Goal: Task Accomplishment & Management: Use online tool/utility

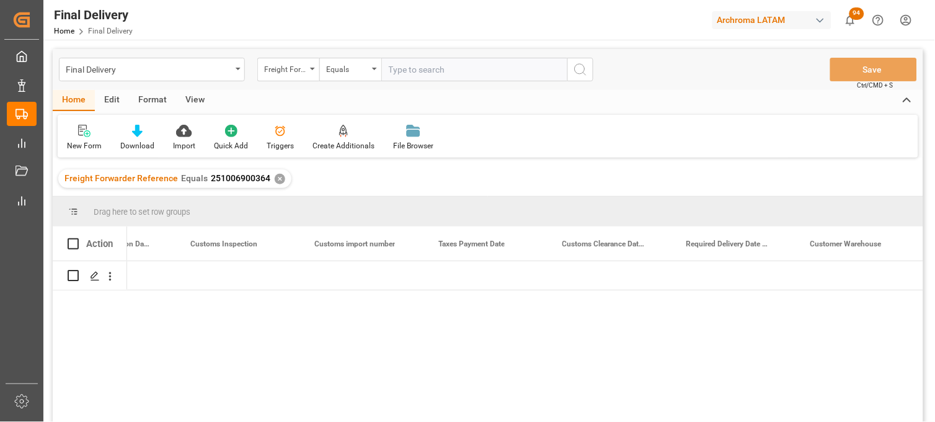
scroll to position [0, 1440]
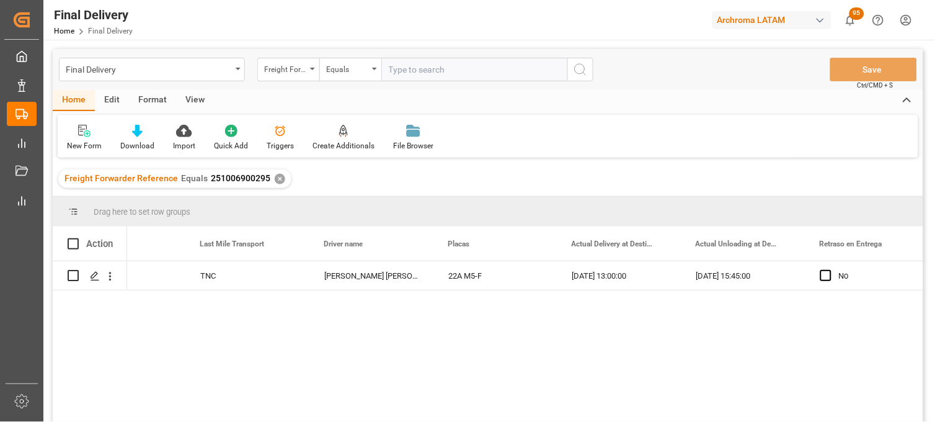
click at [129, 82] on div "Final Delivery Freight Forwarder Reference Equals Save Ctrl/CMD + S" at bounding box center [488, 69] width 871 height 41
click at [120, 70] on div "Final Delivery" at bounding box center [149, 69] width 166 height 16
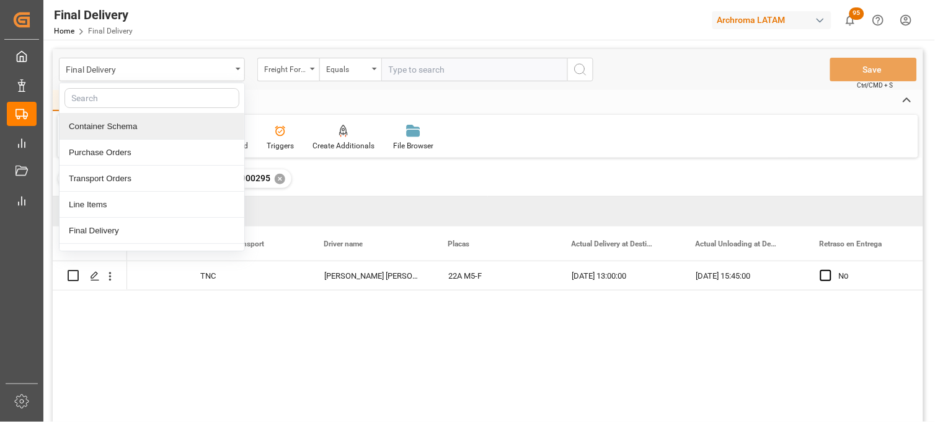
click at [109, 127] on div "Container Schema" at bounding box center [152, 127] width 185 height 26
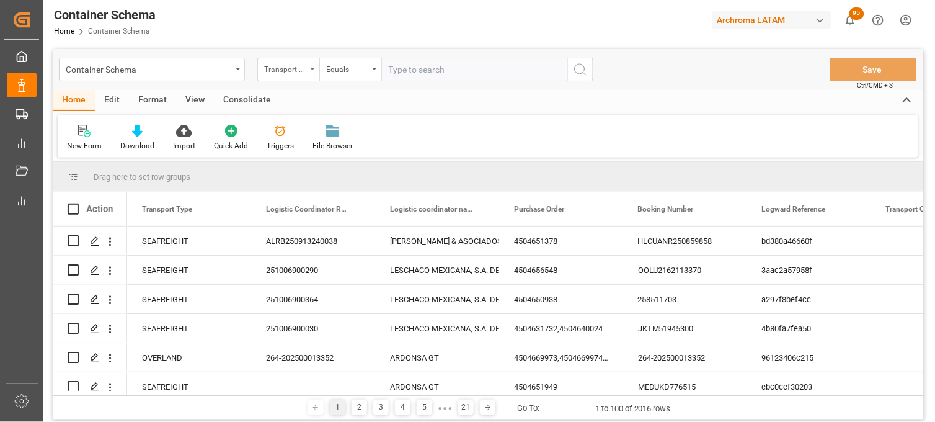
click at [305, 73] on div "Transport Type" at bounding box center [285, 68] width 42 height 14
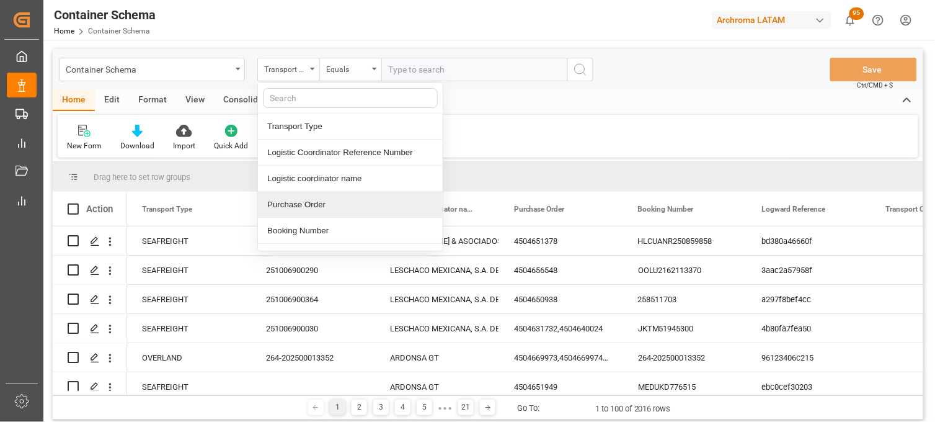
click at [314, 192] on div "Purchase Order" at bounding box center [350, 205] width 185 height 26
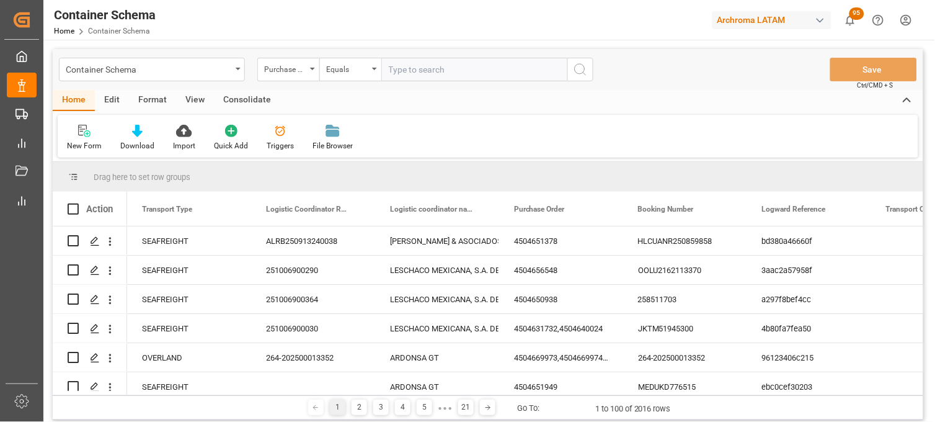
click at [396, 69] on input "text" at bounding box center [474, 70] width 186 height 24
paste input "4504660257"
type input "4504660257"
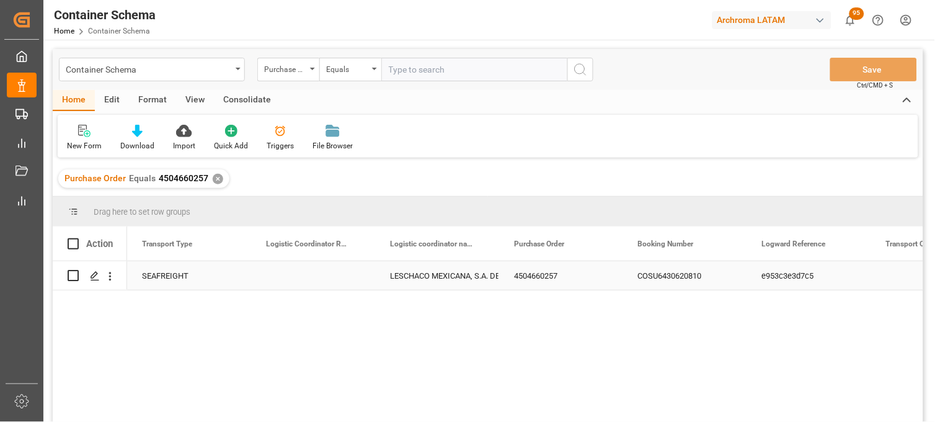
click at [302, 279] on div "Press SPACE to select this row." at bounding box center [313, 275] width 124 height 29
click at [302, 279] on input "Press SPACE to select this row." at bounding box center [313, 283] width 104 height 24
paste input "251006900728"
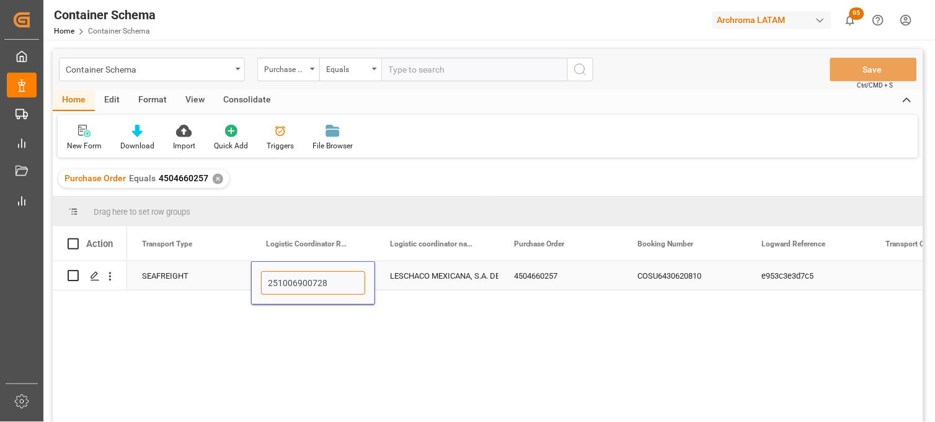
type input "251006900728"
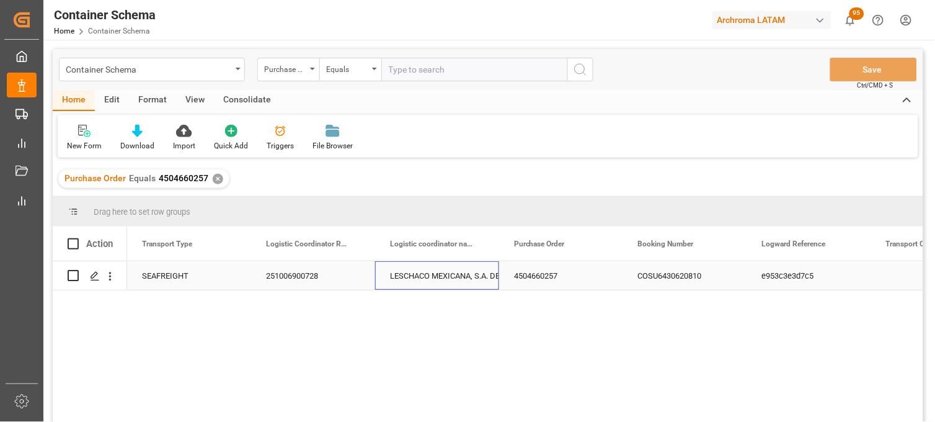
click at [439, 277] on div "LESCHACO MEXICANA, S.A. DE C.V." at bounding box center [437, 276] width 94 height 29
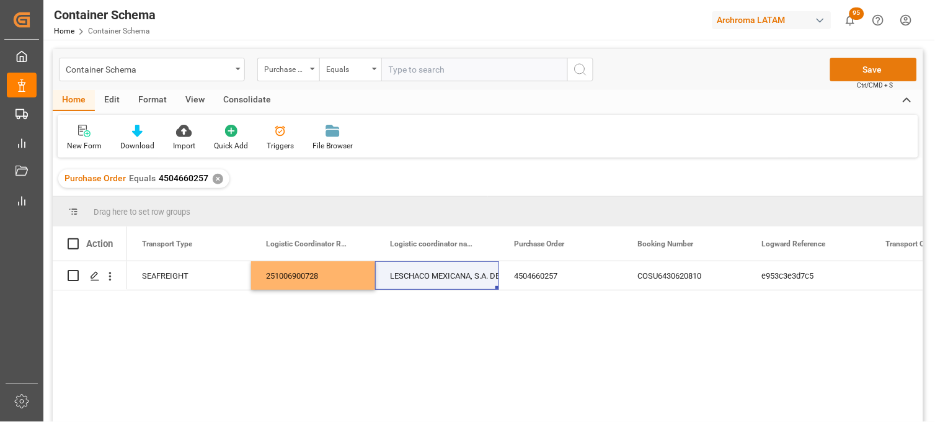
click at [864, 75] on button "Save" at bounding box center [874, 70] width 87 height 24
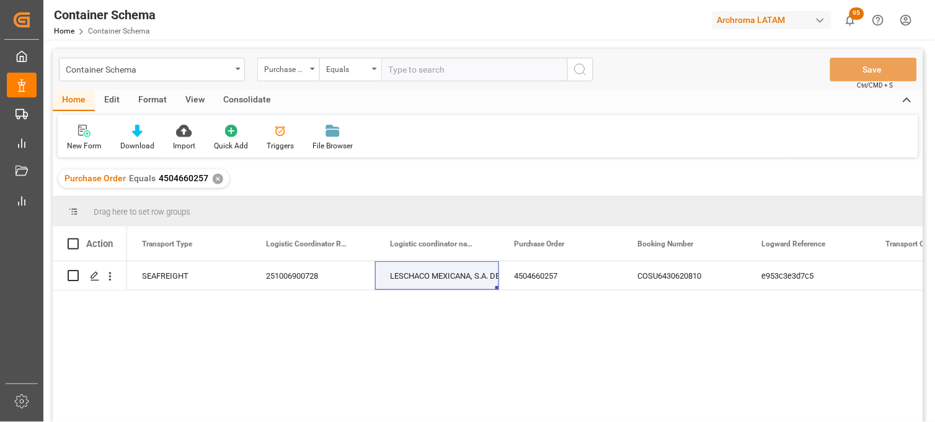
click at [215, 180] on div "✕" at bounding box center [218, 179] width 11 height 11
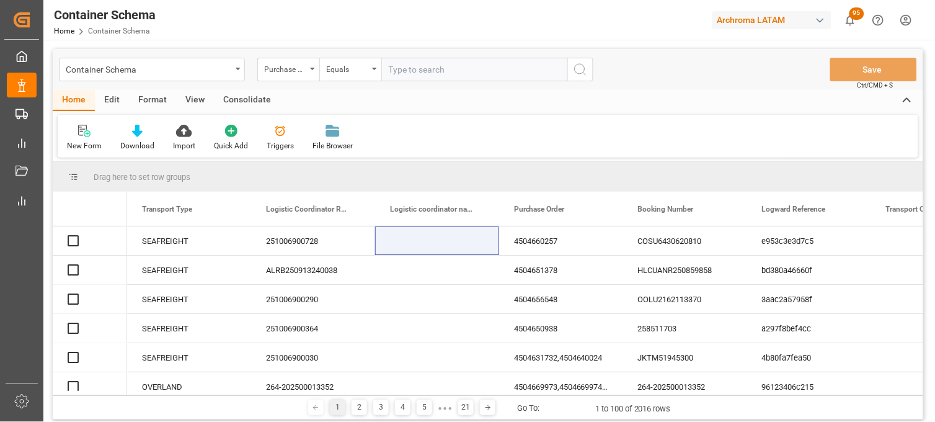
click at [403, 69] on input "text" at bounding box center [474, 70] width 186 height 24
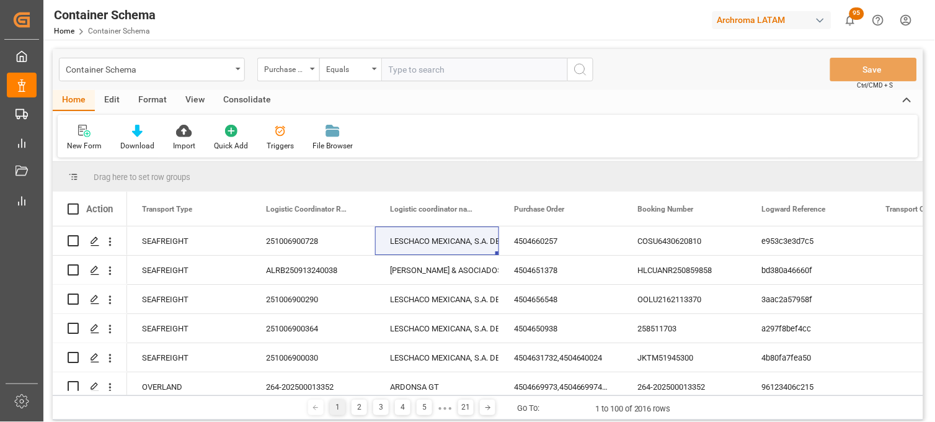
paste input "4504660258"
type input "4504660258"
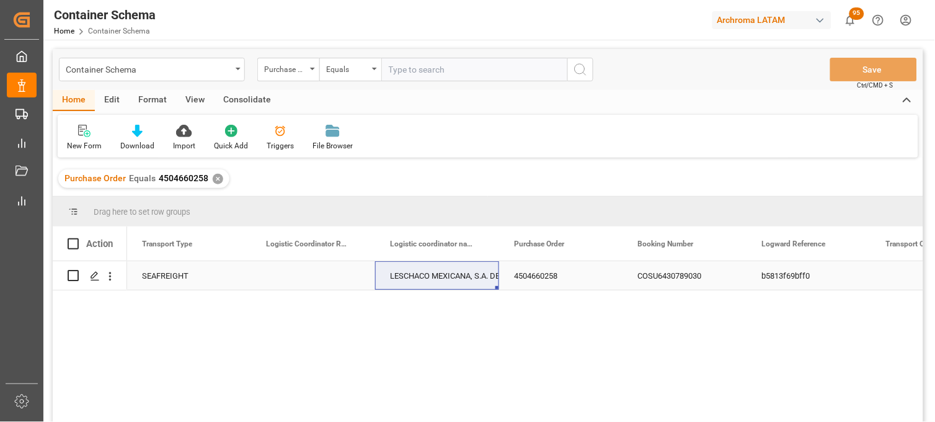
click at [314, 276] on div "Press SPACE to select this row." at bounding box center [313, 275] width 124 height 29
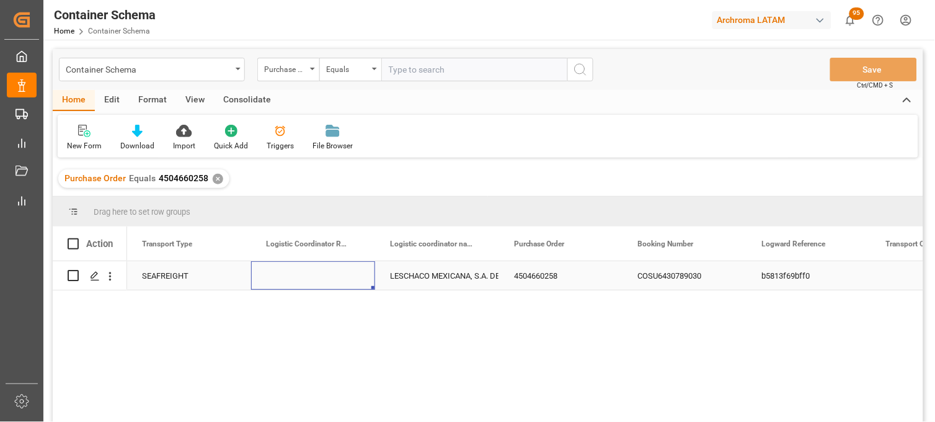
click at [314, 276] on div "Press SPACE to select this row." at bounding box center [313, 275] width 124 height 29
click at [314, 276] on input "Press SPACE to select this row." at bounding box center [313, 283] width 104 height 24
paste input "51006900727"
click at [270, 283] on input "51006900727" at bounding box center [313, 283] width 104 height 24
type input "251006900727"
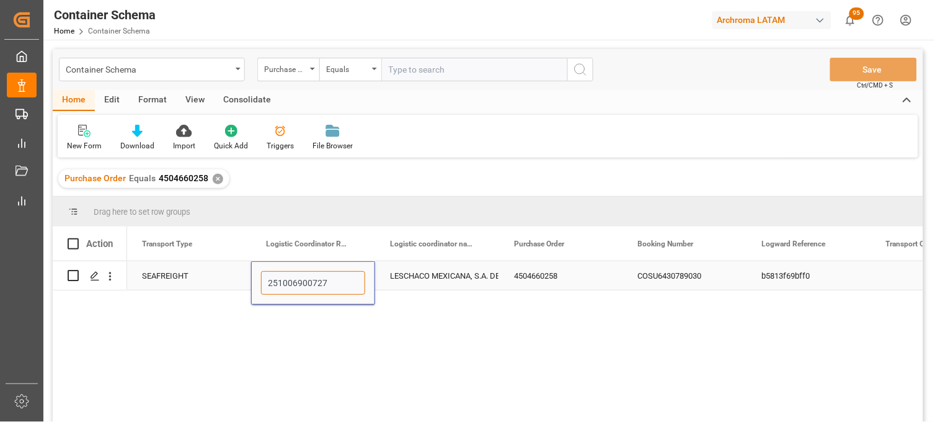
click at [310, 282] on input "251006900727" at bounding box center [313, 283] width 104 height 24
click at [329, 281] on input "251006900727" at bounding box center [313, 283] width 104 height 24
click at [463, 281] on div "LESCHACO MEXICANA, S.A. DE C.V." at bounding box center [437, 276] width 94 height 29
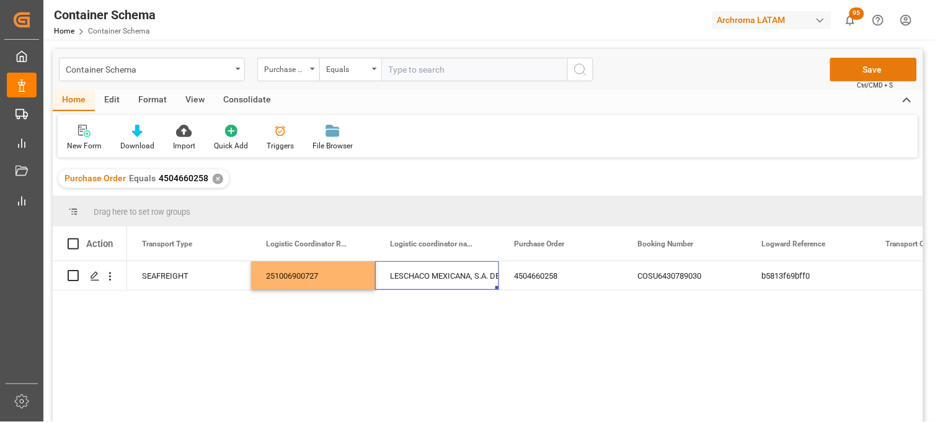
click at [877, 70] on button "Save" at bounding box center [874, 70] width 87 height 24
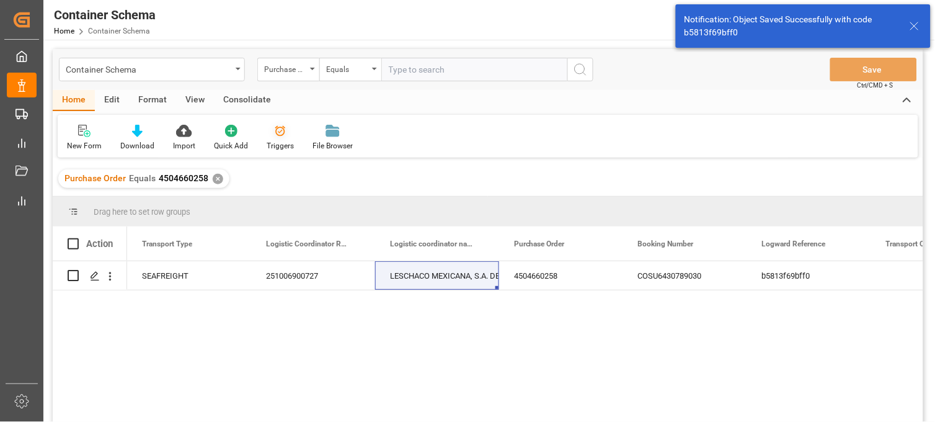
click at [278, 138] on div "Triggers" at bounding box center [280, 137] width 46 height 27
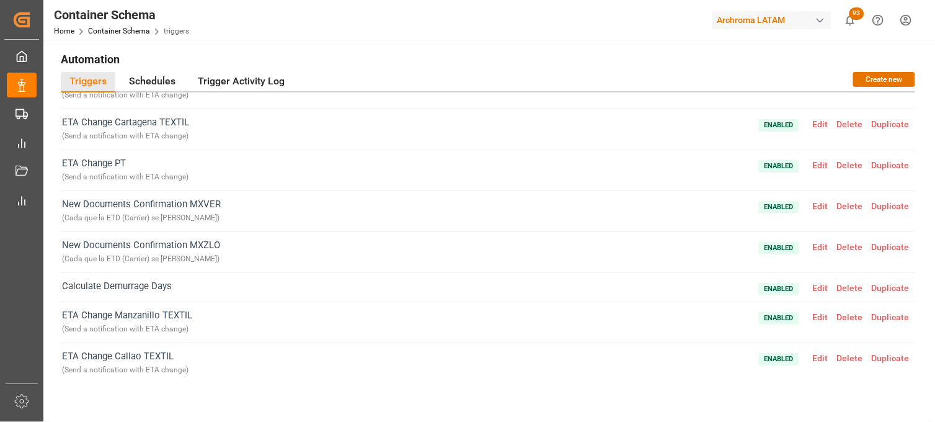
scroll to position [69, 0]
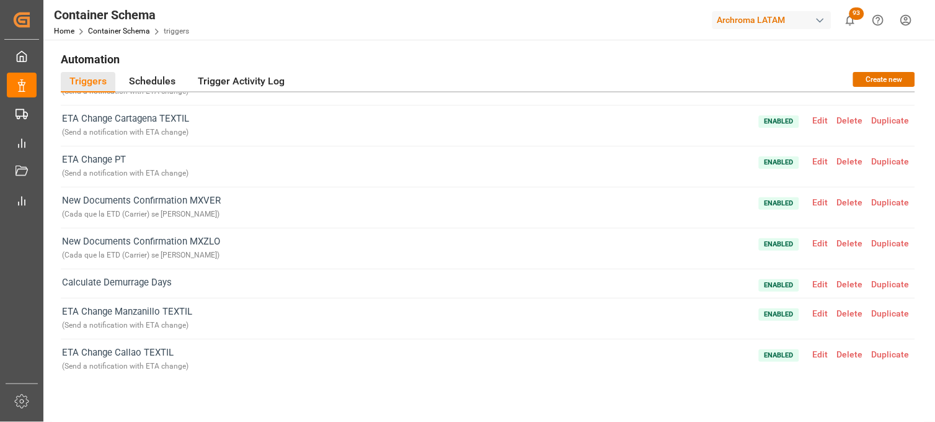
click at [817, 242] on span "Edit" at bounding box center [821, 243] width 24 height 10
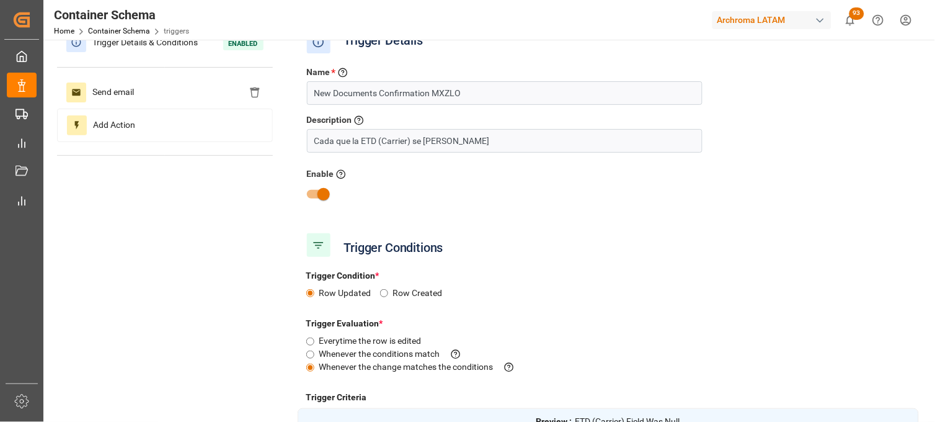
scroll to position [0, 0]
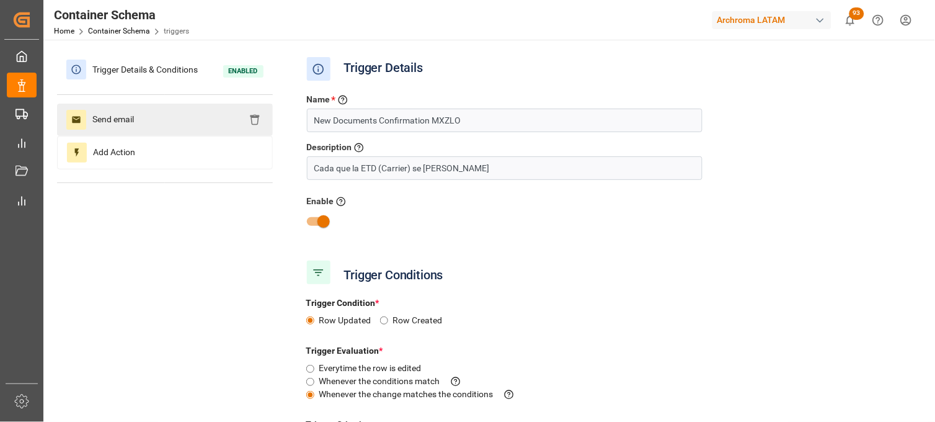
click at [100, 121] on span "Send email" at bounding box center [113, 120] width 54 height 20
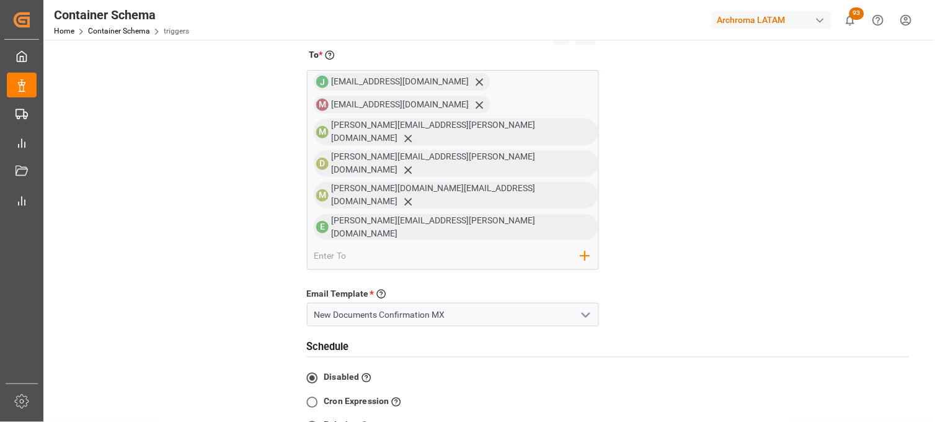
scroll to position [69, 0]
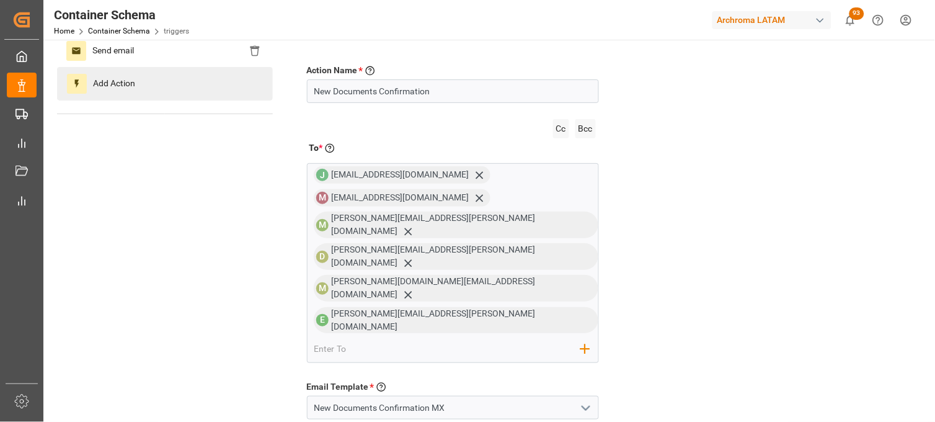
click at [89, 85] on span "Add Action" at bounding box center [114, 84] width 55 height 20
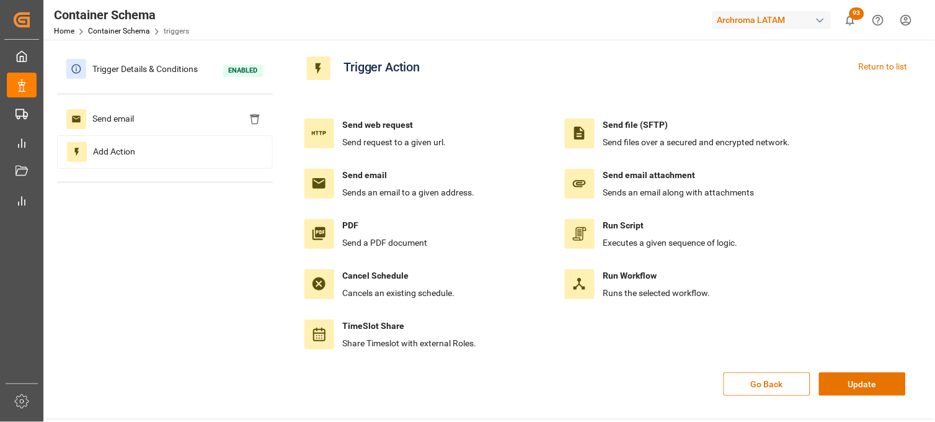
scroll to position [0, 0]
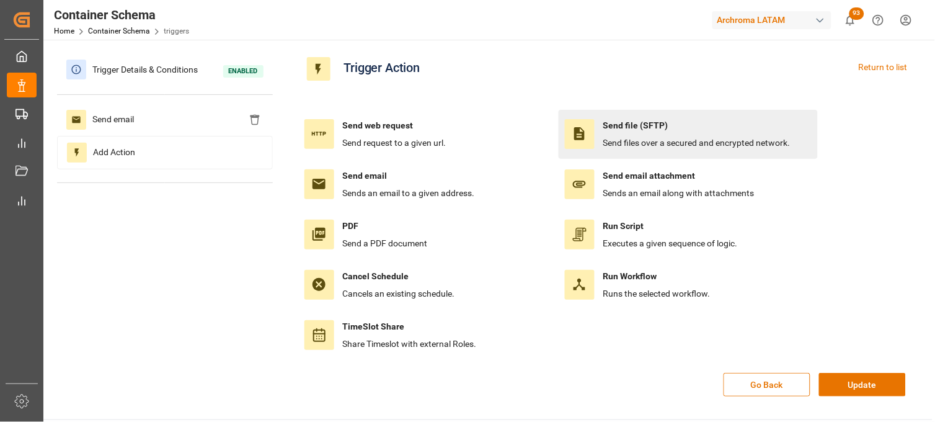
click at [644, 144] on span "Send files over a secured and encrypted network." at bounding box center [697, 143] width 187 height 10
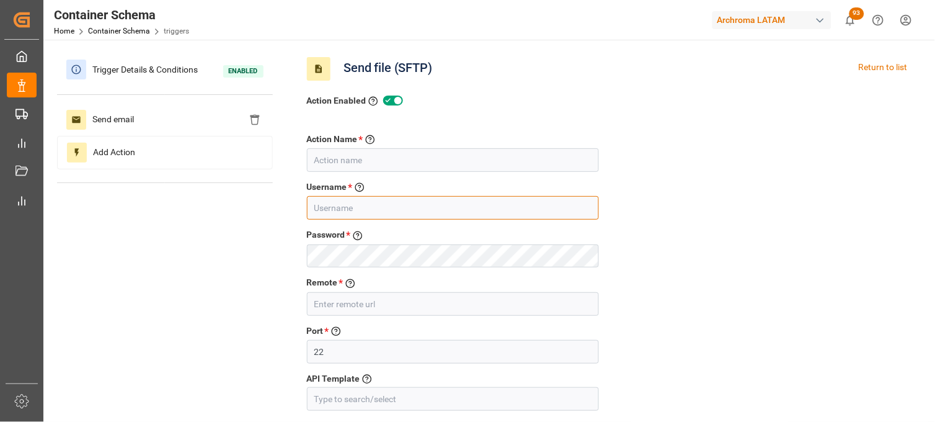
type input "erika.cervantes@leschaco.com"
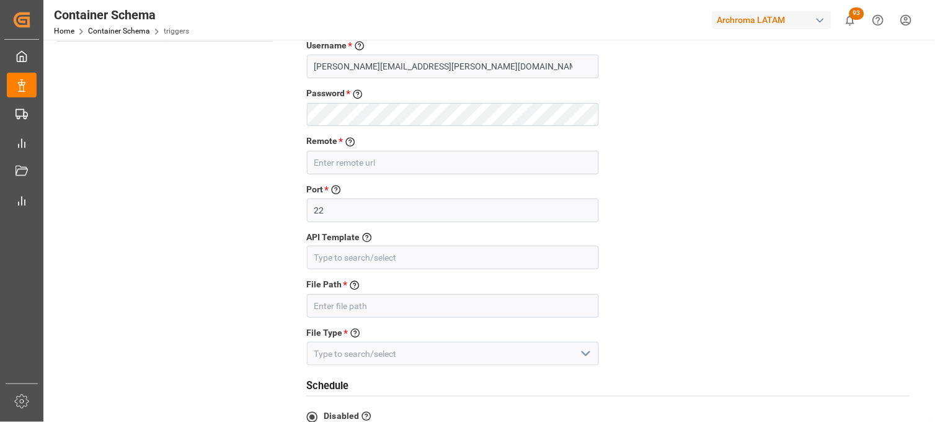
scroll to position [138, 0]
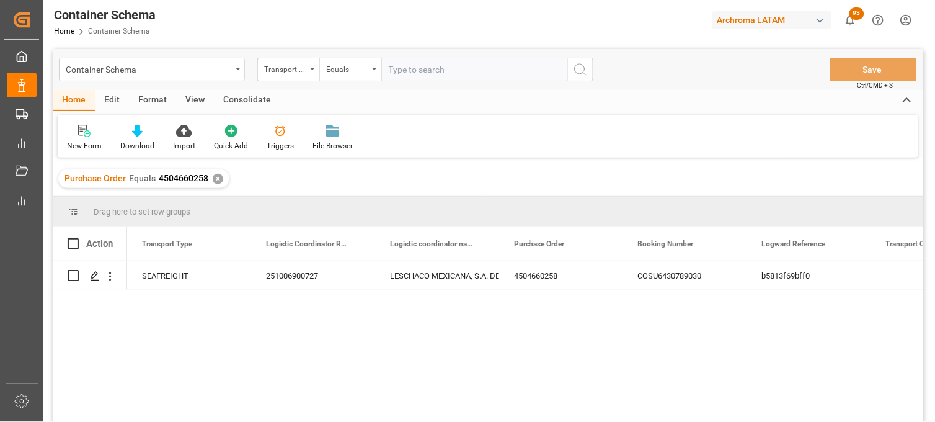
click at [213, 181] on div "✕" at bounding box center [218, 179] width 11 height 11
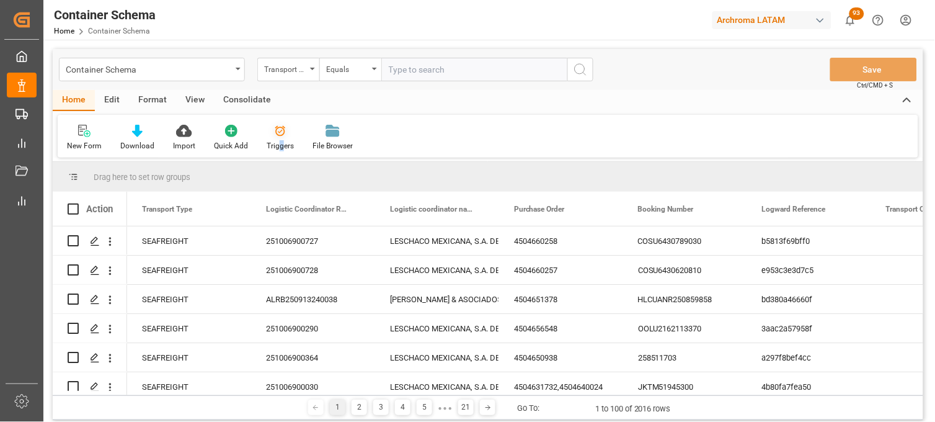
click at [279, 138] on div "Triggers" at bounding box center [280, 137] width 46 height 27
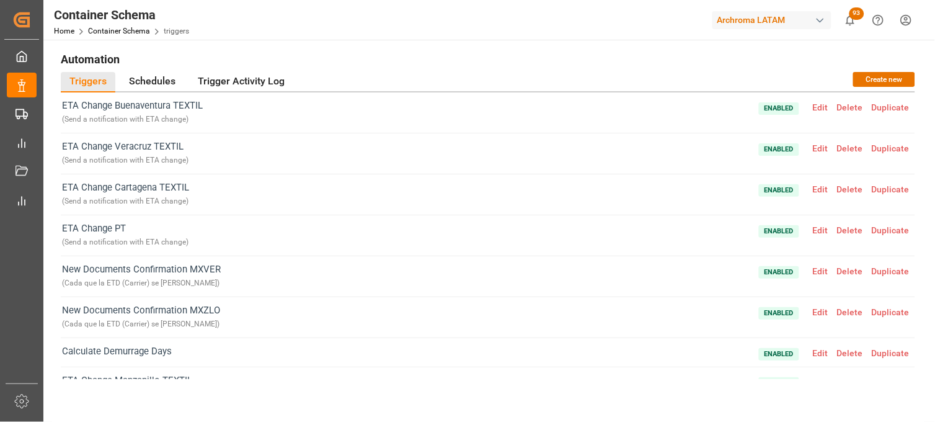
click at [819, 274] on span "Edit" at bounding box center [821, 271] width 24 height 10
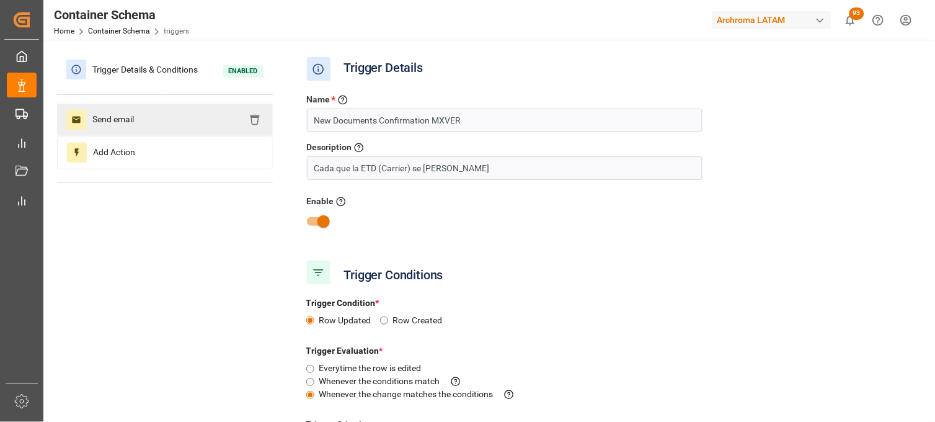
click at [73, 115] on icon at bounding box center [76, 120] width 10 height 10
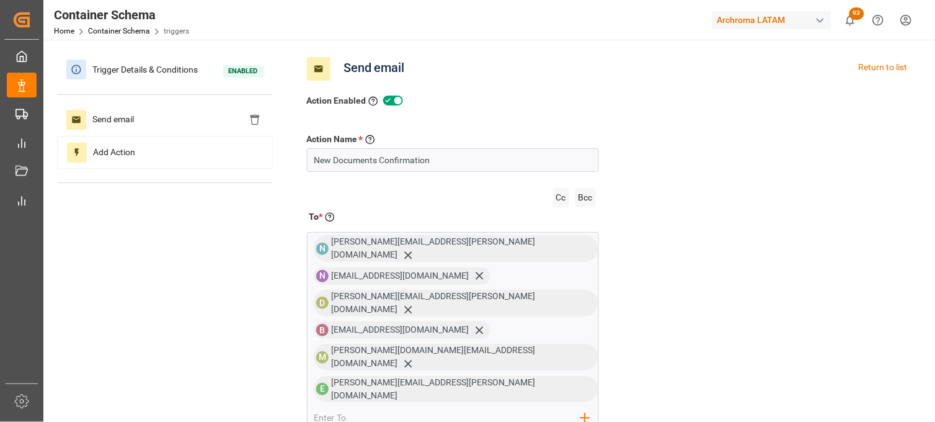
scroll to position [69, 0]
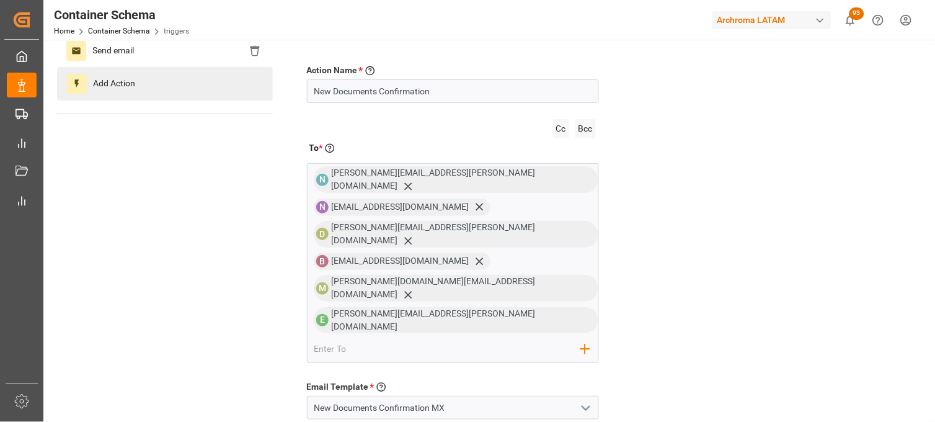
click at [95, 87] on span "Add Action" at bounding box center [114, 84] width 55 height 20
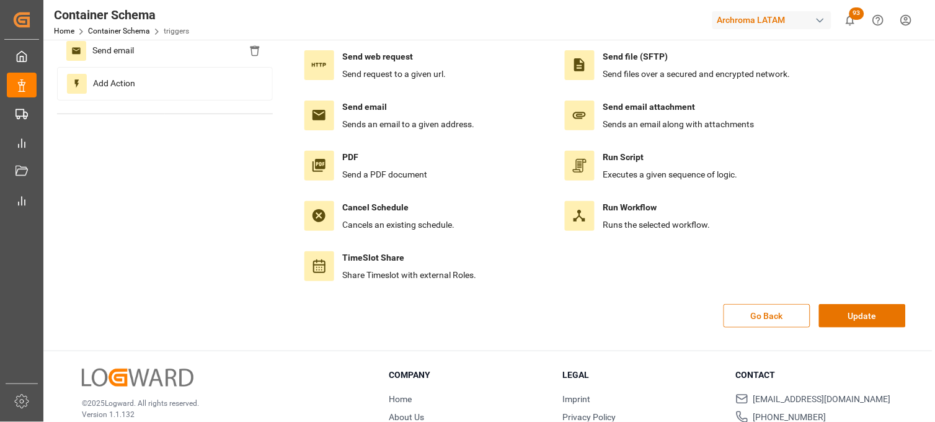
scroll to position [0, 0]
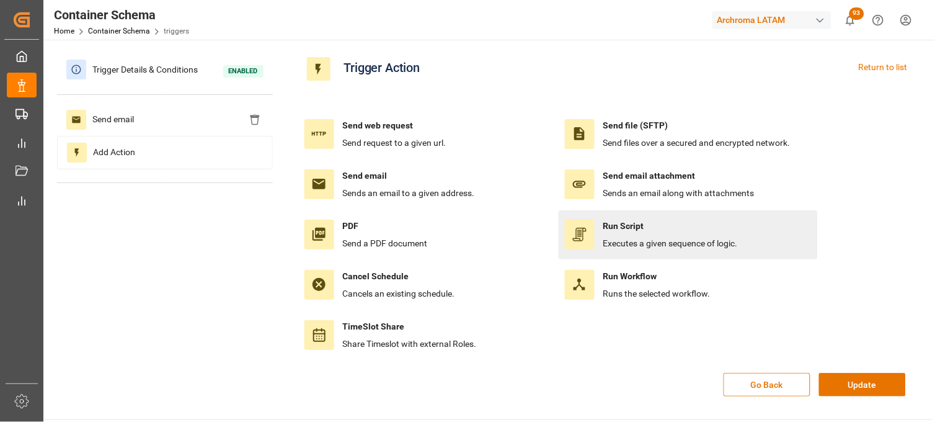
click at [652, 244] on span "Executes a given sequence of logic." at bounding box center [671, 243] width 135 height 10
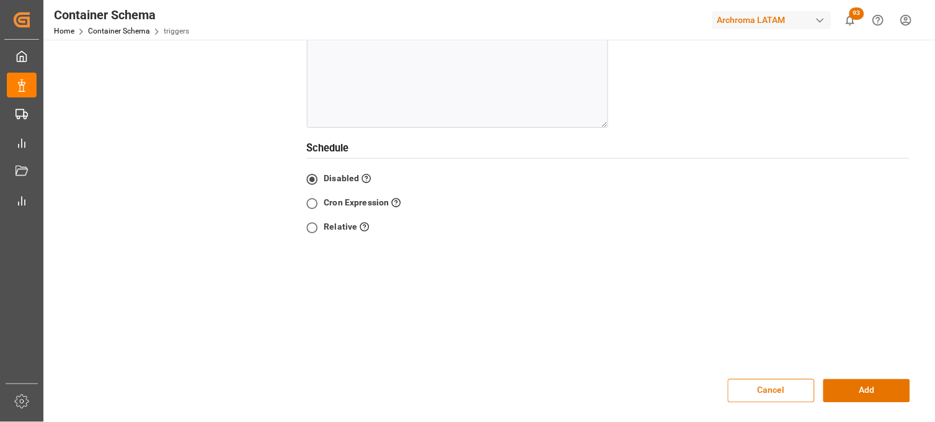
scroll to position [344, 0]
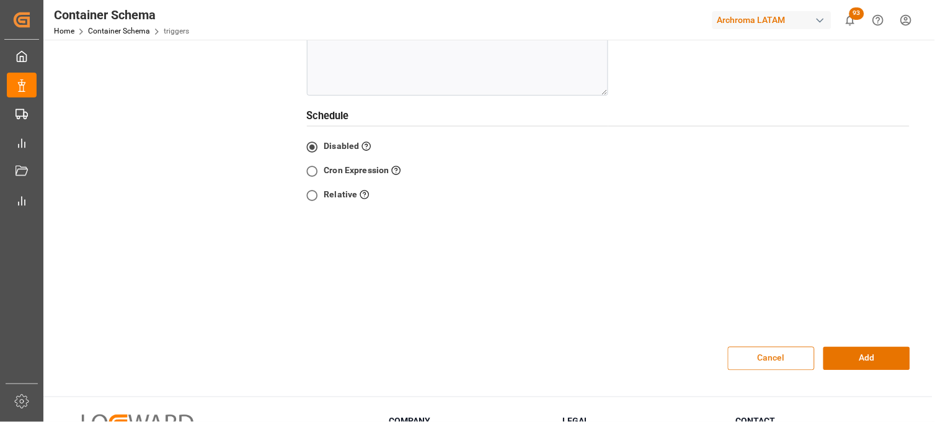
click at [752, 359] on button "Cancel" at bounding box center [771, 359] width 87 height 24
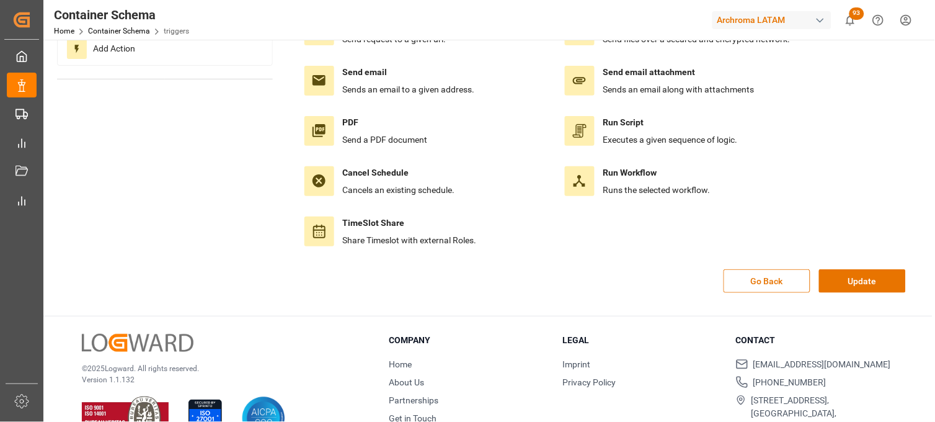
scroll to position [70, 0]
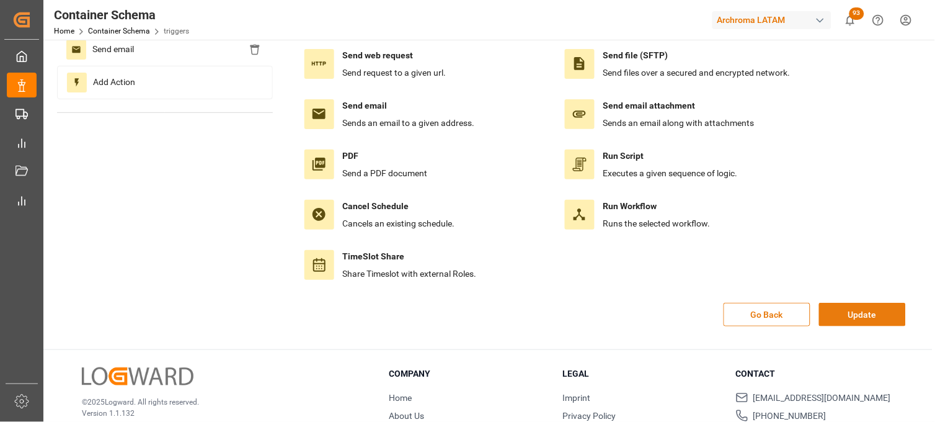
click at [849, 319] on button "Update" at bounding box center [862, 315] width 87 height 24
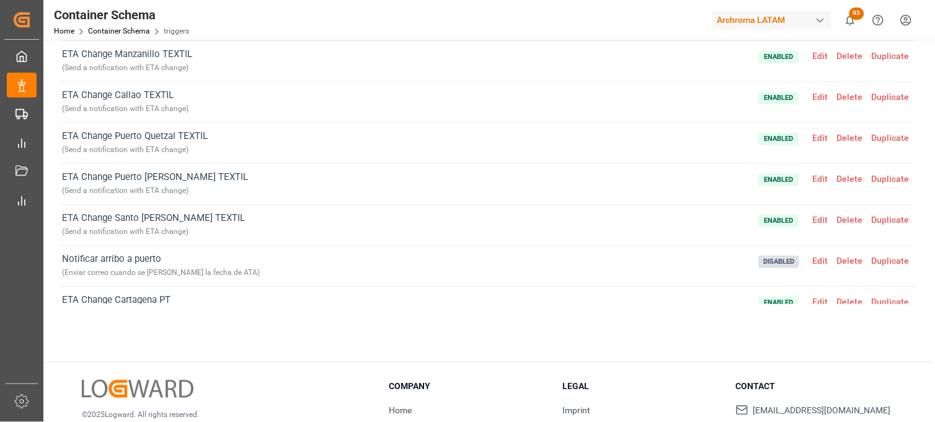
scroll to position [275, 0]
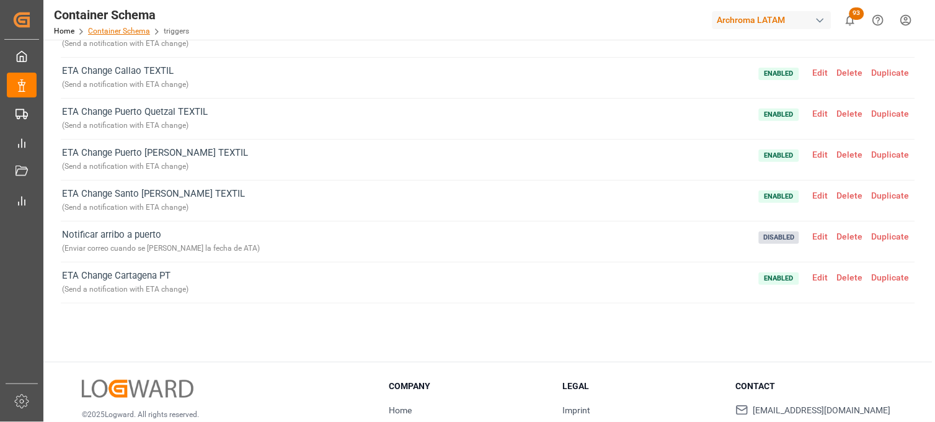
click at [127, 33] on link "Container Schema" at bounding box center [119, 31] width 62 height 9
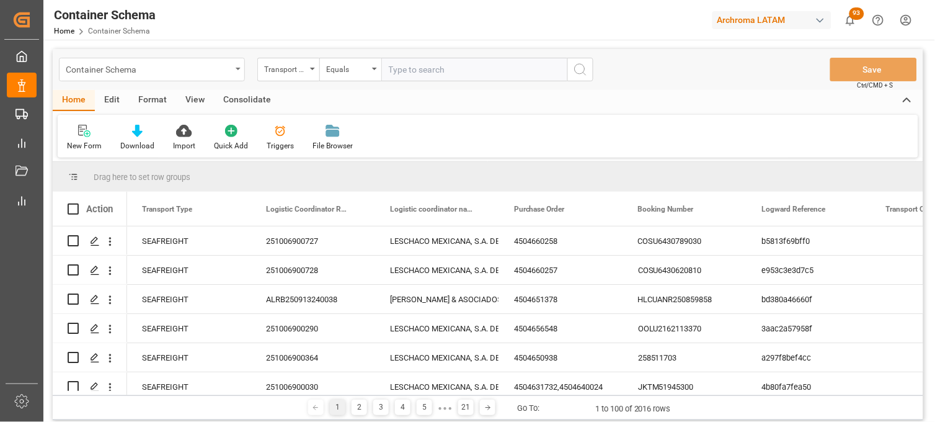
click at [226, 69] on div "Container Schema" at bounding box center [149, 69] width 166 height 16
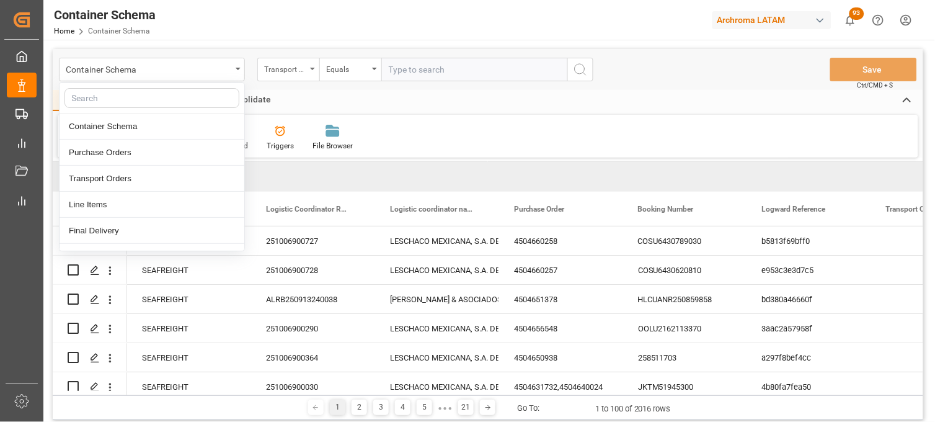
click at [308, 69] on div "Transport Type" at bounding box center [288, 70] width 62 height 24
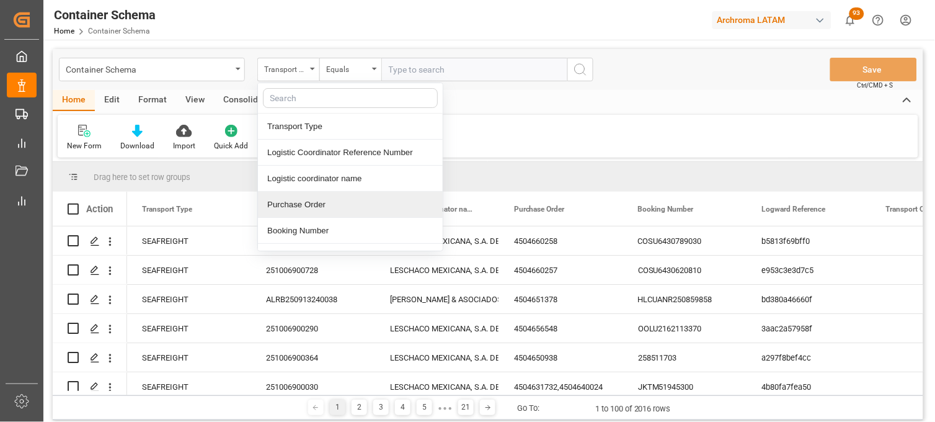
drag, startPoint x: 290, startPoint y: 202, endPoint x: 293, endPoint y: 178, distance: 23.8
click at [290, 202] on div "Purchase Order" at bounding box center [350, 205] width 185 height 26
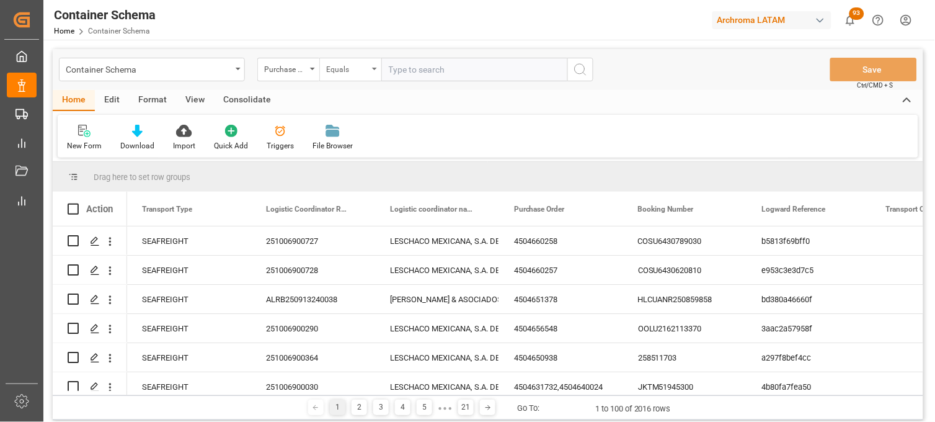
click at [348, 70] on div "Equals" at bounding box center [347, 68] width 42 height 14
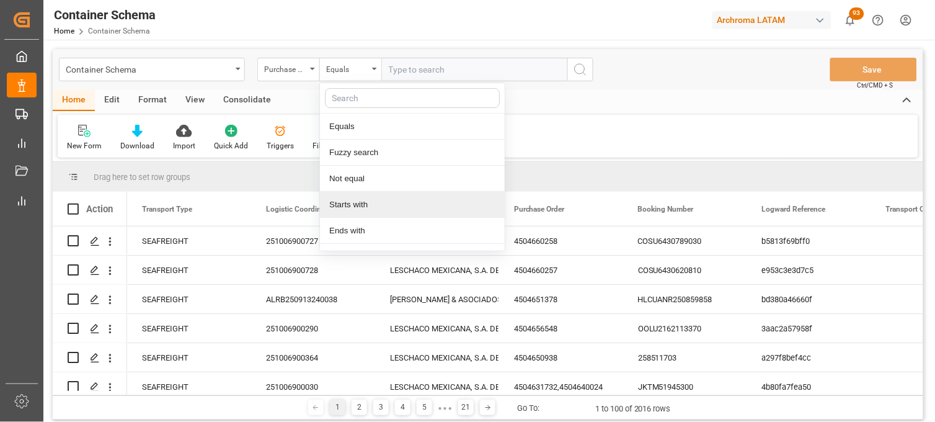
click at [370, 199] on div "Starts with" at bounding box center [412, 205] width 185 height 26
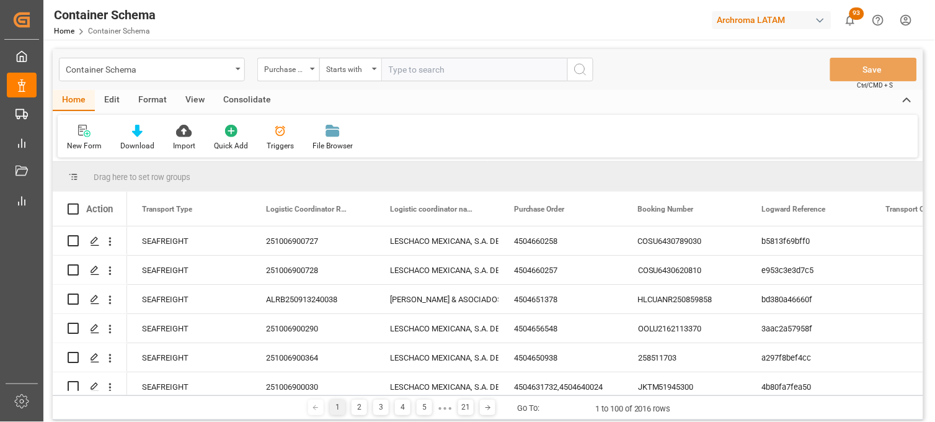
click at [406, 71] on input "text" at bounding box center [474, 70] width 186 height 24
paste input "4504650971"
type input "4504650971"
click at [572, 71] on button "search button" at bounding box center [581, 70] width 26 height 24
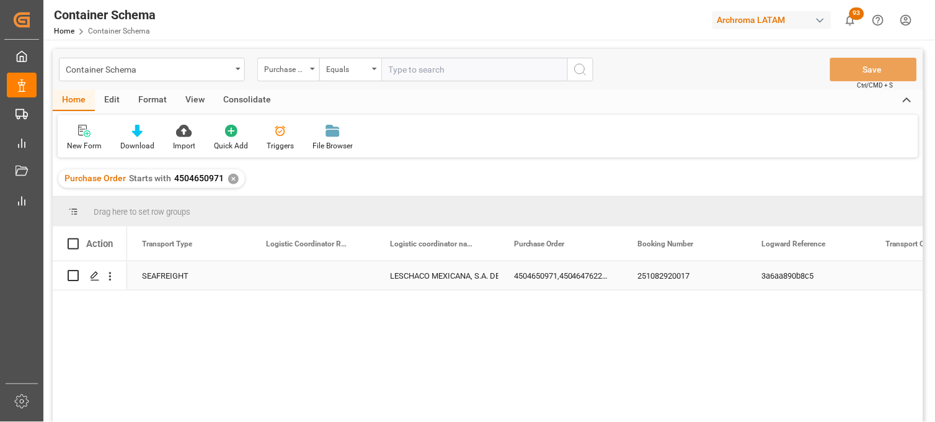
click at [305, 270] on div "Press SPACE to select this row." at bounding box center [313, 275] width 124 height 29
click at [305, 271] on input "Press SPACE to select this row." at bounding box center [313, 283] width 104 height 24
type input "251115080014"
click at [399, 274] on div "LESCHACO MEXICANA, S.A. DE C.V." at bounding box center [437, 276] width 94 height 29
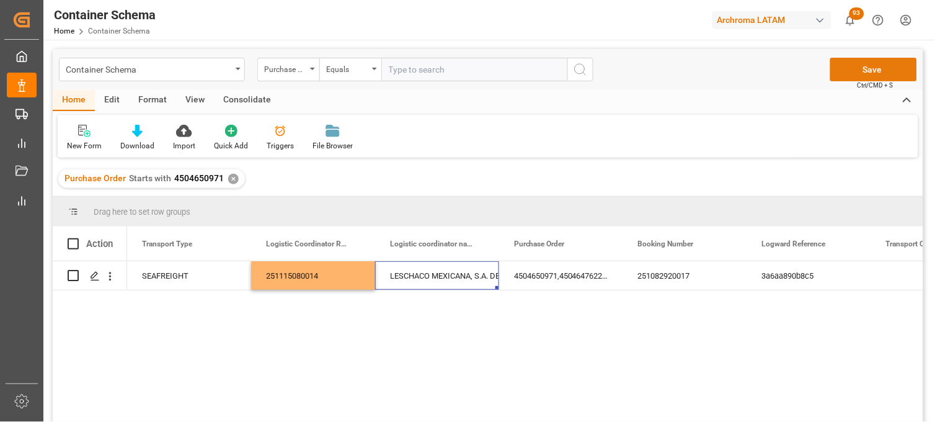
click at [860, 74] on button "Save" at bounding box center [874, 70] width 87 height 24
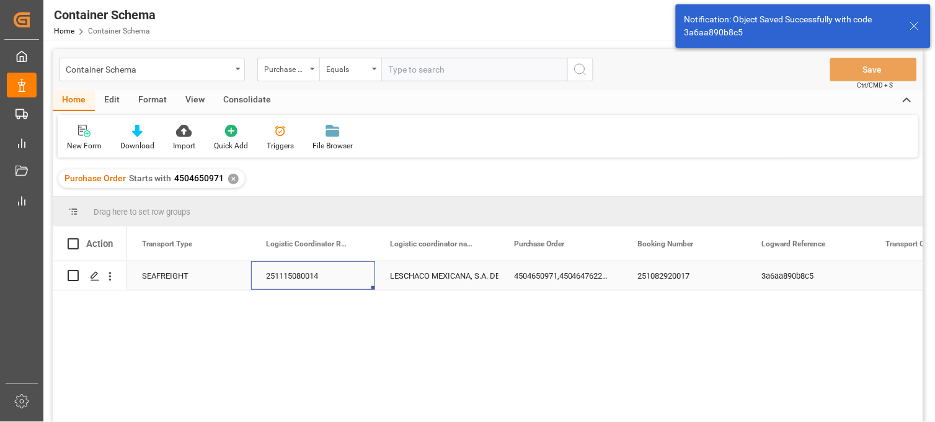
click at [310, 278] on div "251115080014" at bounding box center [313, 275] width 124 height 29
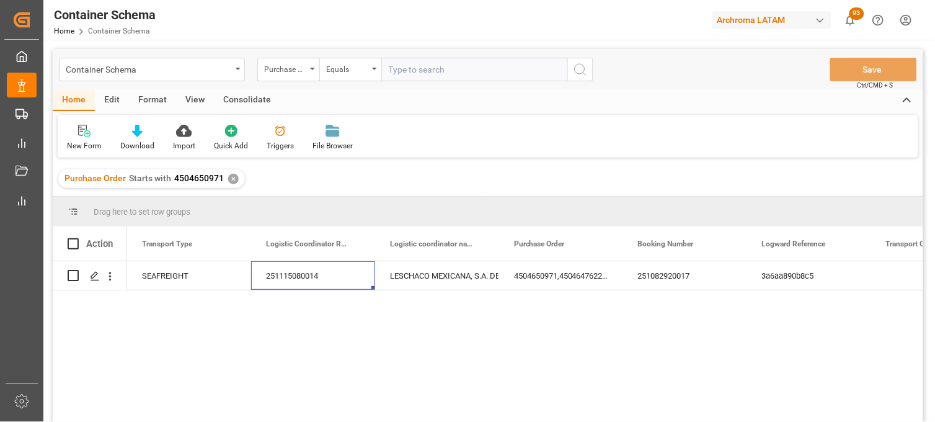
click at [232, 177] on div "✕" at bounding box center [233, 179] width 11 height 11
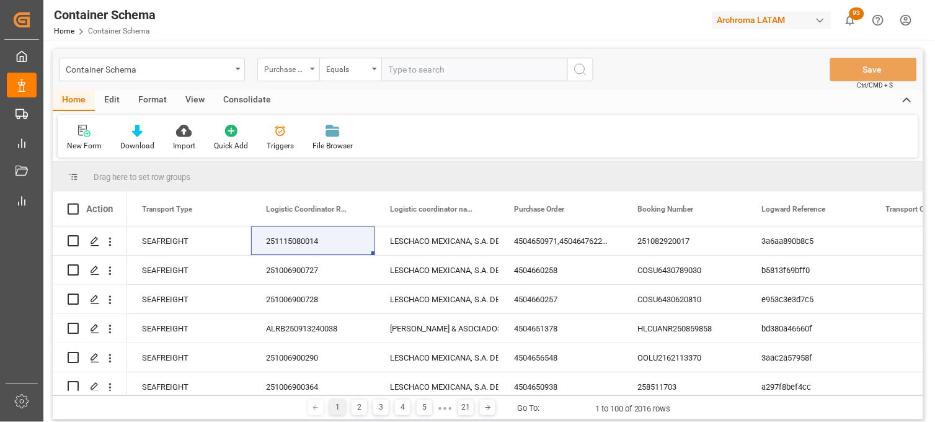
click at [308, 67] on div "Purchase Order" at bounding box center [288, 70] width 62 height 24
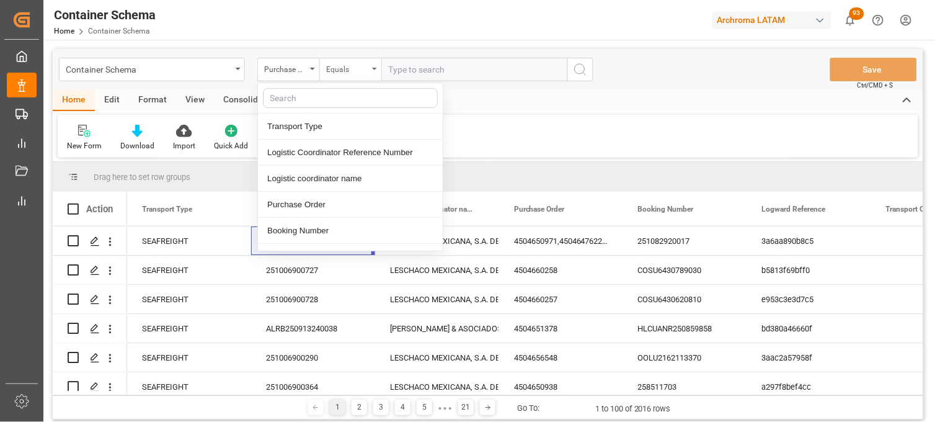
click at [343, 67] on div "Equals" at bounding box center [347, 68] width 42 height 14
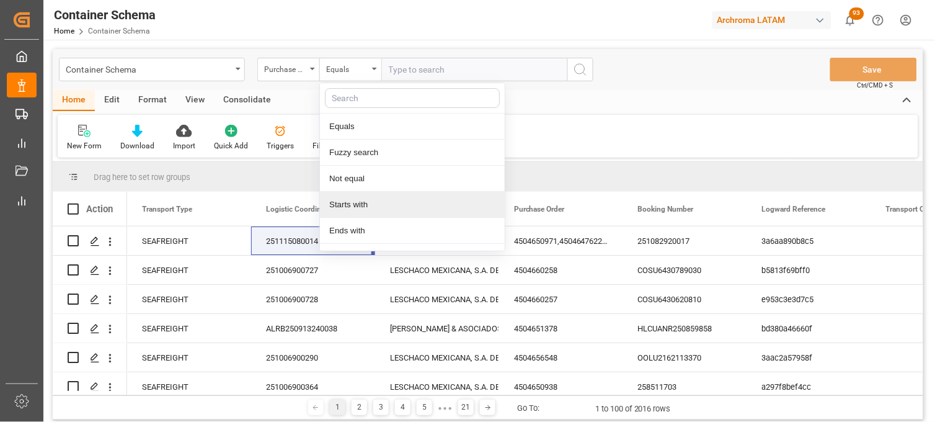
click at [368, 203] on div "Starts with" at bounding box center [412, 205] width 185 height 26
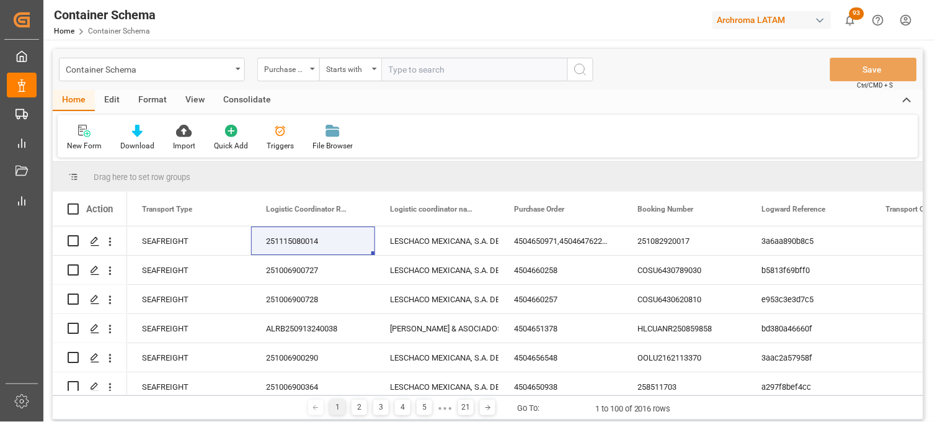
click at [409, 73] on input "text" at bounding box center [474, 70] width 186 height 24
paste input "4504653893"
type input "4504653893"
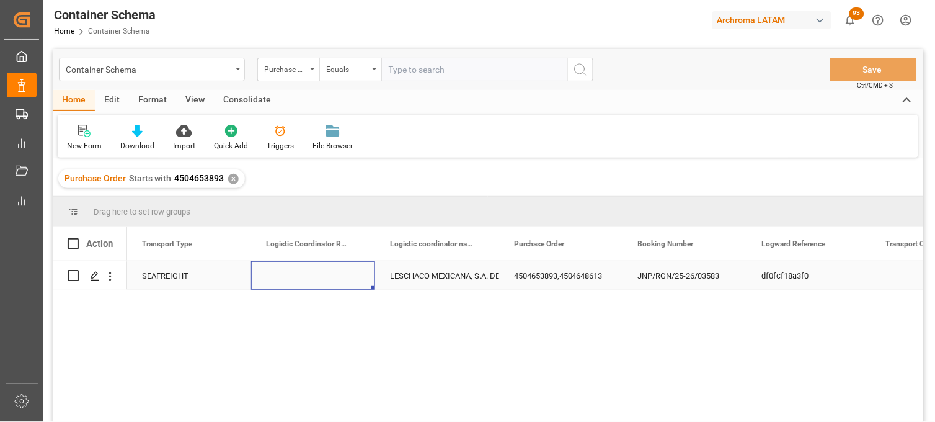
click at [294, 270] on div "Press SPACE to select this row." at bounding box center [313, 275] width 124 height 29
click at [283, 276] on input "Press SPACE to select this row." at bounding box center [313, 283] width 104 height 24
paste input "251215080003"
type input "251215080003"
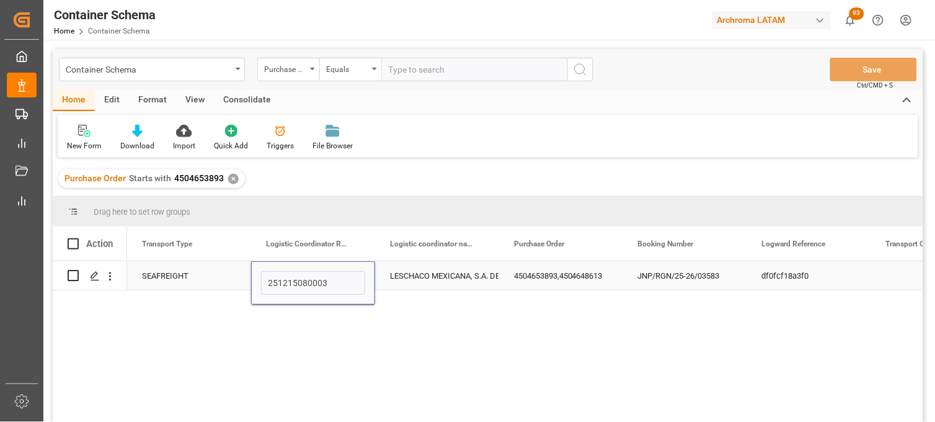
click at [436, 277] on div "LESCHACO MEXICANA, S.A. DE C.V." at bounding box center [437, 276] width 94 height 29
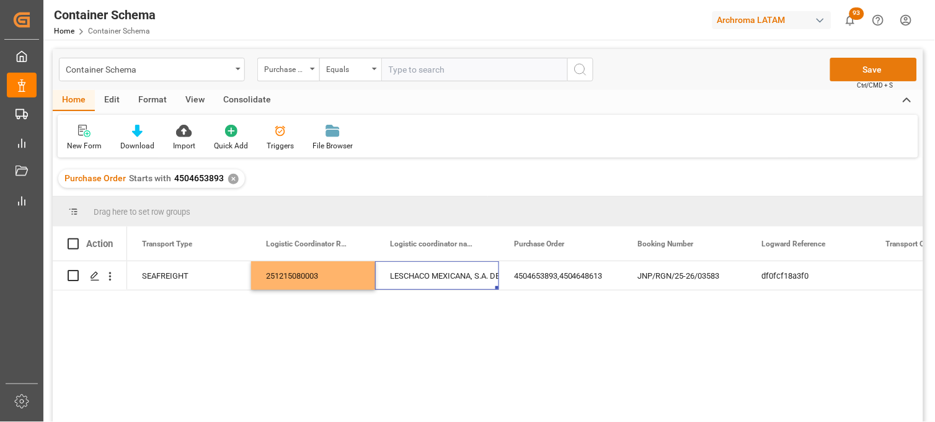
click at [844, 73] on button "Save" at bounding box center [874, 70] width 87 height 24
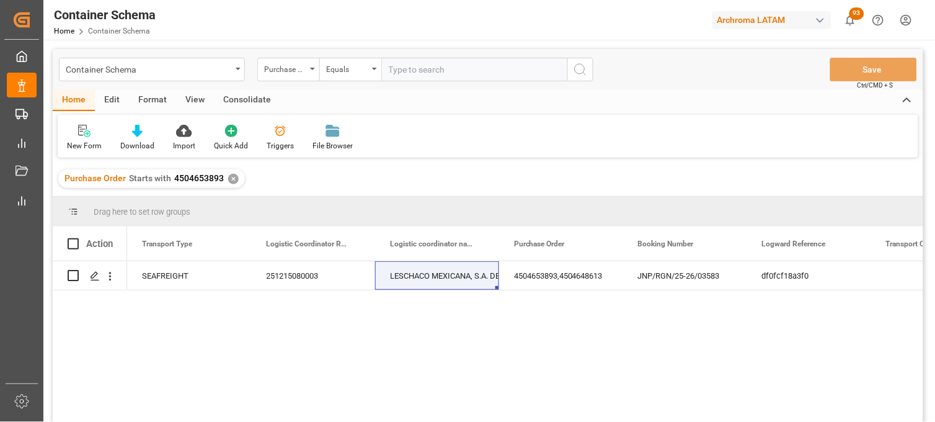
click at [232, 177] on div "✕" at bounding box center [233, 179] width 11 height 11
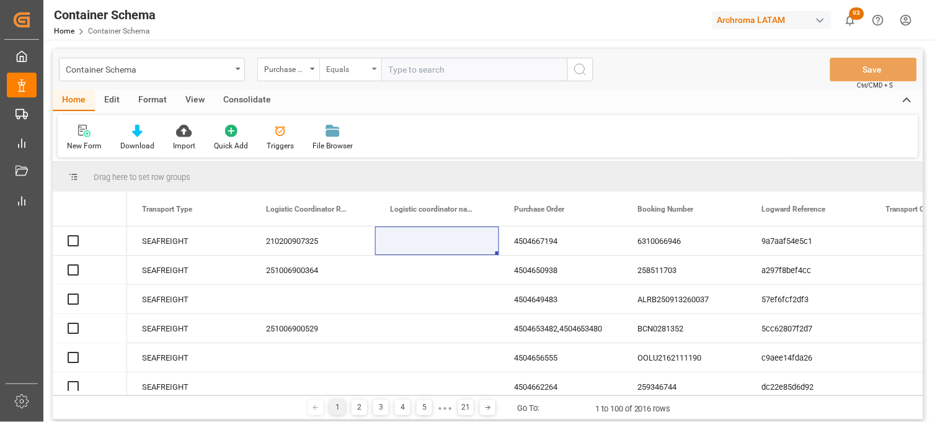
click at [373, 72] on div "Equals" at bounding box center [350, 70] width 62 height 24
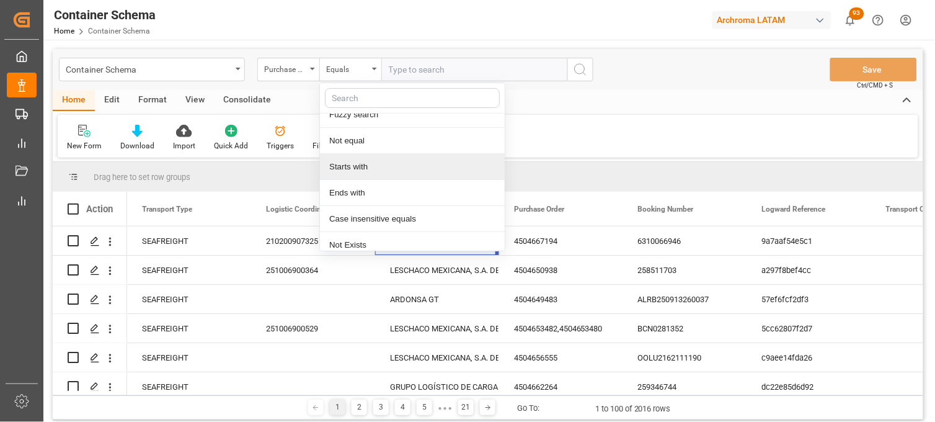
scroll to position [71, 0]
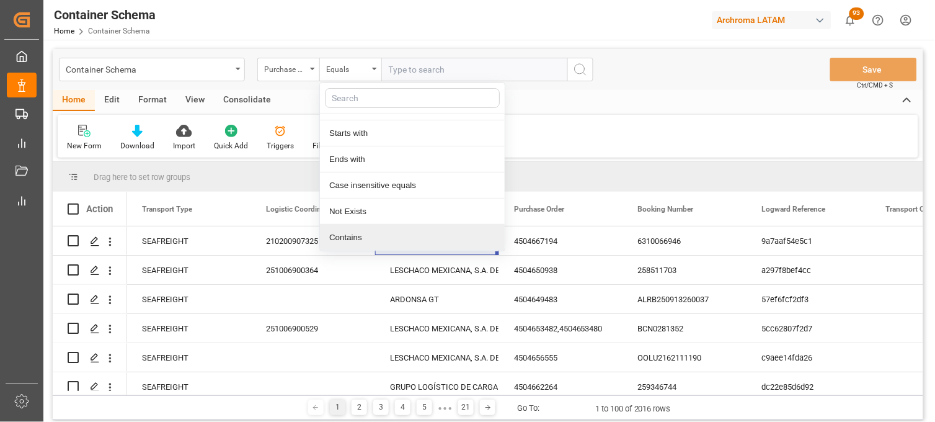
click at [358, 233] on div "Contains" at bounding box center [412, 238] width 185 height 26
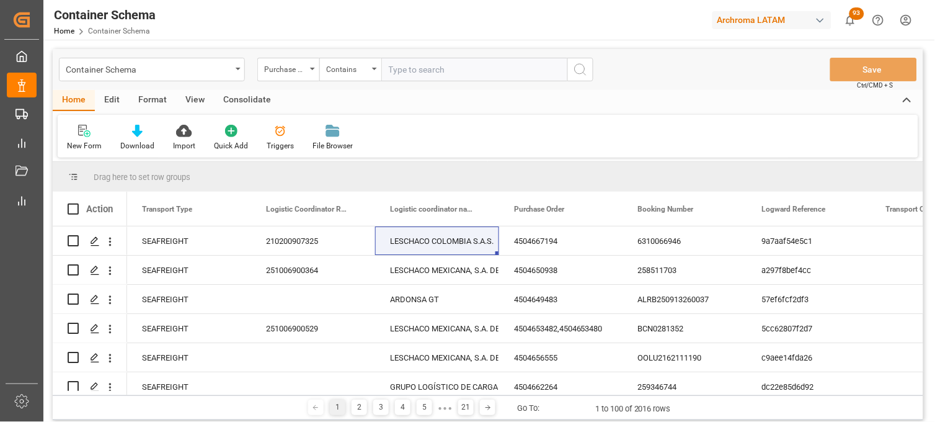
paste input "4504656555"
paste input "4504656549"
type input "4504656555,4504656549"
click at [580, 66] on icon "search button" at bounding box center [580, 69] width 15 height 15
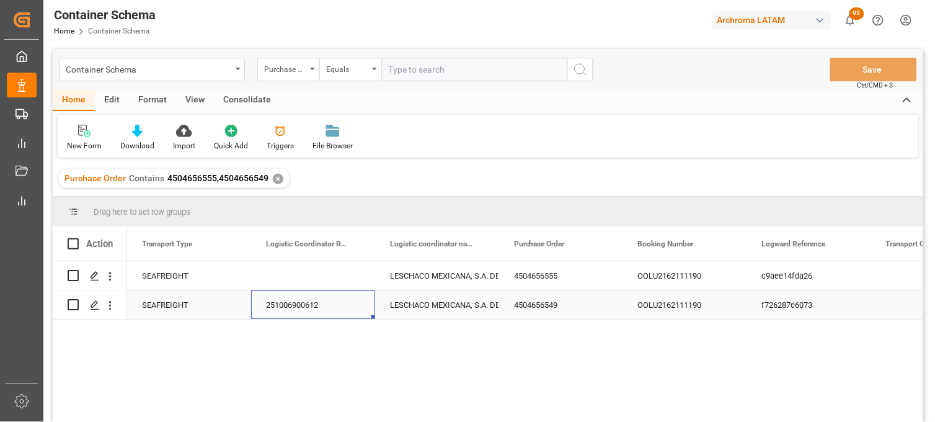
click at [302, 305] on div "251006900612" at bounding box center [313, 304] width 124 height 29
click at [308, 276] on div "Press SPACE to select this row." at bounding box center [313, 275] width 124 height 29
click at [306, 277] on div "Press SPACE to select this row." at bounding box center [313, 275] width 124 height 29
click at [306, 277] on input "Press SPACE to select this row." at bounding box center [313, 283] width 104 height 24
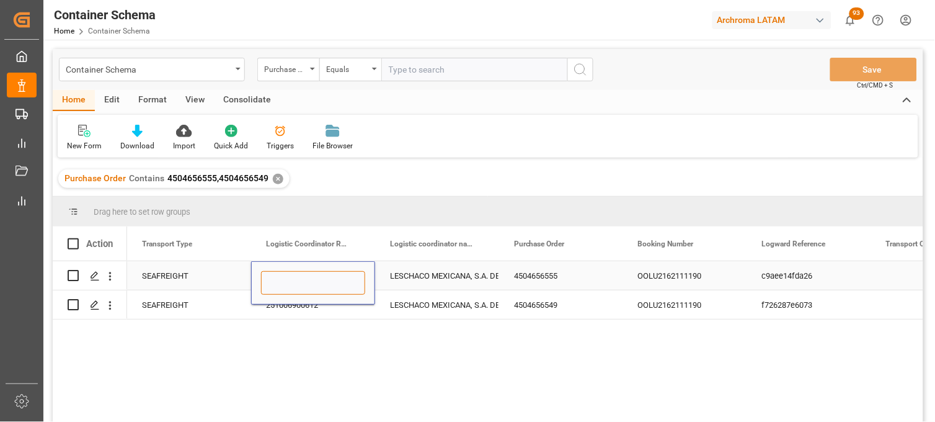
paste input "251006900612"
type input "251006900612"
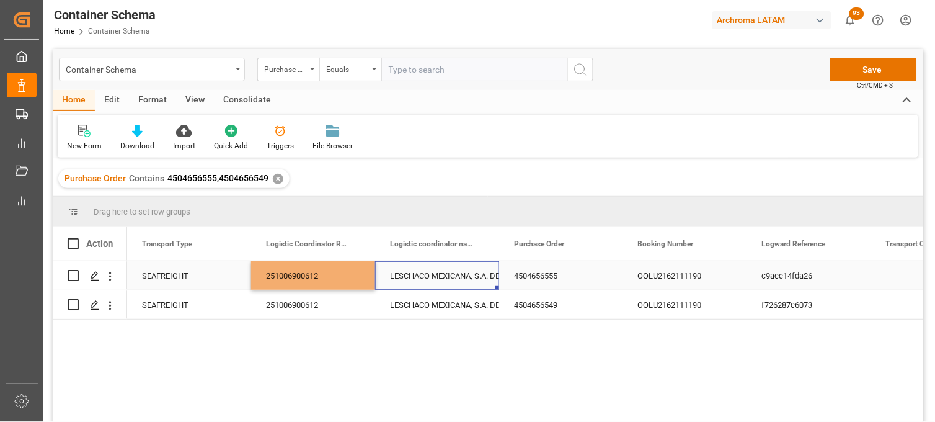
click at [402, 276] on div "LESCHACO MEXICANA, S.A. DE C.V." at bounding box center [437, 276] width 94 height 29
click at [851, 69] on button "Save" at bounding box center [874, 70] width 87 height 24
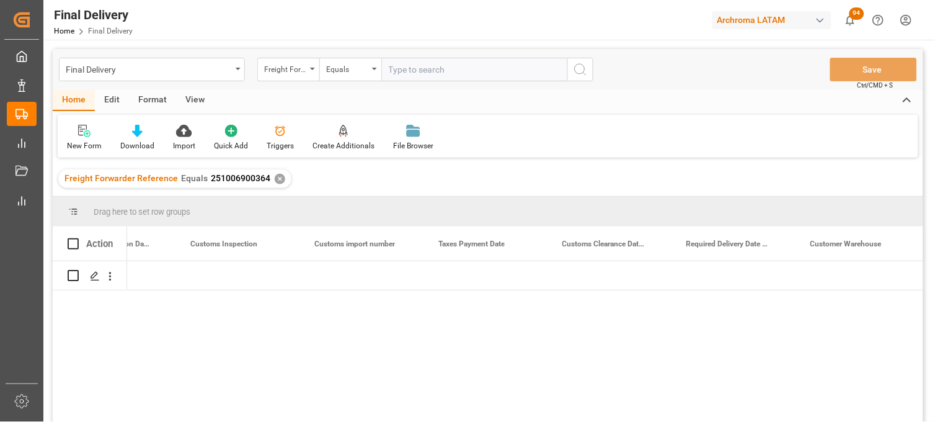
scroll to position [0, 1440]
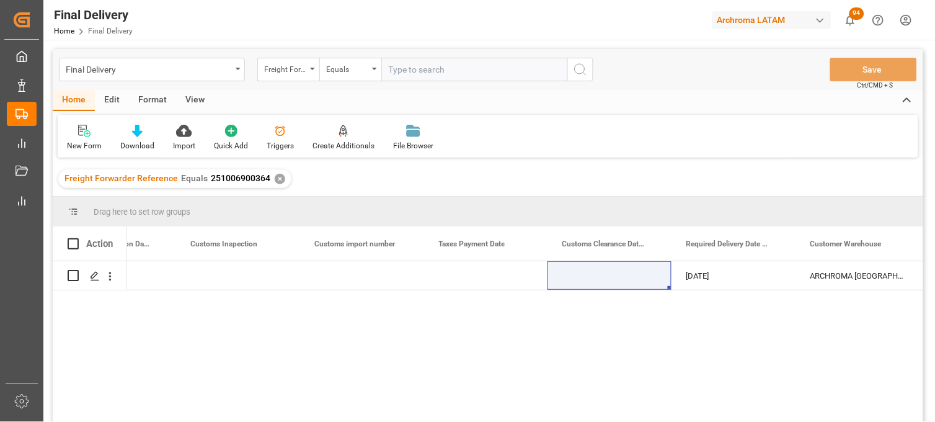
click at [275, 176] on div "✕" at bounding box center [280, 179] width 11 height 11
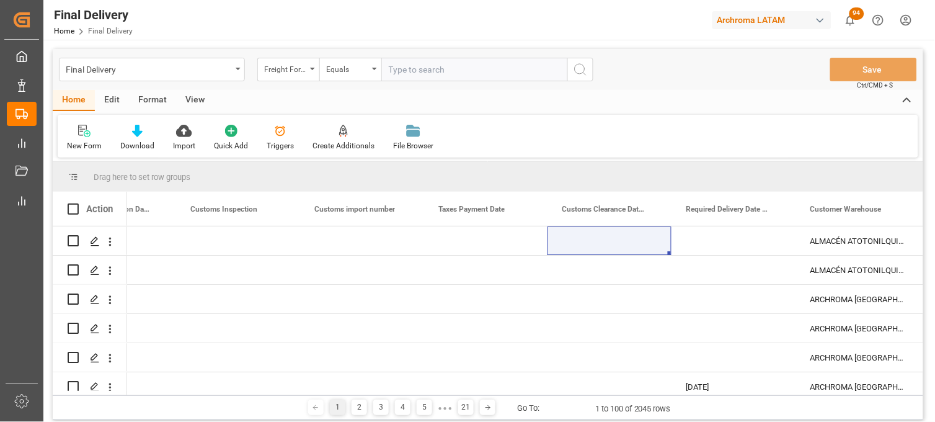
click at [411, 71] on input "text" at bounding box center [474, 70] width 186 height 24
paste input "251006900612"
type input "251006900612"
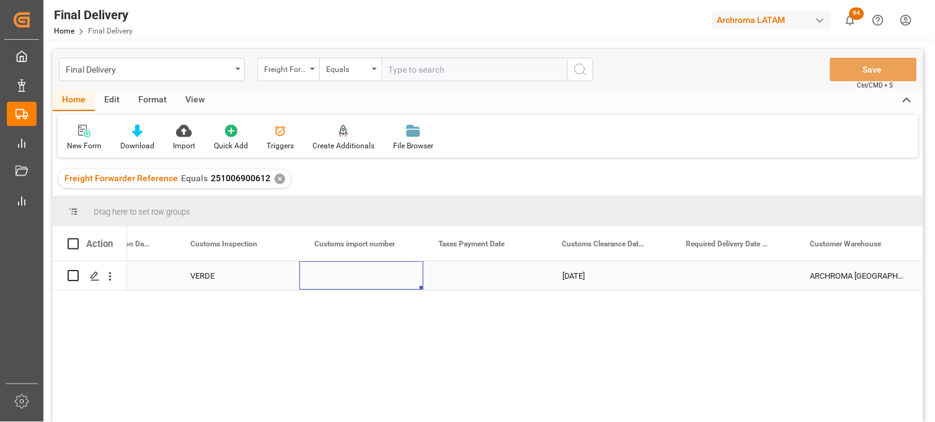
click at [355, 277] on div "Press SPACE to select this row." at bounding box center [362, 275] width 124 height 29
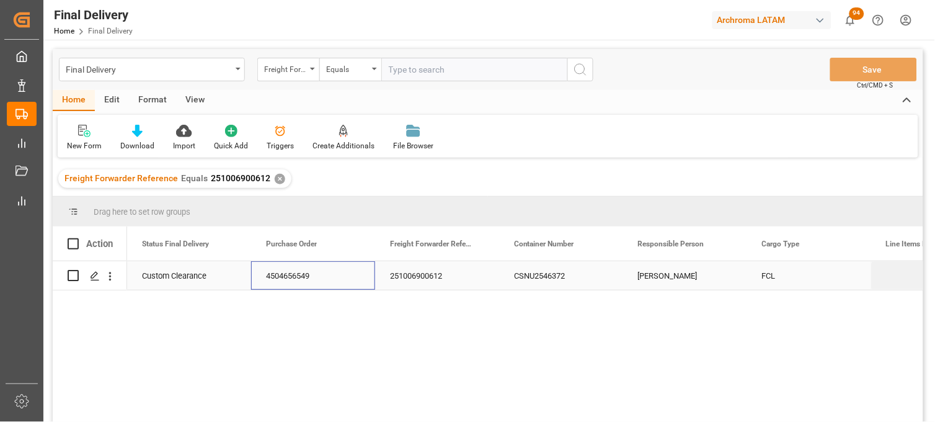
click at [307, 279] on div "4504656549" at bounding box center [313, 275] width 124 height 29
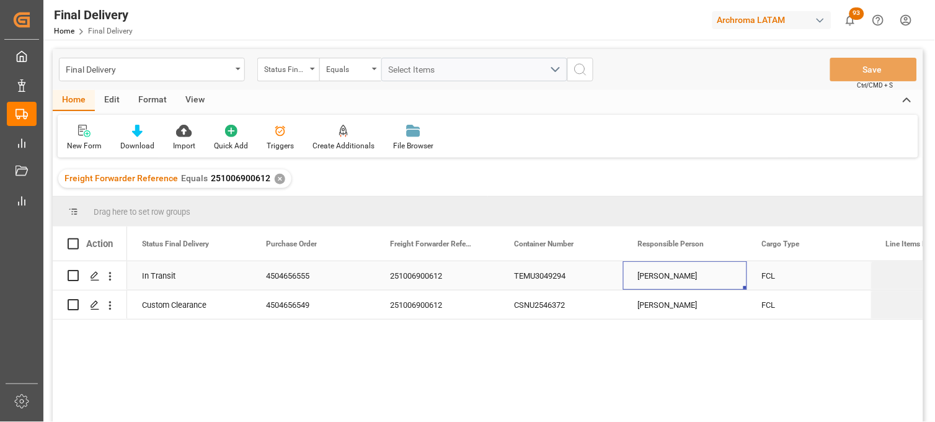
click at [654, 272] on div "Dalia Gutierrez" at bounding box center [685, 275] width 124 height 29
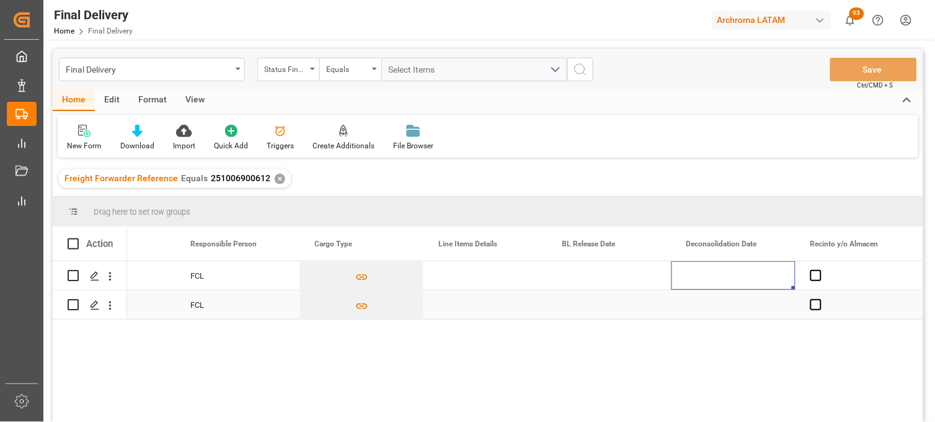
scroll to position [0, 572]
click at [460, 280] on div "Press SPACE to select this row." at bounding box center [486, 275] width 124 height 29
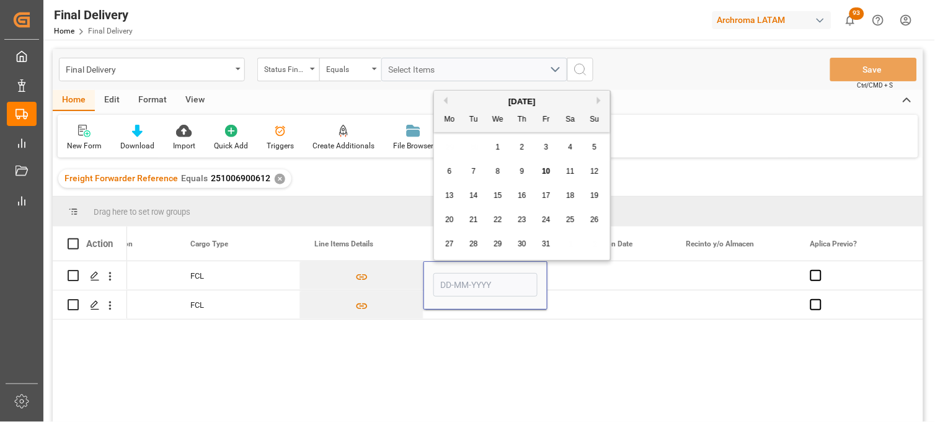
click at [475, 172] on span "7" at bounding box center [474, 171] width 4 height 9
type input "07-10-2025"
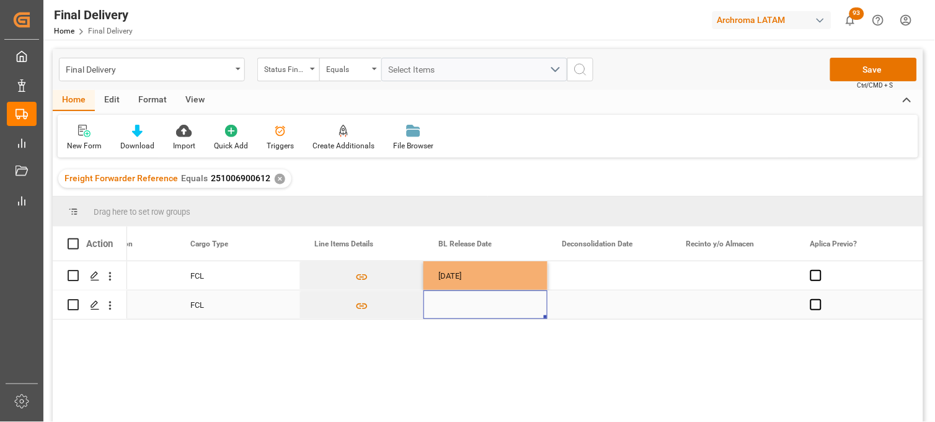
click at [448, 312] on div "Press SPACE to select this row." at bounding box center [486, 304] width 124 height 29
click at [450, 304] on div "Press SPACE to select this row." at bounding box center [486, 304] width 124 height 29
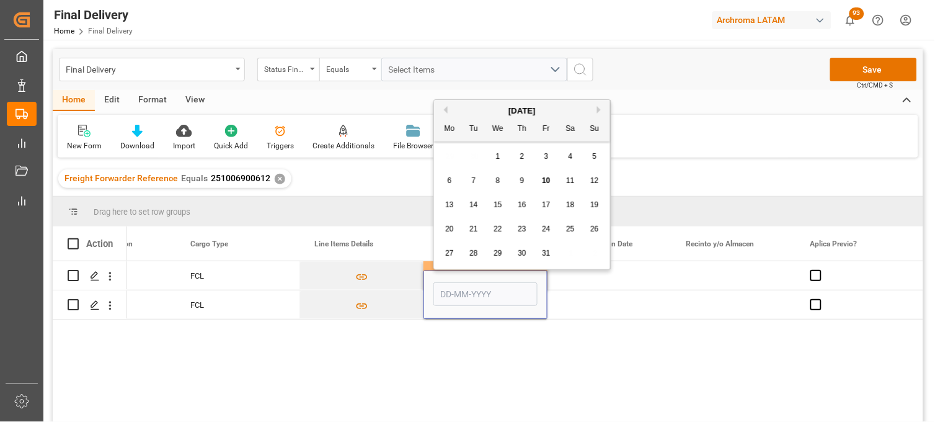
click at [474, 181] on span "7" at bounding box center [474, 180] width 4 height 9
type input "07-10-2025"
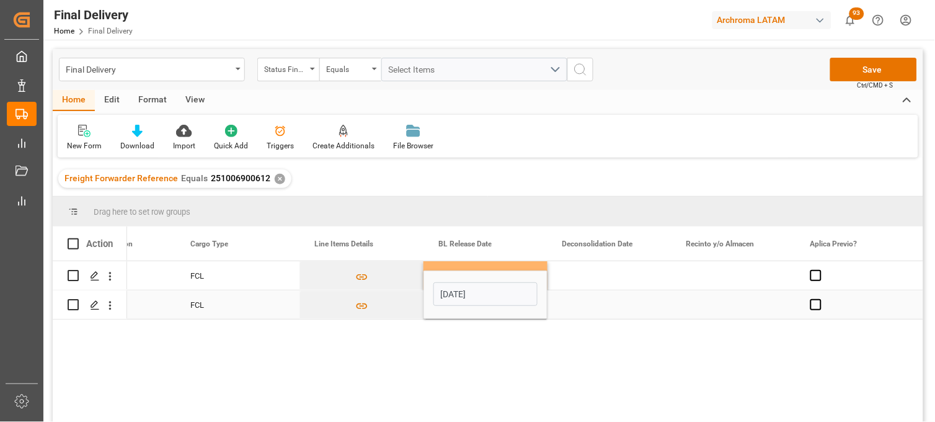
click at [582, 302] on div "Press SPACE to select this row." at bounding box center [610, 304] width 124 height 29
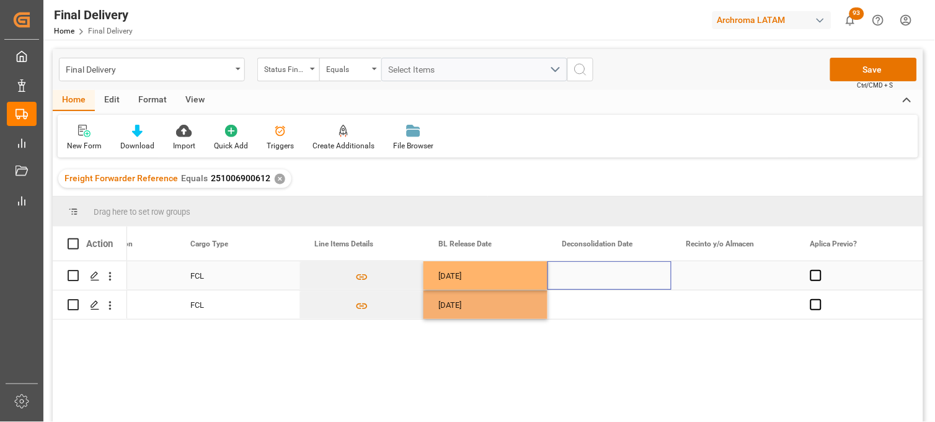
click at [594, 275] on div "Press SPACE to select this row." at bounding box center [610, 275] width 124 height 29
click at [643, 343] on div "TEMU3049294 Dalia Gutierrez FCL 07-10-2025 CSNU2546372 Dalia Gutierrez FCL 07-1…" at bounding box center [525, 345] width 796 height 169
click at [720, 279] on div "Press SPACE to select this row." at bounding box center [734, 275] width 124 height 29
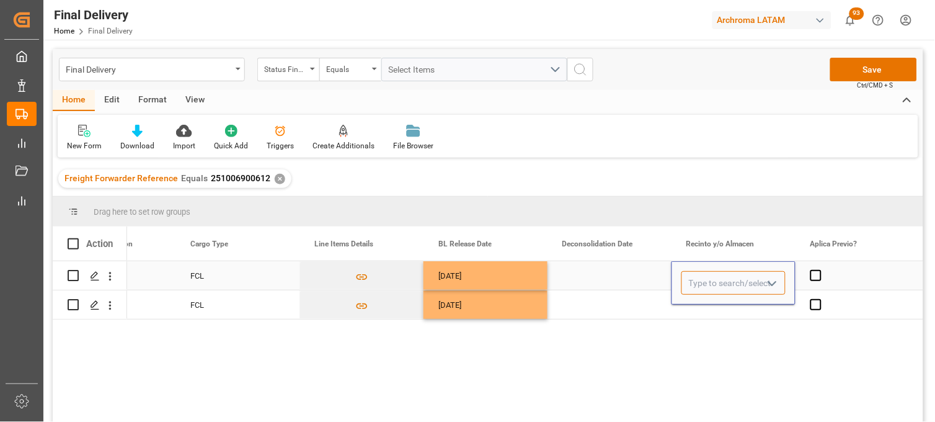
click at [720, 279] on input "Press SPACE to select this row." at bounding box center [734, 283] width 104 height 24
click at [720, 318] on div "ICAVE" at bounding box center [733, 318] width 103 height 43
type input "ICAVE"
click at [713, 309] on div "Press SPACE to select this row." at bounding box center [734, 304] width 124 height 29
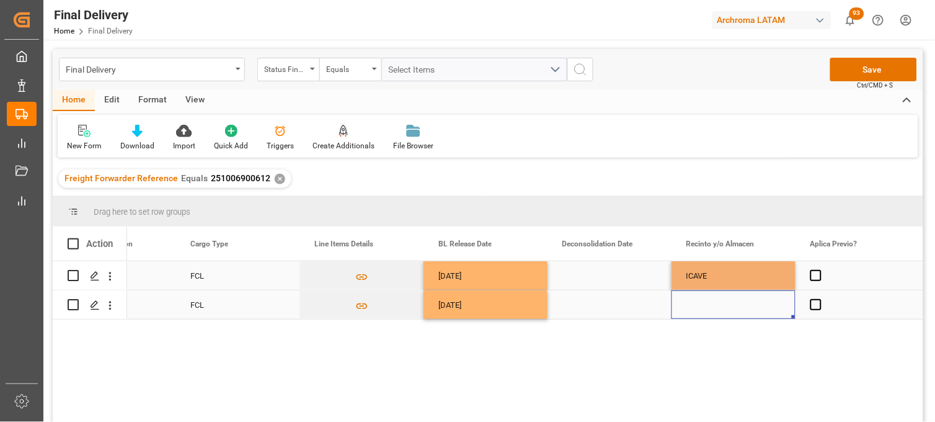
click at [703, 301] on div "Press SPACE to select this row." at bounding box center [734, 304] width 124 height 29
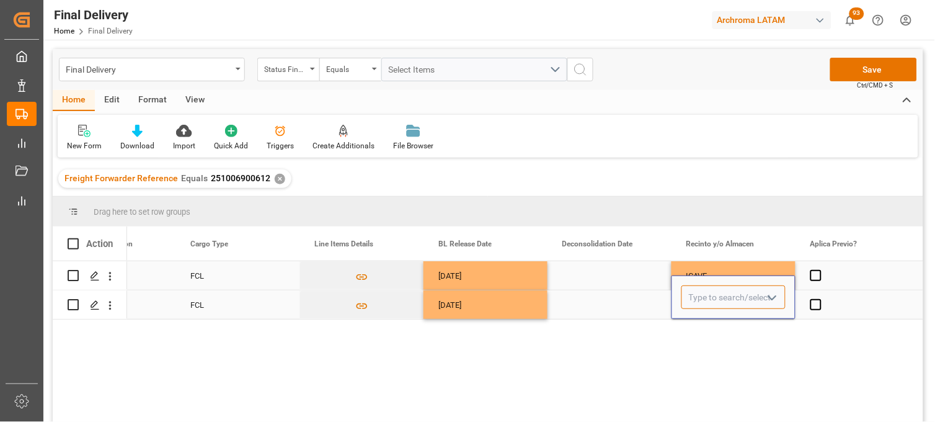
click at [703, 301] on input "Press SPACE to select this row." at bounding box center [734, 297] width 104 height 24
click at [723, 331] on div "ICAVE" at bounding box center [733, 332] width 103 height 43
type input "ICAVE"
click at [819, 307] on span "Press SPACE to select this row." at bounding box center [816, 304] width 11 height 11
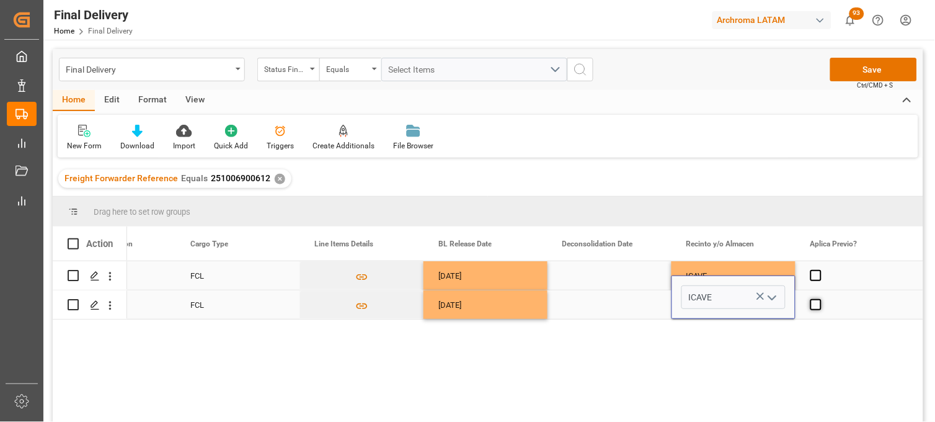
click at [820, 299] on input "Press SPACE to select this row." at bounding box center [820, 299] width 0 height 0
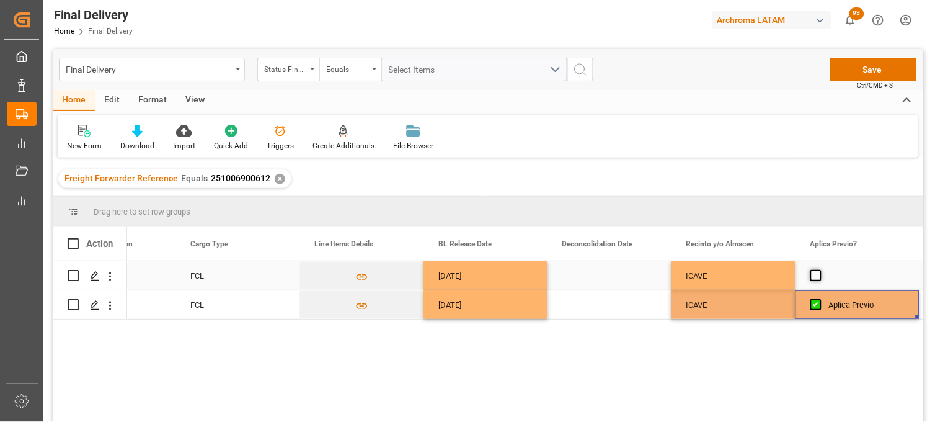
click at [814, 277] on span "Press SPACE to select this row." at bounding box center [816, 275] width 11 height 11
click at [820, 270] on input "Press SPACE to select this row." at bounding box center [820, 270] width 0 height 0
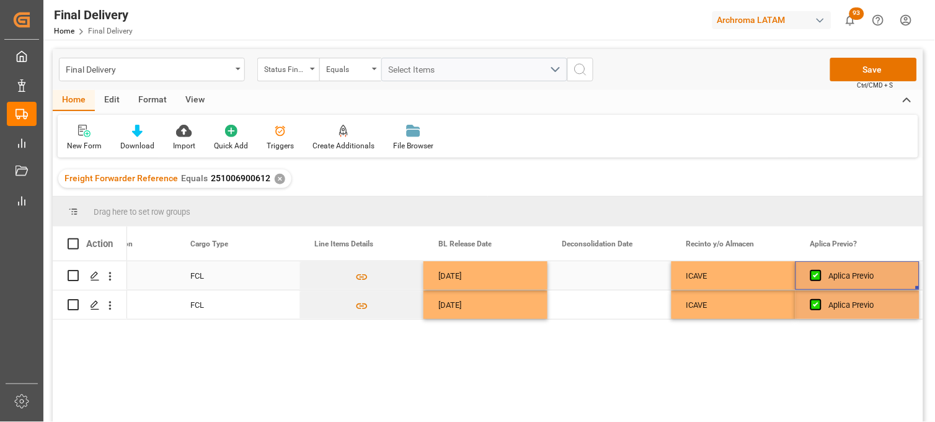
click at [739, 277] on div "ICAVE" at bounding box center [734, 276] width 94 height 29
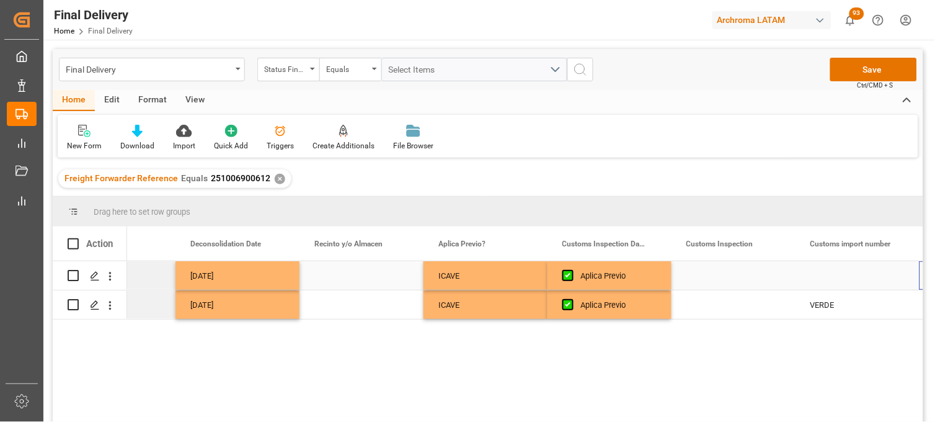
scroll to position [0, 944]
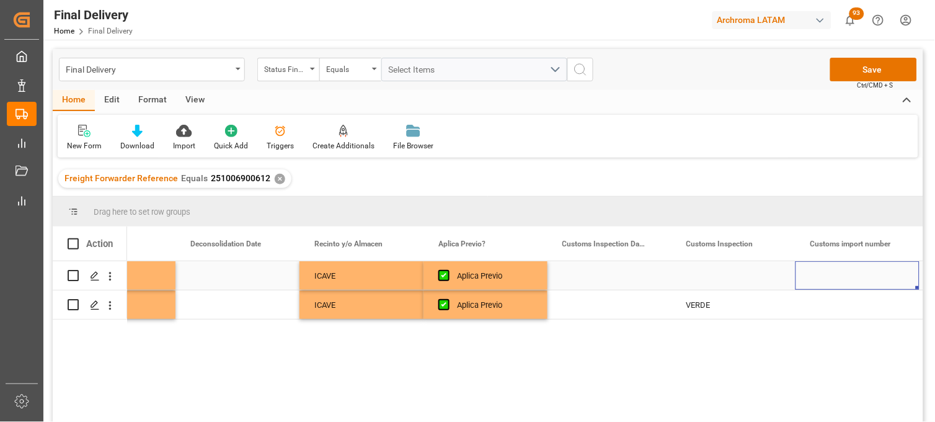
click at [596, 278] on div "Press SPACE to select this row." at bounding box center [610, 275] width 124 height 29
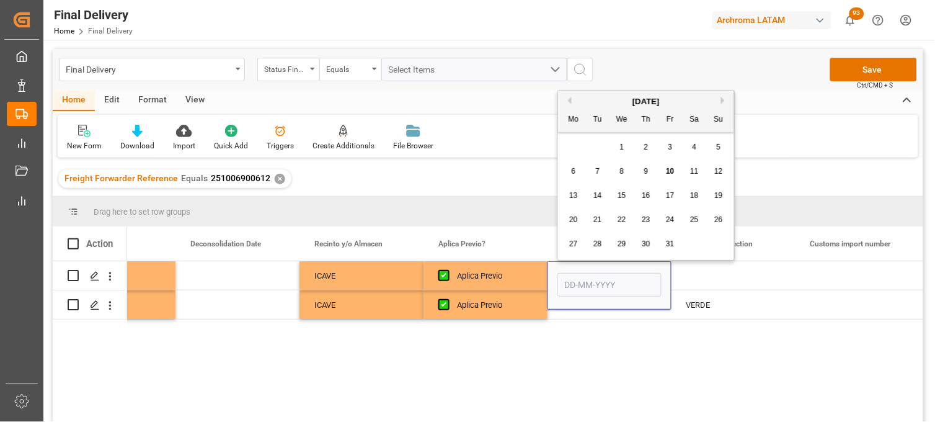
click at [644, 180] on div "6 7 8 9 10 11 12" at bounding box center [646, 171] width 169 height 24
click at [648, 172] on span "9" at bounding box center [647, 171] width 4 height 9
type input "09-10-2025"
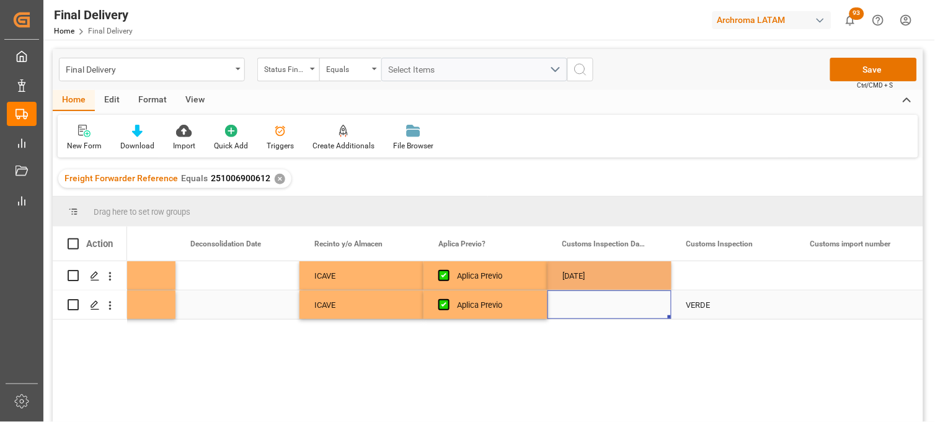
click at [575, 313] on div "Press SPACE to select this row." at bounding box center [610, 304] width 124 height 29
click at [589, 301] on div "Press SPACE to select this row." at bounding box center [610, 304] width 124 height 29
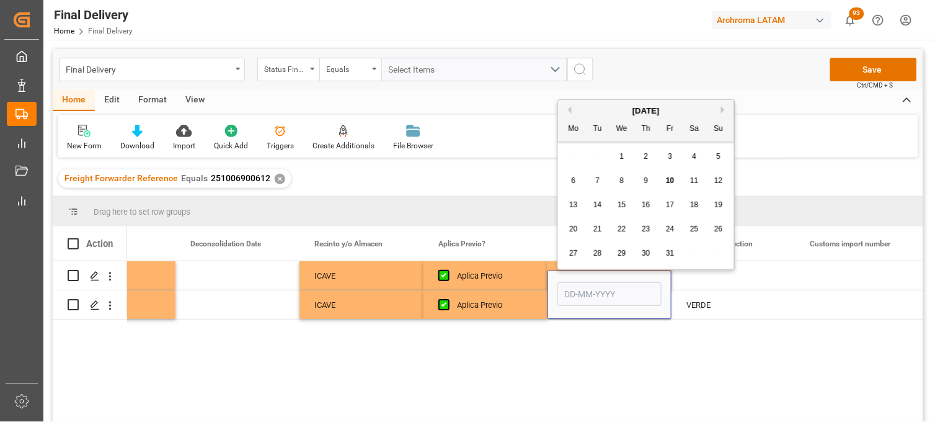
click at [648, 182] on span "9" at bounding box center [647, 180] width 4 height 9
type input "09-10-2025"
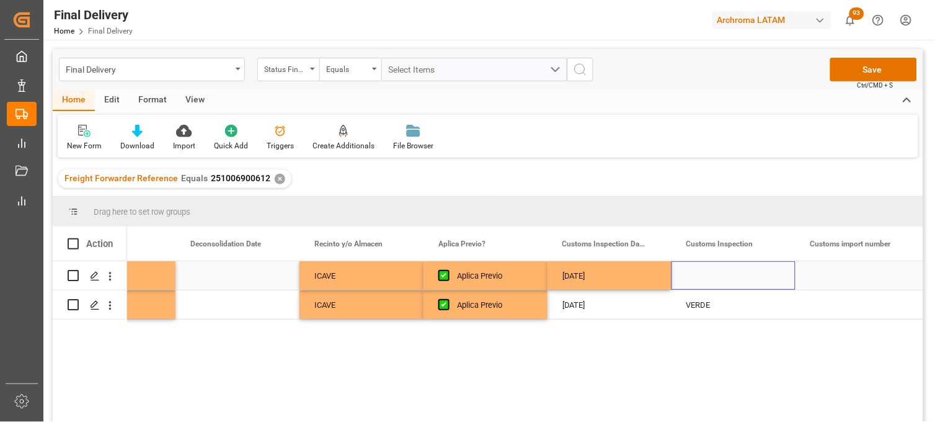
click at [710, 278] on div "Press SPACE to select this row." at bounding box center [734, 275] width 124 height 29
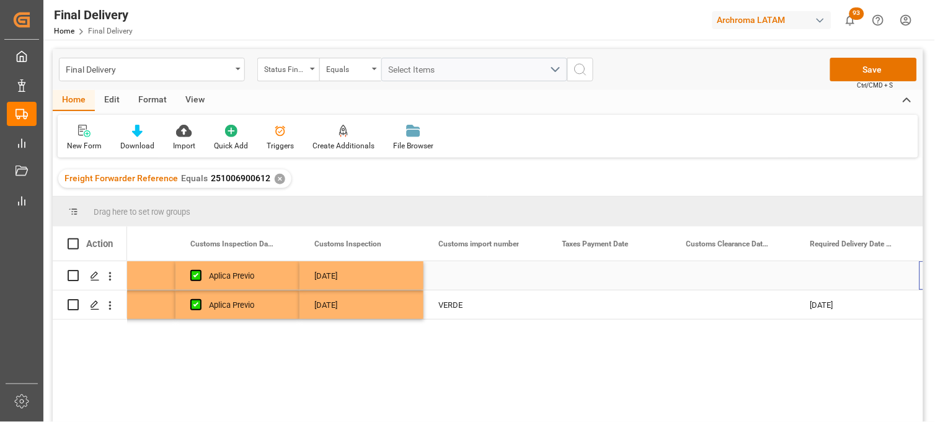
scroll to position [0, 1316]
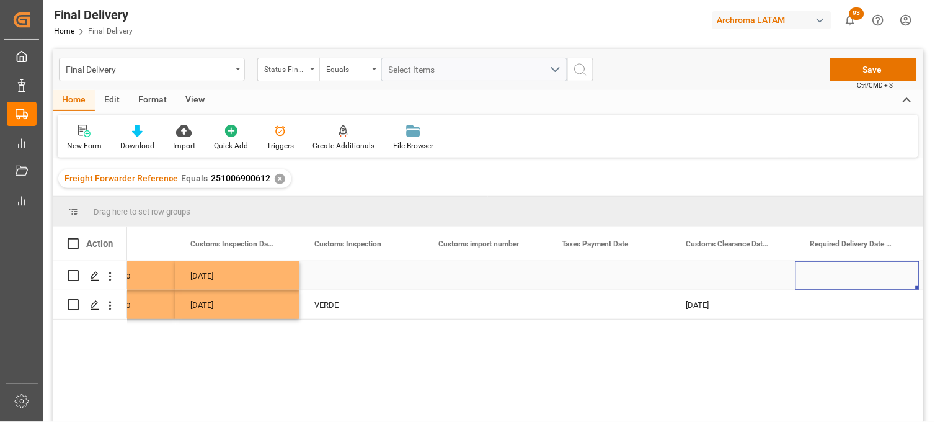
click at [599, 278] on div "Press SPACE to select this row." at bounding box center [610, 275] width 124 height 29
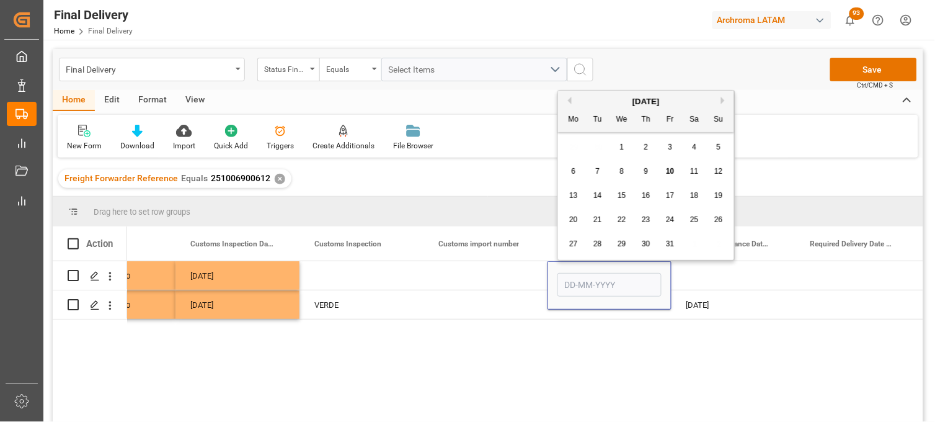
click at [647, 174] on span "9" at bounding box center [647, 171] width 4 height 9
type input "09-10-2025"
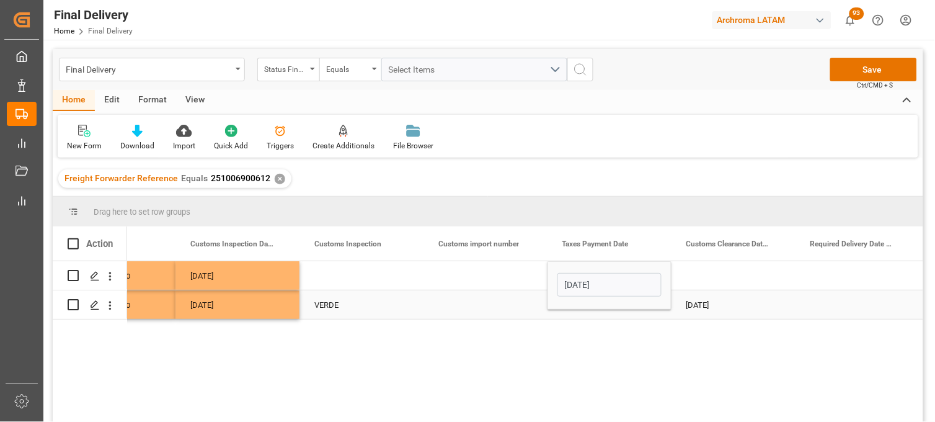
click at [579, 313] on div "Press SPACE to select this row." at bounding box center [610, 304] width 124 height 29
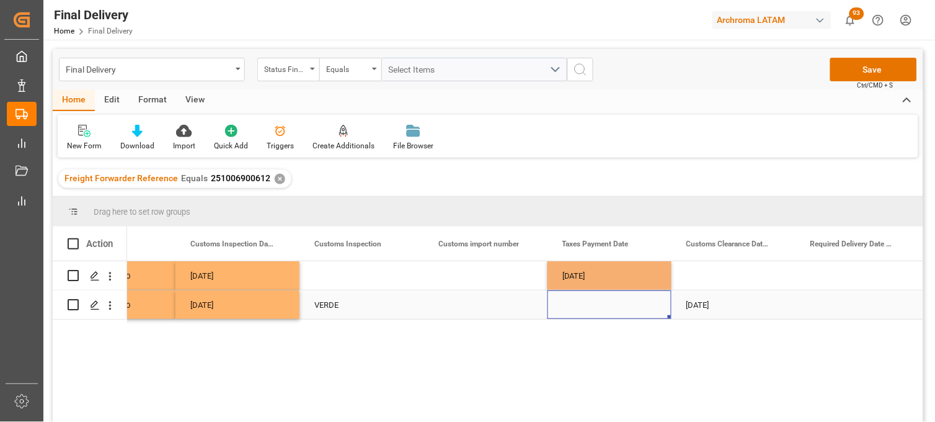
click at [581, 303] on div "Press SPACE to select this row." at bounding box center [610, 304] width 124 height 29
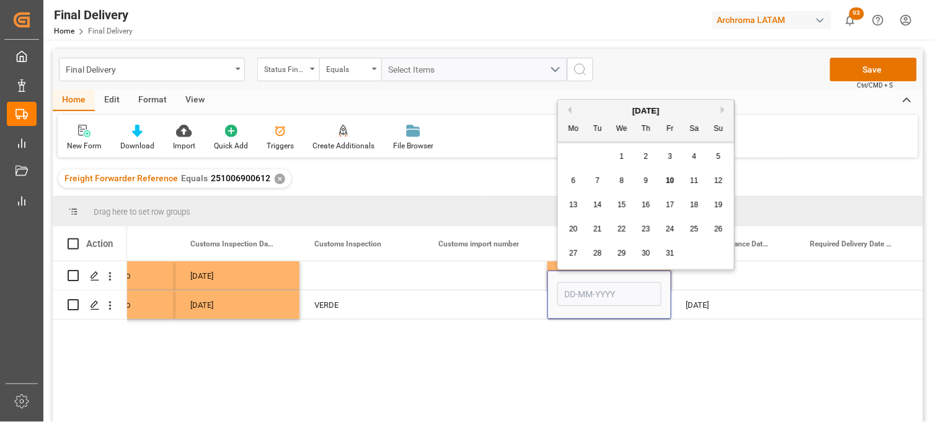
click at [646, 182] on span "9" at bounding box center [647, 180] width 4 height 9
type input "09-10-2025"
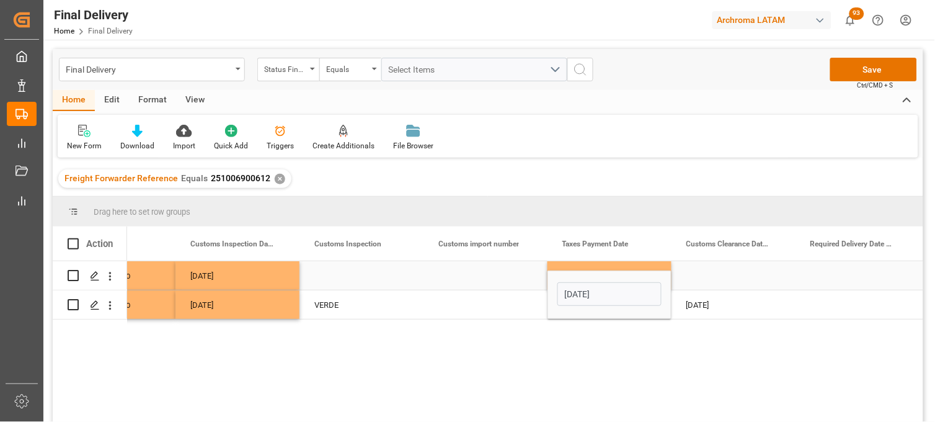
click at [702, 281] on div "Press SPACE to select this row." at bounding box center [734, 275] width 124 height 29
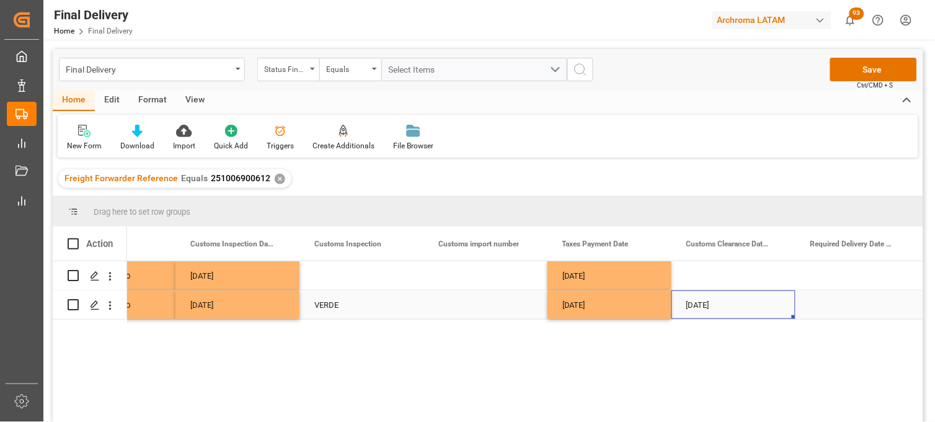
click at [697, 306] on div "10-10-2025" at bounding box center [734, 304] width 124 height 29
click at [703, 276] on div "Press SPACE to select this row." at bounding box center [734, 275] width 124 height 29
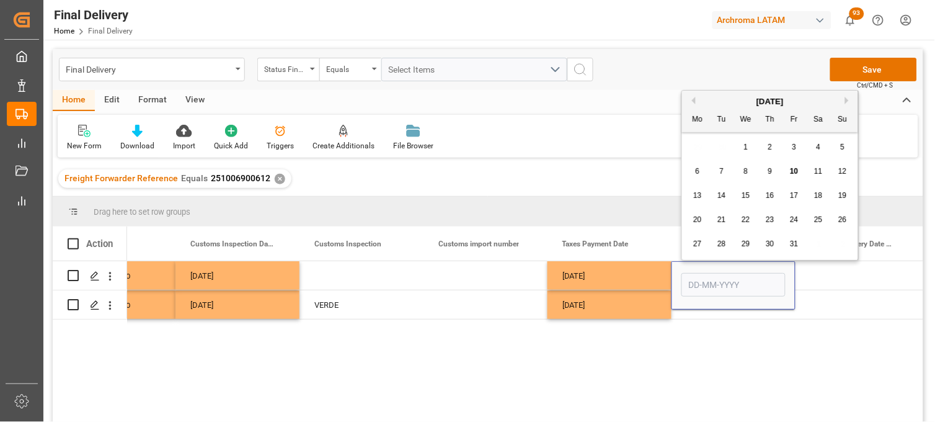
click at [720, 195] on span "14" at bounding box center [722, 195] width 8 height 9
type input "14-10-2025"
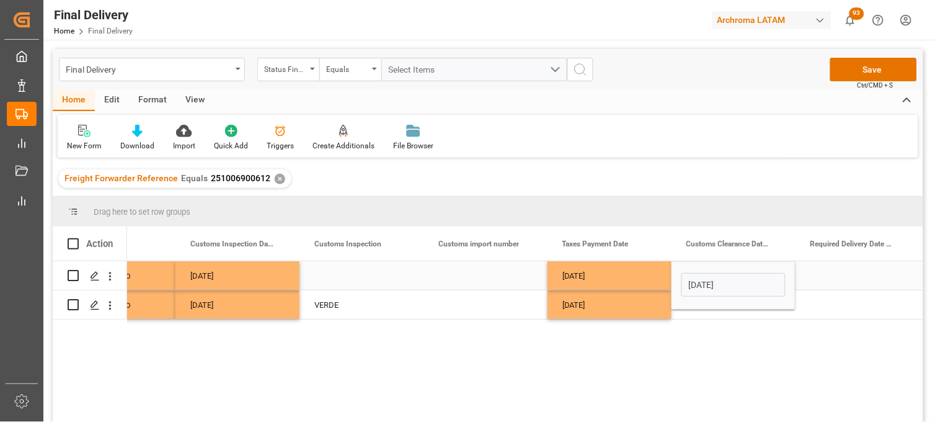
click at [833, 277] on div "Press SPACE to select this row." at bounding box center [858, 275] width 124 height 29
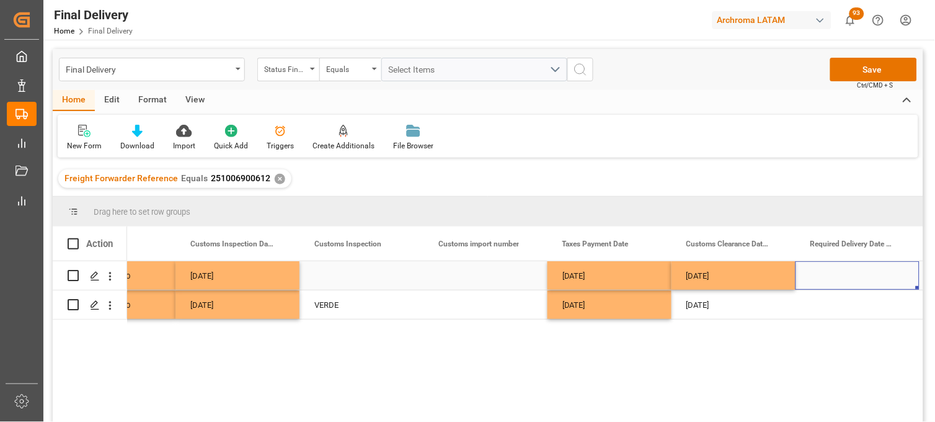
click at [838, 276] on div "Press SPACE to select this row." at bounding box center [858, 275] width 124 height 29
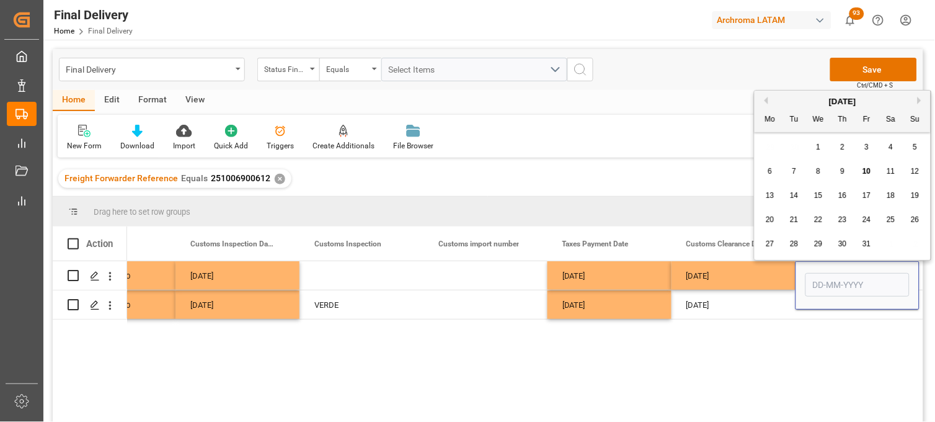
click at [824, 200] on div "15" at bounding box center [819, 196] width 16 height 15
type input "15-10-2025"
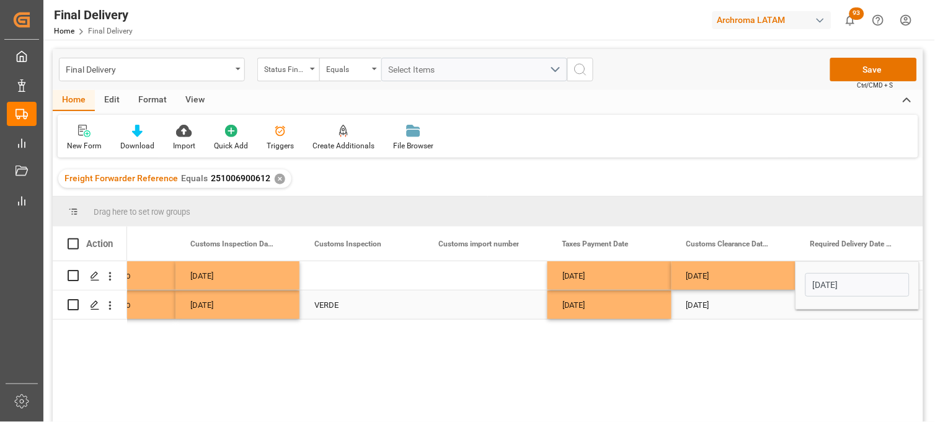
click at [832, 315] on div "Press SPACE to select this row." at bounding box center [858, 304] width 124 height 29
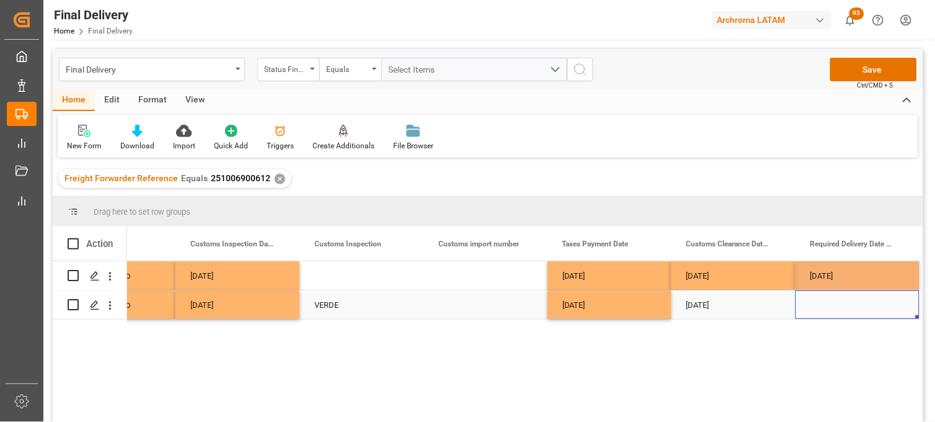
click at [828, 305] on div "Press SPACE to select this row." at bounding box center [858, 304] width 124 height 29
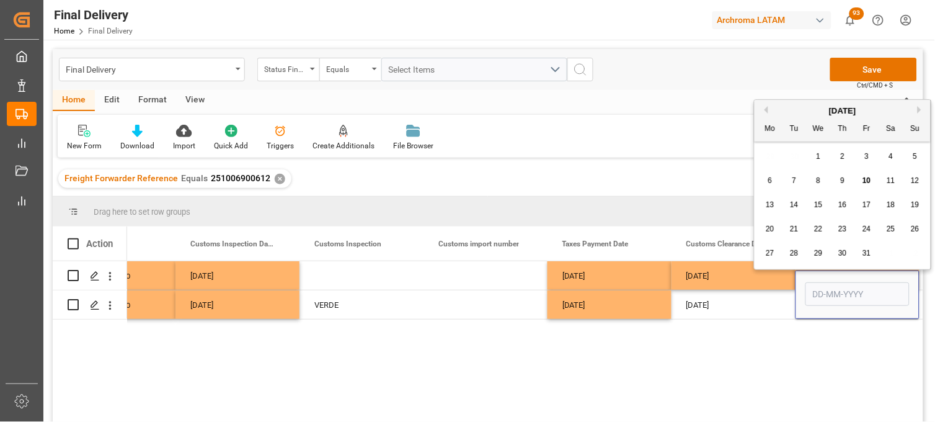
click at [818, 207] on span "15" at bounding box center [818, 204] width 8 height 9
type input "15-10-2025"
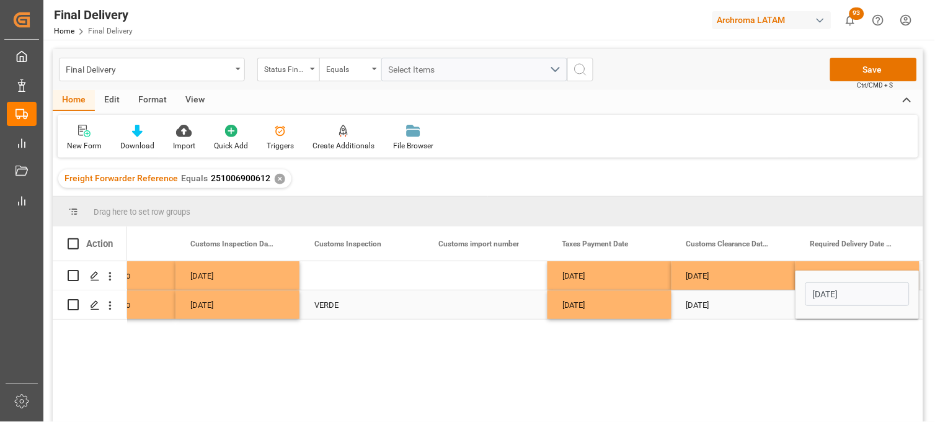
drag, startPoint x: 720, startPoint y: 299, endPoint x: 705, endPoint y: 301, distance: 15.7
click at [717, 300] on div "10-10-2025" at bounding box center [734, 304] width 124 height 29
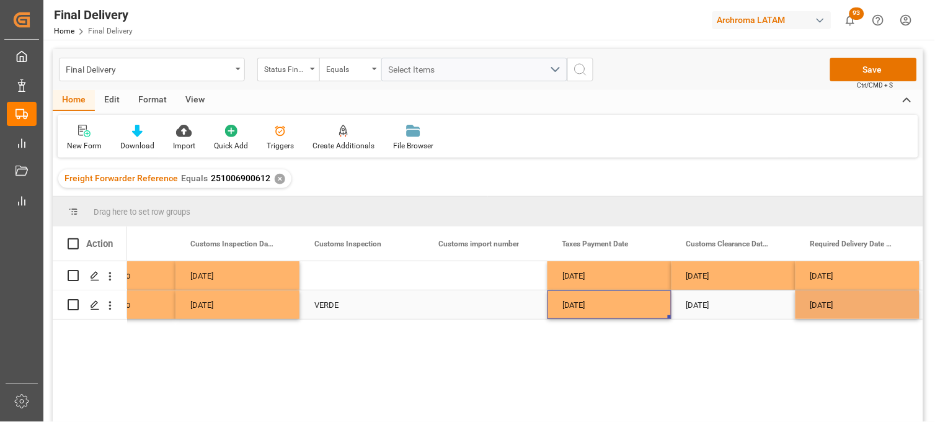
click at [631, 304] on div "09-10-2025" at bounding box center [610, 304] width 124 height 29
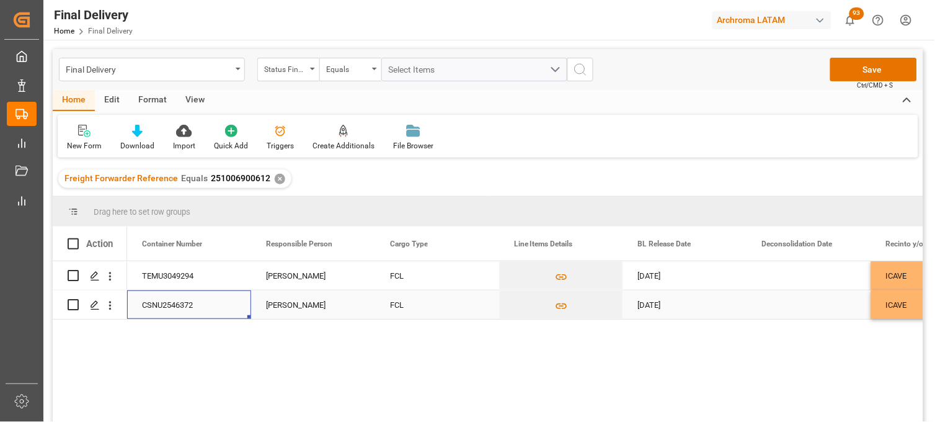
scroll to position [0, 0]
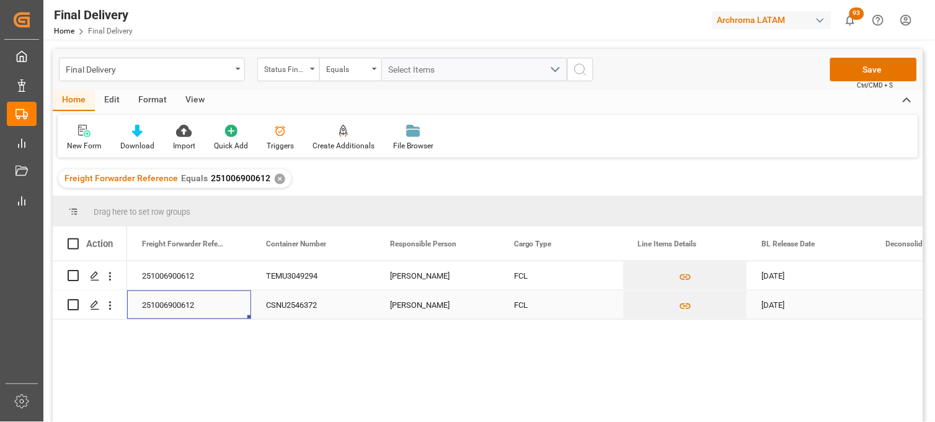
click at [293, 302] on div "CSNU2546372" at bounding box center [313, 304] width 124 height 29
click at [430, 276] on div "Dalia Gutierrez" at bounding box center [437, 275] width 124 height 29
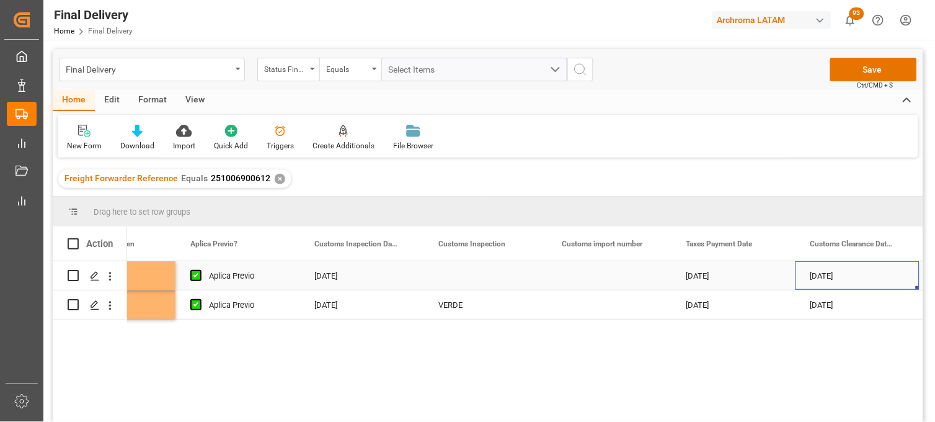
click at [606, 280] on div "Press SPACE to select this row." at bounding box center [610, 275] width 124 height 29
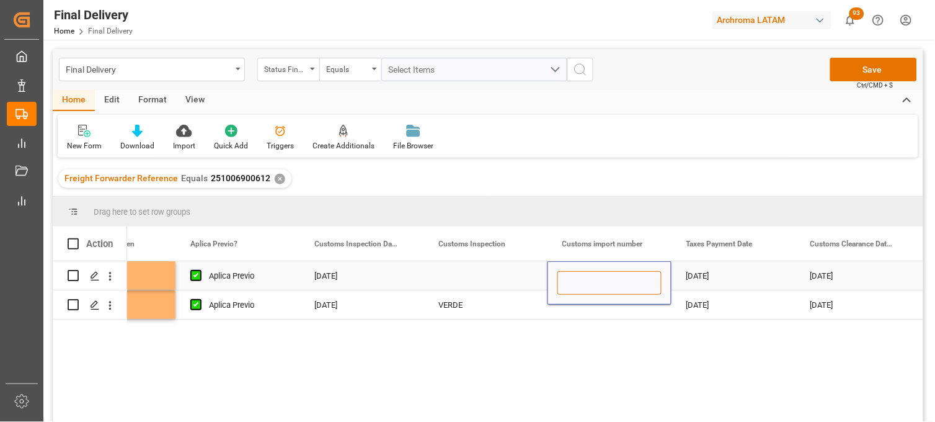
click at [604, 280] on input "Press SPACE to select this row." at bounding box center [610, 283] width 104 height 24
paste input "25 43 3108 5008079"
type input "25 43 3108 5008079"
click at [592, 308] on div "Press SPACE to select this row." at bounding box center [610, 304] width 124 height 29
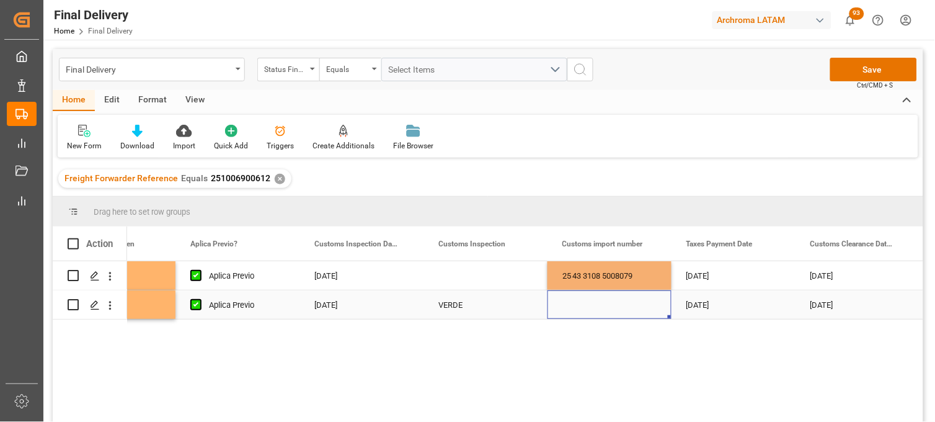
click at [584, 299] on div "Press SPACE to select this row." at bounding box center [610, 304] width 124 height 29
click at [581, 302] on div "Press SPACE to select this row." at bounding box center [610, 304] width 124 height 29
click at [581, 304] on input "Press SPACE to select this row." at bounding box center [610, 297] width 104 height 24
paste input "25 43 3108 5007975"
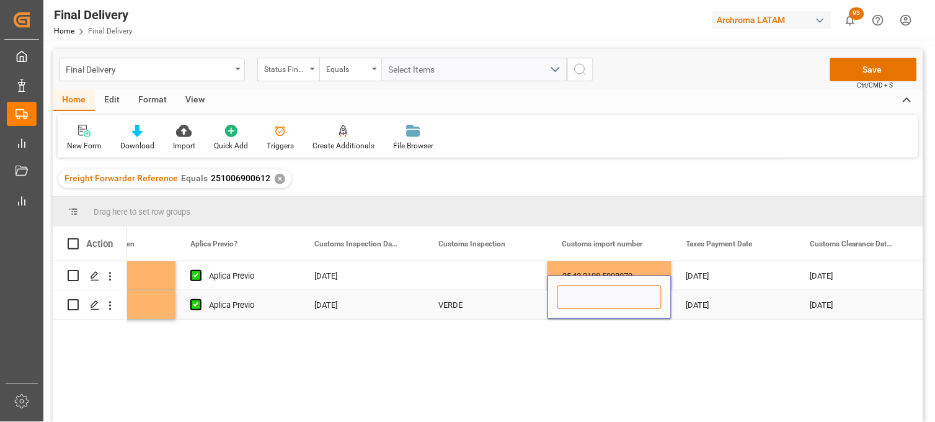
type input "25 43 3108 5007975"
click at [705, 309] on div "[DATE]" at bounding box center [734, 304] width 124 height 29
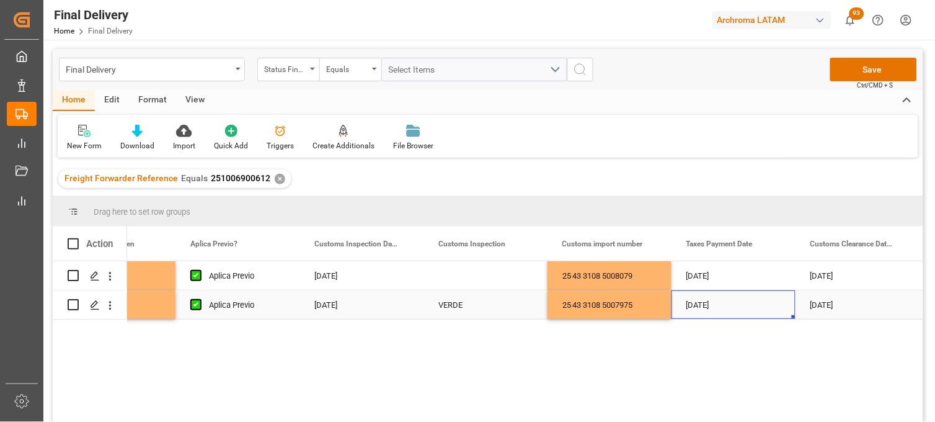
click at [823, 308] on div "10-10-2025" at bounding box center [858, 304] width 124 height 29
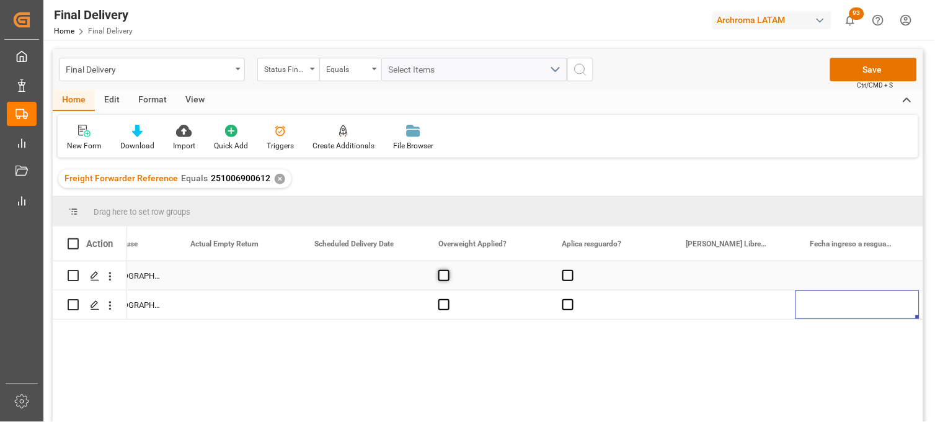
click at [442, 277] on span "Press SPACE to select this row." at bounding box center [444, 275] width 11 height 11
click at [448, 270] on input "Press SPACE to select this row." at bounding box center [448, 270] width 0 height 0
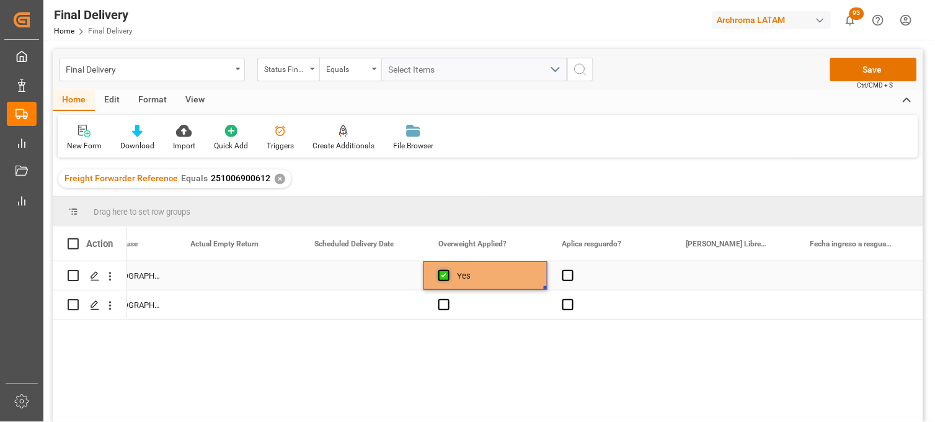
click at [442, 277] on span "Press SPACE to select this row." at bounding box center [444, 275] width 11 height 11
click at [448, 270] on input "Press SPACE to select this row." at bounding box center [448, 270] width 0 height 0
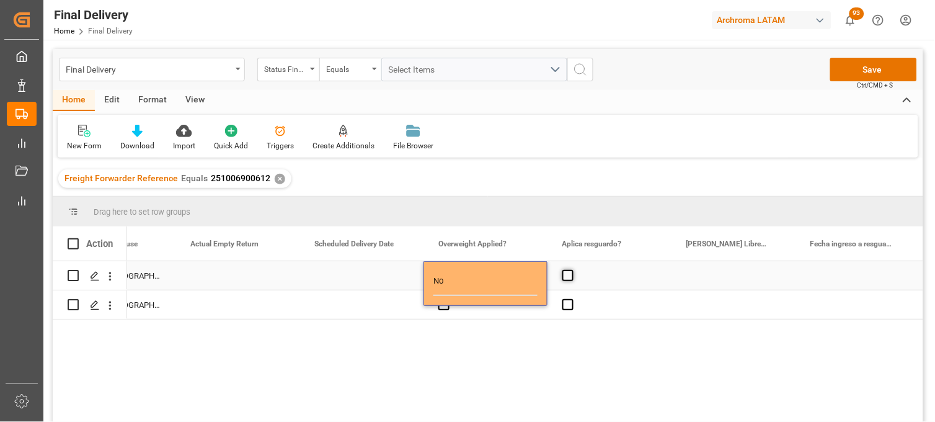
click at [571, 280] on span "Press SPACE to select this row." at bounding box center [568, 275] width 11 height 11
click at [572, 270] on input "Press SPACE to select this row." at bounding box center [572, 270] width 0 height 0
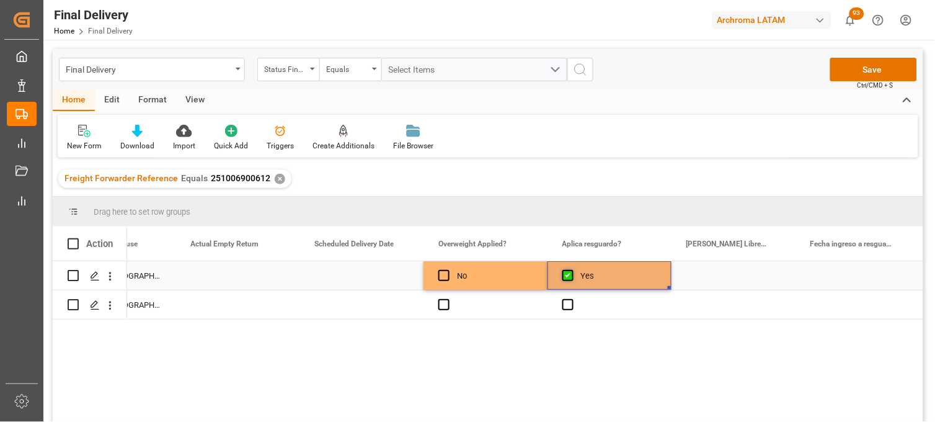
click at [569, 280] on span "Press SPACE to select this row." at bounding box center [568, 275] width 11 height 11
click at [572, 270] on input "Press SPACE to select this row." at bounding box center [572, 270] width 0 height 0
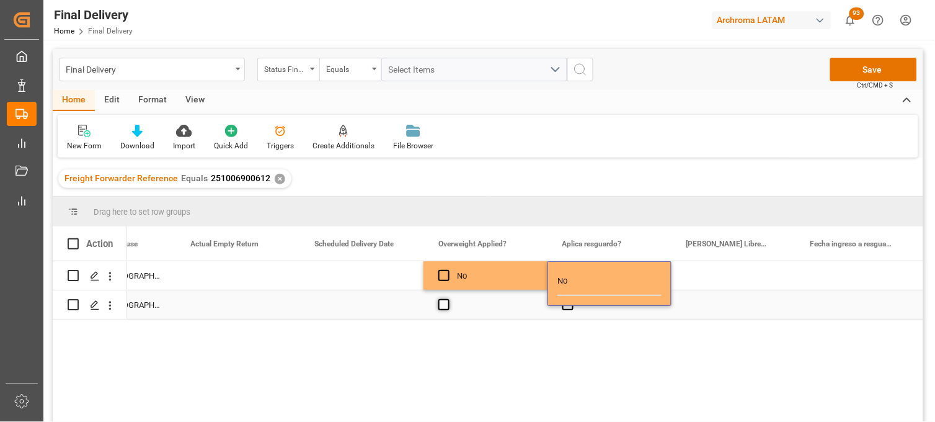
click at [442, 305] on span "Press SPACE to select this row." at bounding box center [444, 304] width 11 height 11
click at [448, 299] on input "Press SPACE to select this row." at bounding box center [448, 299] width 0 height 0
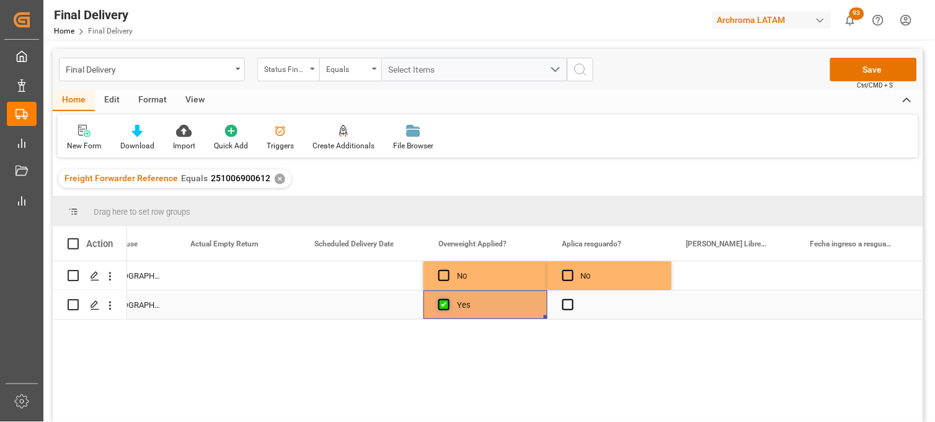
click at [442, 305] on span "Press SPACE to select this row." at bounding box center [444, 304] width 11 height 11
click at [448, 299] on input "Press SPACE to select this row." at bounding box center [448, 299] width 0 height 0
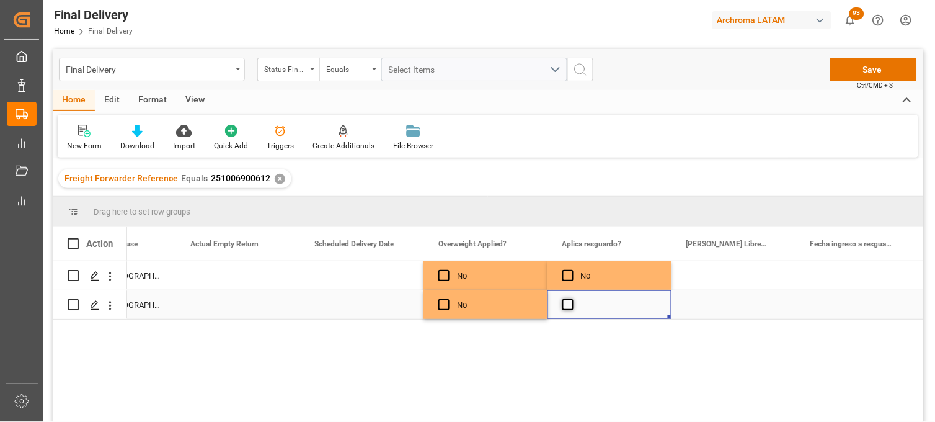
click at [569, 307] on span "Press SPACE to select this row." at bounding box center [568, 304] width 11 height 11
click at [572, 299] on input "Press SPACE to select this row." at bounding box center [572, 299] width 0 height 0
click at [571, 307] on span "Press SPACE to select this row." at bounding box center [568, 304] width 11 height 11
click at [572, 299] on input "Press SPACE to select this row." at bounding box center [572, 299] width 0 height 0
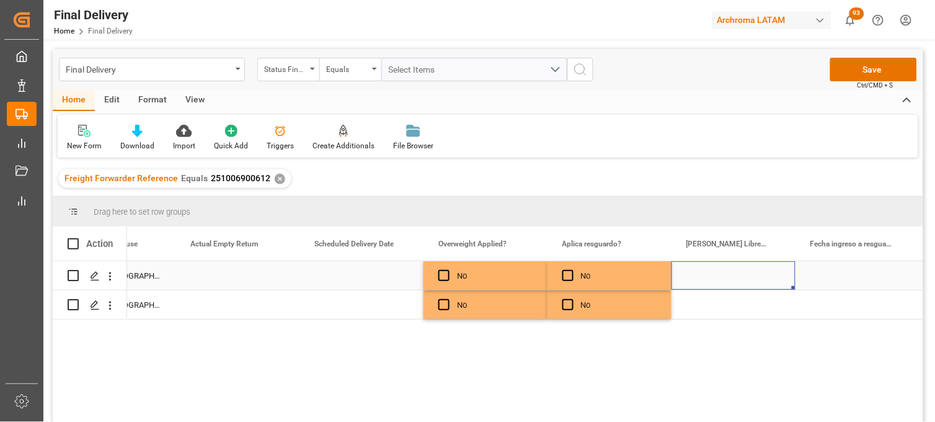
click at [733, 278] on div "Press SPACE to select this row." at bounding box center [734, 275] width 124 height 29
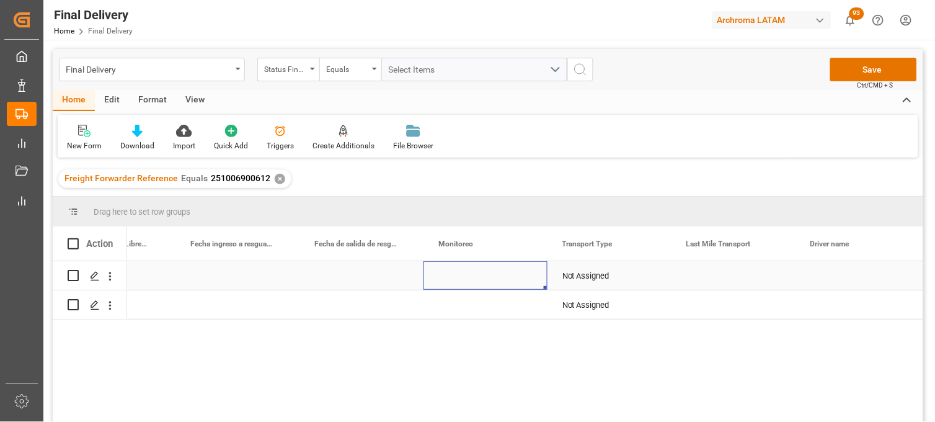
click at [457, 276] on div "Press SPACE to select this row." at bounding box center [486, 275] width 124 height 29
click at [462, 276] on input "Press SPACE to select this row." at bounding box center [486, 283] width 104 height 24
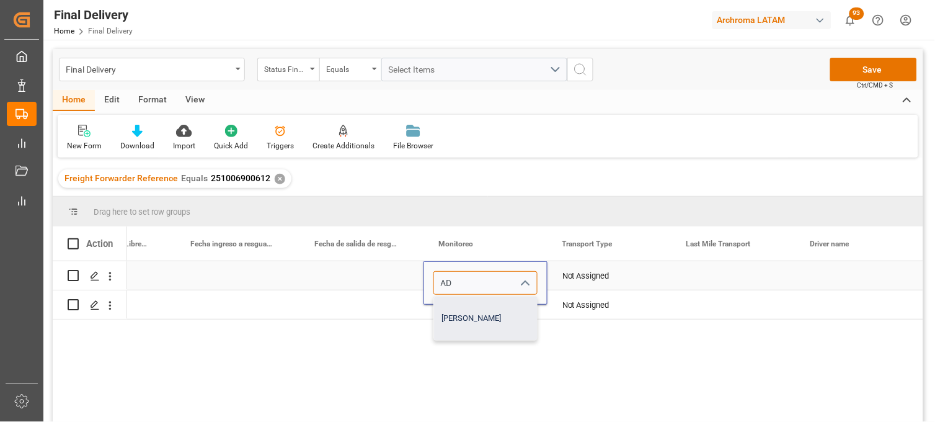
click at [470, 313] on div "Adrian Monroy" at bounding box center [485, 318] width 103 height 43
type input "Adrian Monroy"
click at [463, 306] on div "Press SPACE to select this row." at bounding box center [486, 304] width 124 height 29
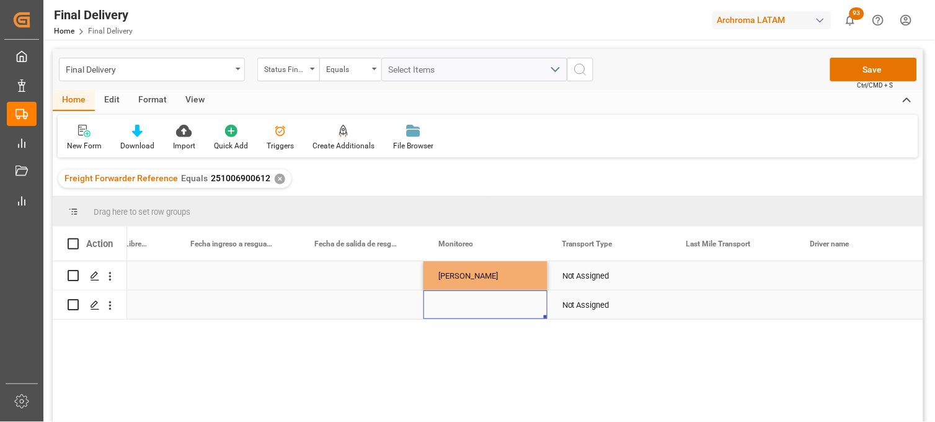
click at [457, 304] on div "Press SPACE to select this row." at bounding box center [486, 304] width 124 height 29
click at [457, 304] on input "Press SPACE to select this row." at bounding box center [486, 297] width 104 height 24
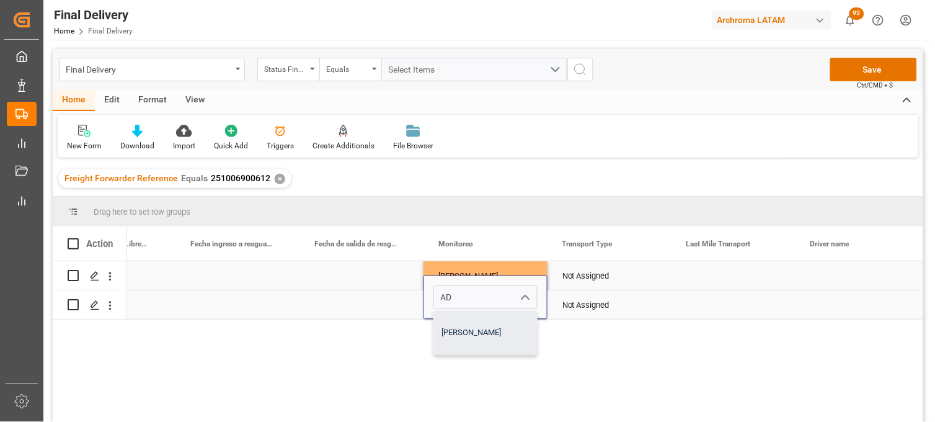
click at [464, 319] on div "Adrian Monroy" at bounding box center [485, 332] width 103 height 43
type input "Adrian Monroy"
click at [582, 303] on div "Not Assigned" at bounding box center [610, 305] width 94 height 29
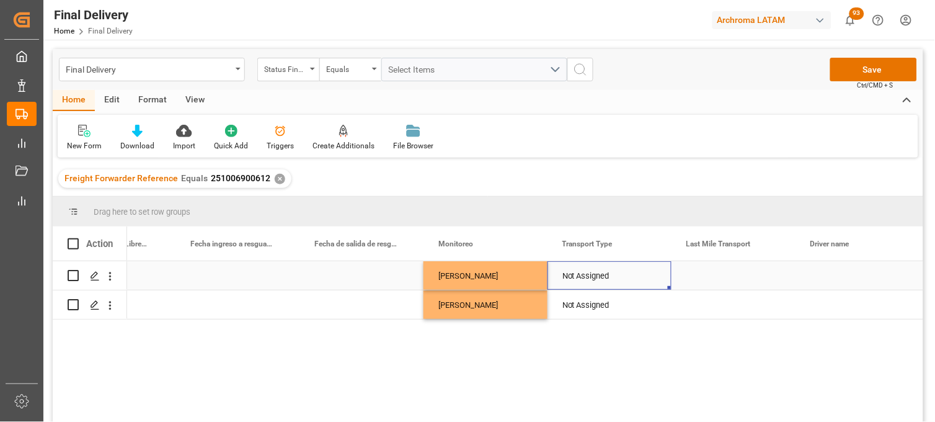
click at [578, 269] on div "Not Assigned" at bounding box center [610, 276] width 94 height 29
click at [633, 281] on icon "Press SPACE to select this row." at bounding box center [636, 281] width 13 height 13
click at [588, 281] on input "Press SPACE to select this row." at bounding box center [610, 283] width 104 height 24
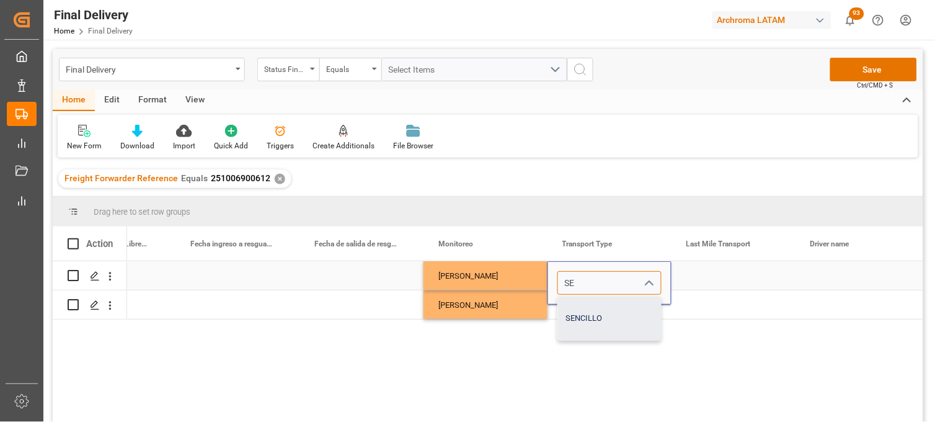
click at [592, 308] on div "SENCILLO" at bounding box center [609, 318] width 103 height 43
type input "SENCILLO"
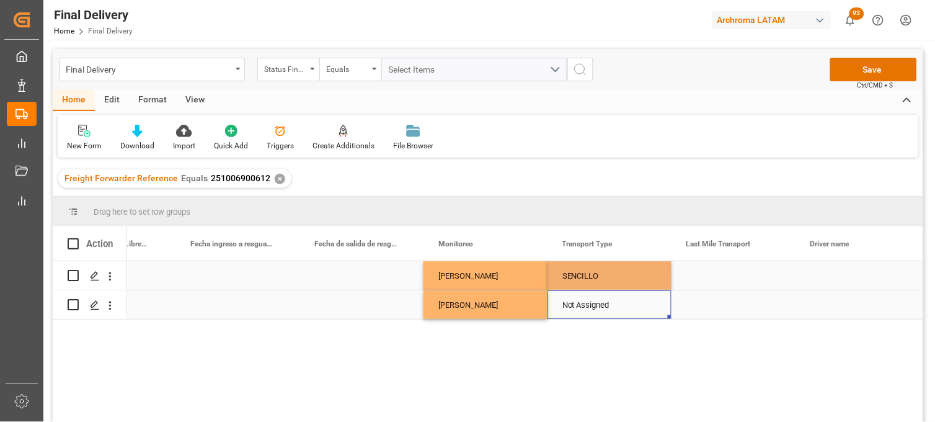
click at [584, 306] on div "Not Assigned" at bounding box center [610, 305] width 94 height 29
click at [600, 302] on div "Not Assigned" at bounding box center [610, 305] width 94 height 29
click at [633, 298] on icon "Press SPACE to select this row." at bounding box center [636, 296] width 13 height 13
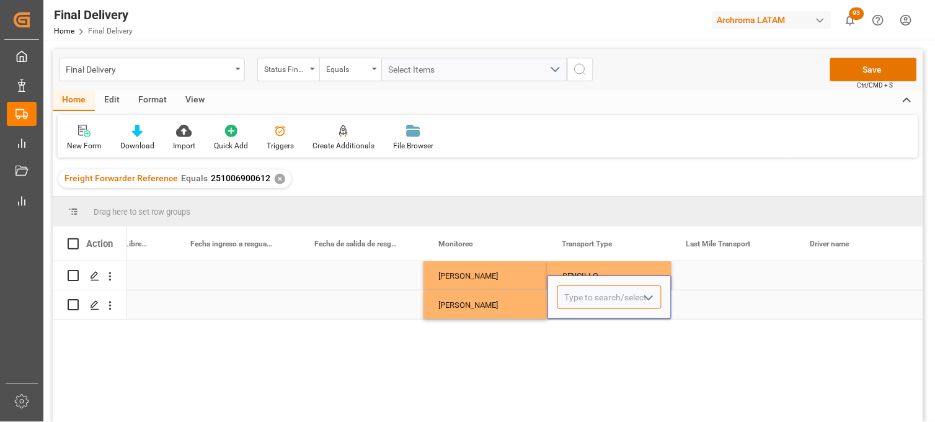
click at [586, 298] on input "Press SPACE to select this row." at bounding box center [610, 297] width 104 height 24
drag, startPoint x: 579, startPoint y: 329, endPoint x: 650, endPoint y: 311, distance: 72.8
click at [580, 329] on div "SENCILLO" at bounding box center [609, 332] width 103 height 43
type input "SENCILLO"
click at [728, 302] on div "Press SPACE to select this row." at bounding box center [734, 304] width 124 height 29
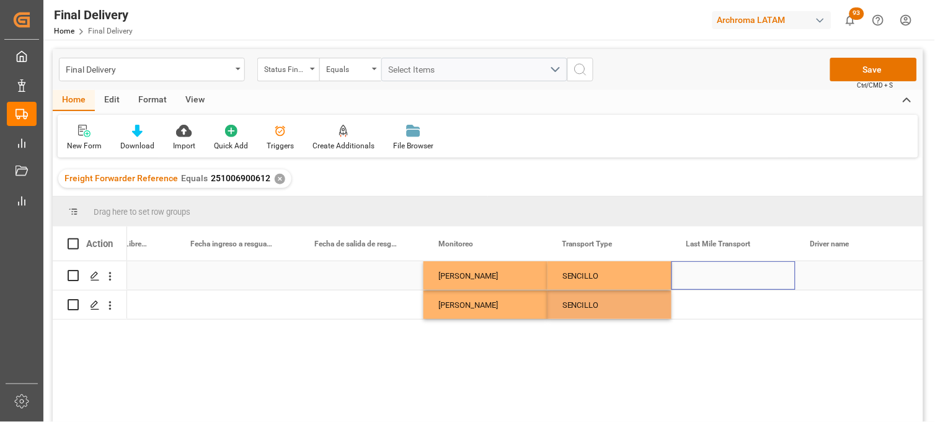
click at [712, 275] on div "Press SPACE to select this row." at bounding box center [734, 275] width 124 height 29
click at [708, 300] on div "Press SPACE to select this row." at bounding box center [734, 304] width 124 height 29
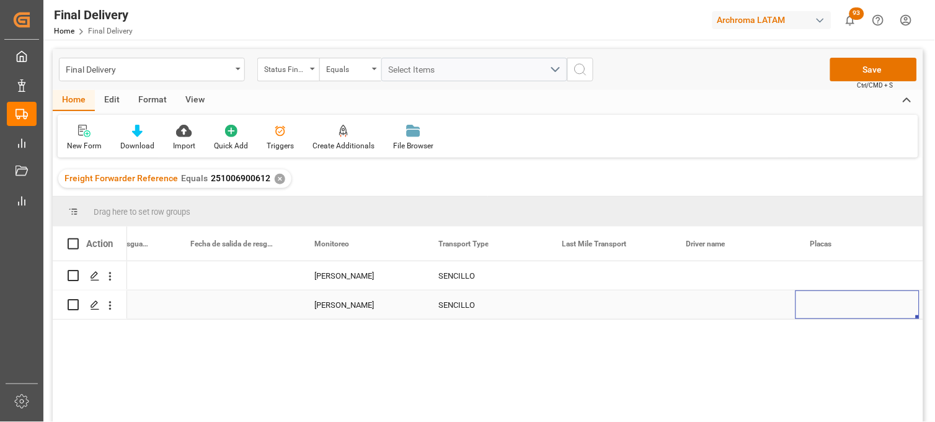
click at [584, 305] on div "Press SPACE to select this row." at bounding box center [610, 304] width 124 height 29
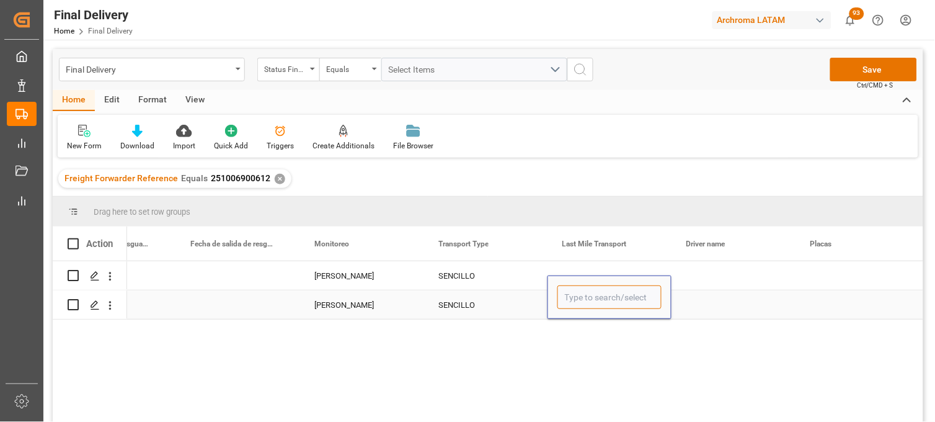
click at [584, 305] on input "Press SPACE to select this row." at bounding box center [610, 297] width 104 height 24
click at [576, 299] on input "Press SPACE to select this row." at bounding box center [610, 297] width 104 height 24
drag, startPoint x: 581, startPoint y: 324, endPoint x: 636, endPoint y: 321, distance: 55.3
click at [582, 324] on div "T. VIKINGO" at bounding box center [609, 332] width 103 height 43
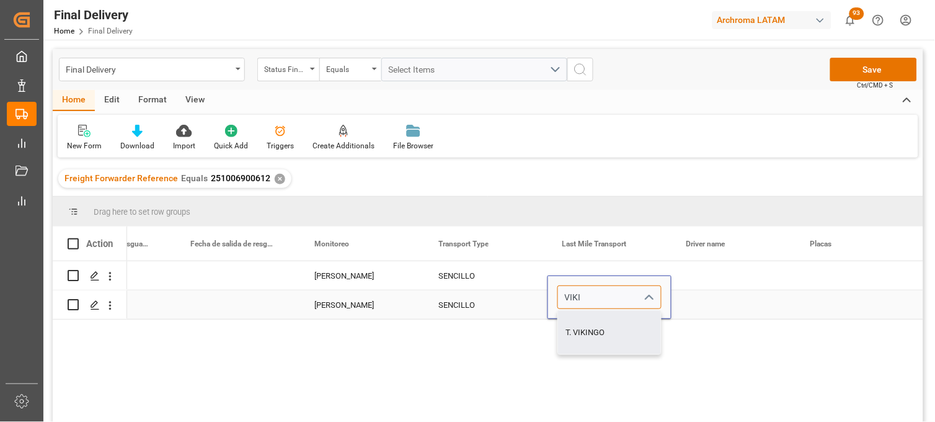
type input "T. VIKINGO"
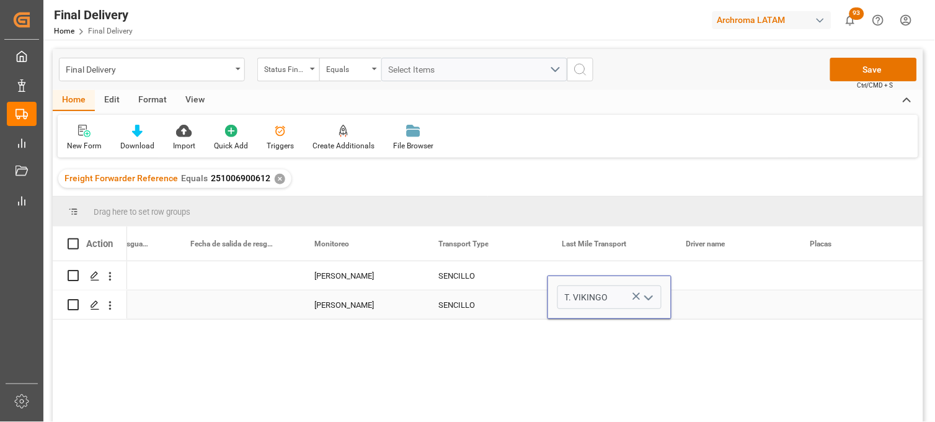
click at [703, 306] on div "Press SPACE to select this row." at bounding box center [734, 304] width 124 height 29
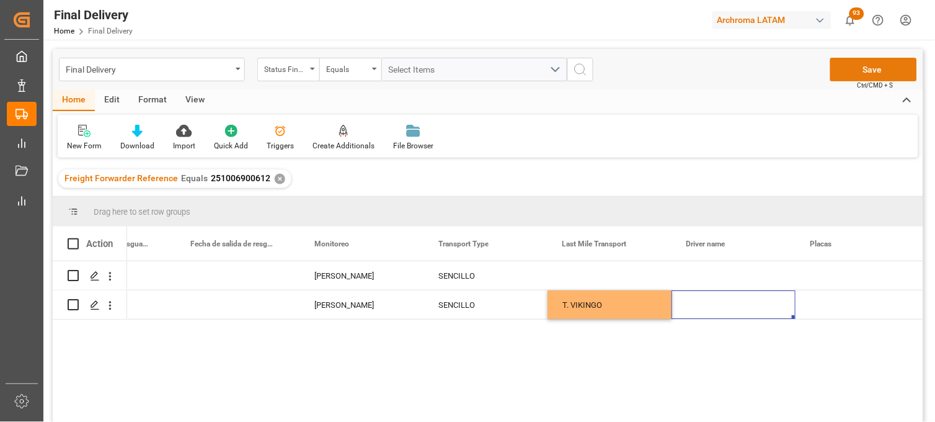
click at [841, 73] on button "Save" at bounding box center [874, 70] width 87 height 24
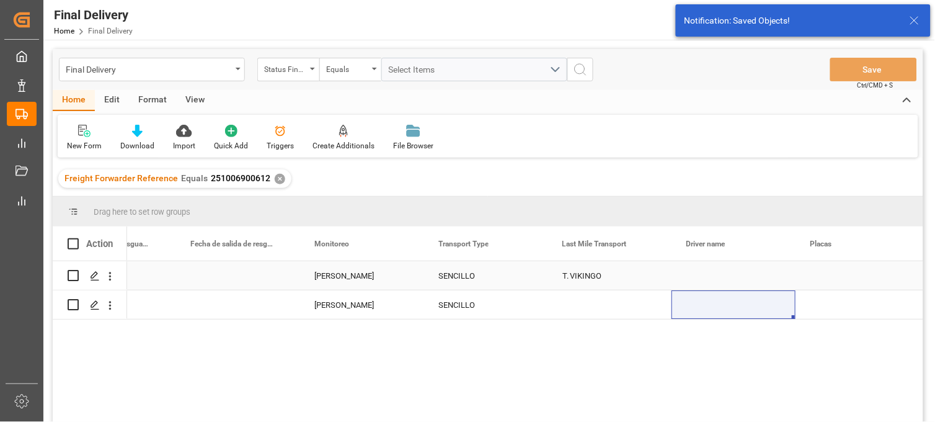
click at [471, 280] on div "SENCILLO" at bounding box center [486, 276] width 94 height 29
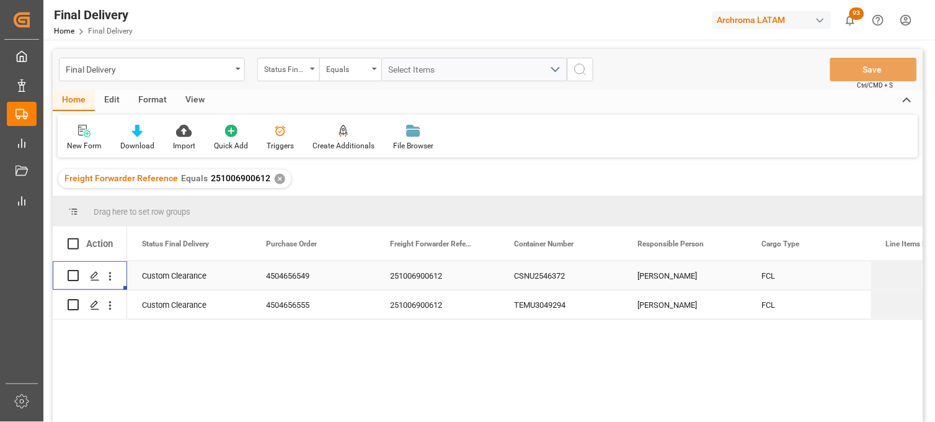
click at [437, 275] on div "251006900612" at bounding box center [437, 275] width 124 height 29
click at [277, 178] on div "✕" at bounding box center [280, 179] width 11 height 11
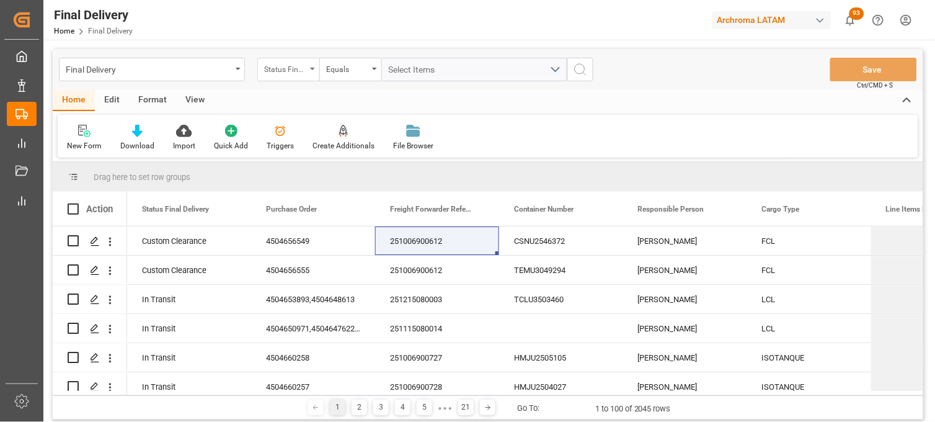
click at [302, 73] on div "Status Final Delivery" at bounding box center [285, 68] width 42 height 14
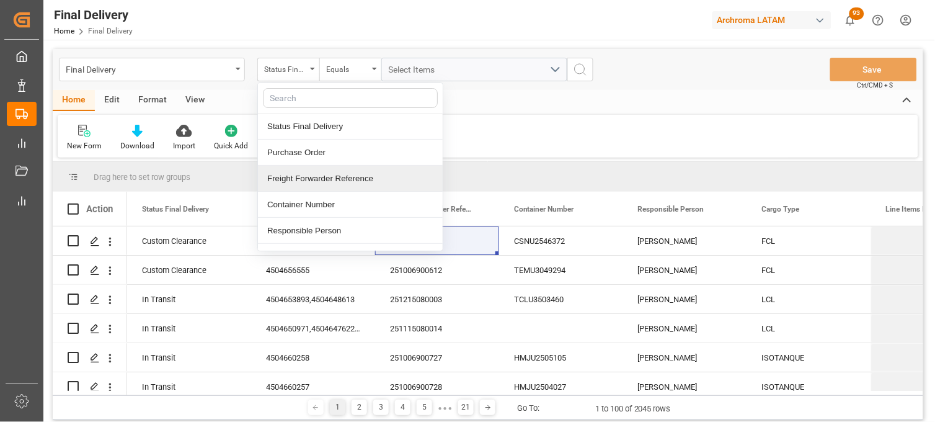
click at [326, 171] on div "Freight Forwarder Reference" at bounding box center [350, 179] width 185 height 26
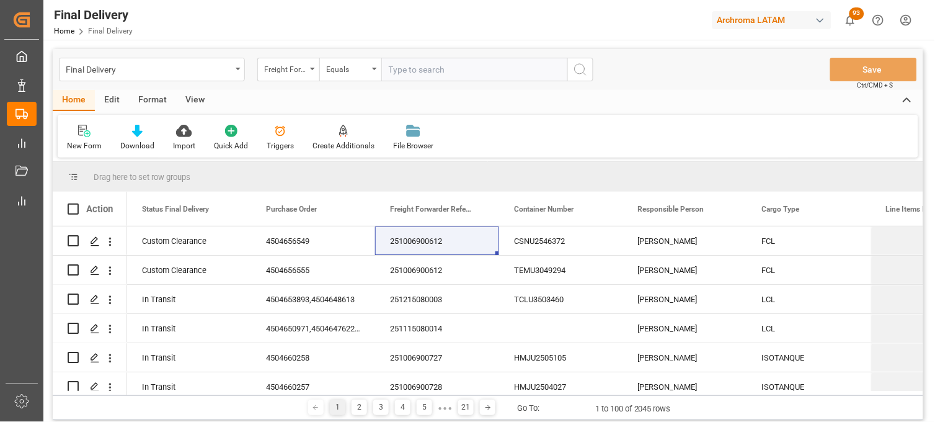
click at [402, 71] on input "text" at bounding box center [474, 70] width 186 height 24
type input "251015080083"
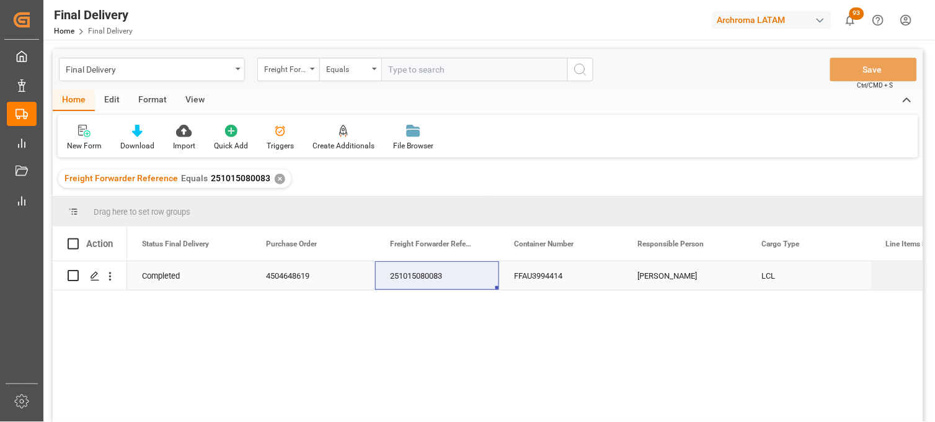
click at [554, 282] on div "FFAU3994414" at bounding box center [561, 275] width 124 height 29
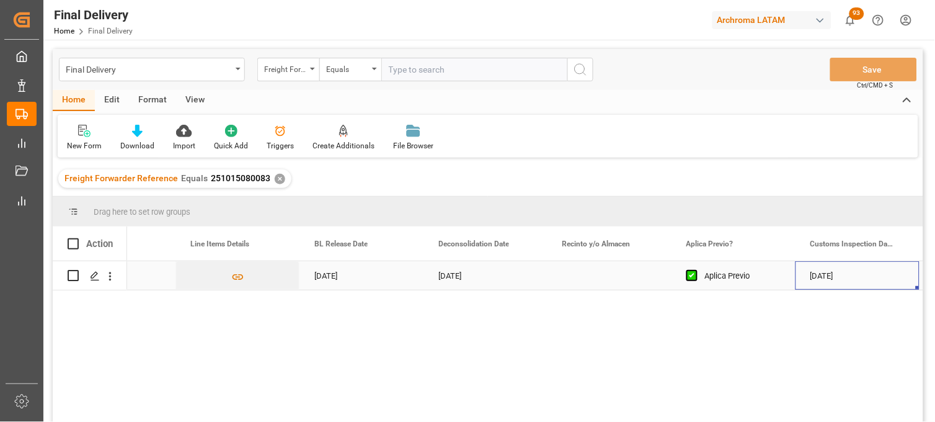
scroll to position [0, 820]
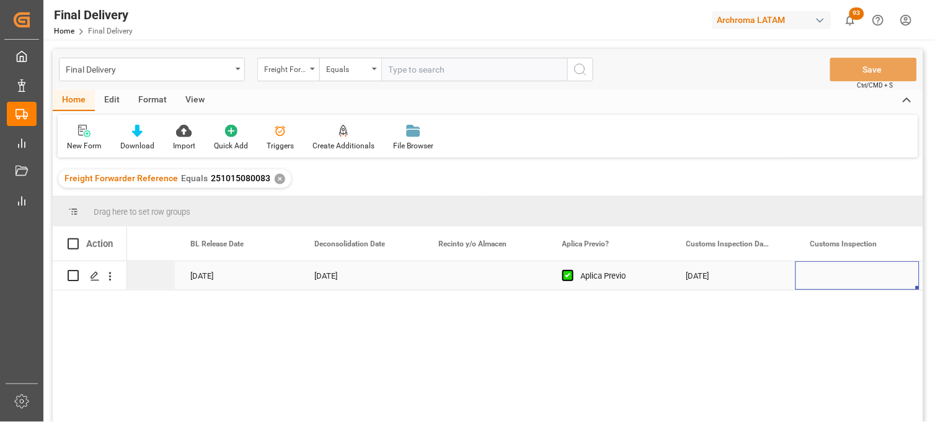
click at [473, 275] on div "Press SPACE to select this row." at bounding box center [486, 275] width 124 height 29
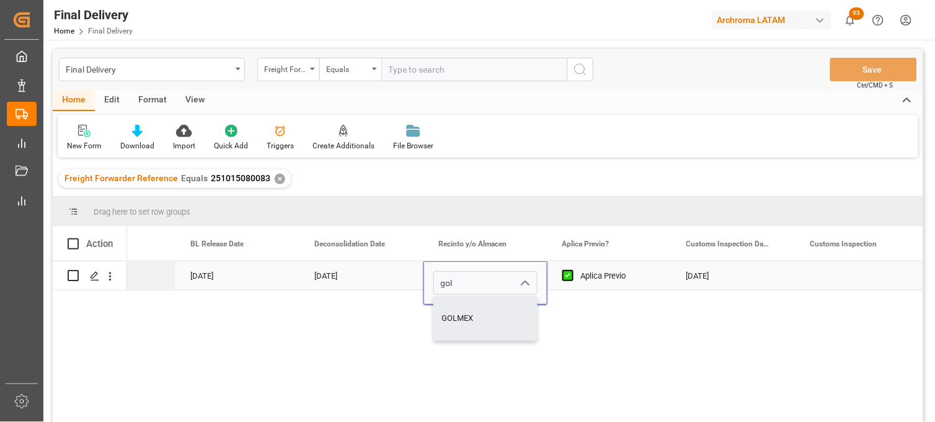
click at [465, 313] on div "GOLMEX" at bounding box center [485, 318] width 103 height 43
type input "GOLMEX"
click at [695, 274] on div "[DATE]" at bounding box center [734, 275] width 124 height 29
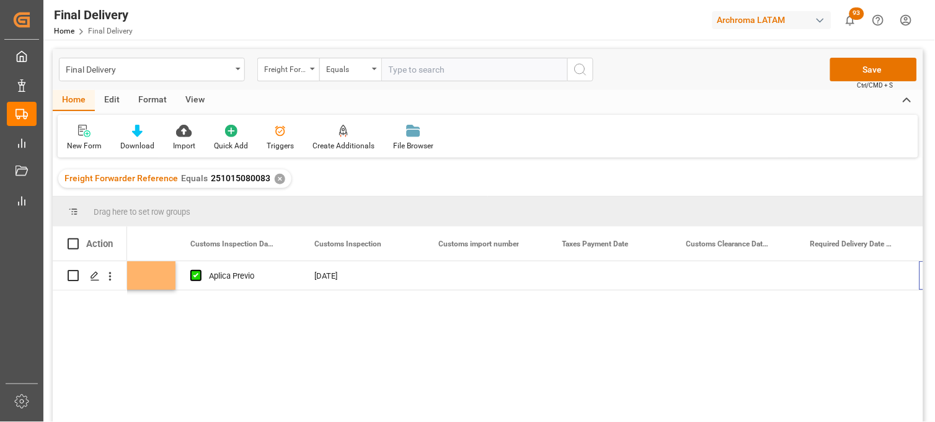
scroll to position [0, 1316]
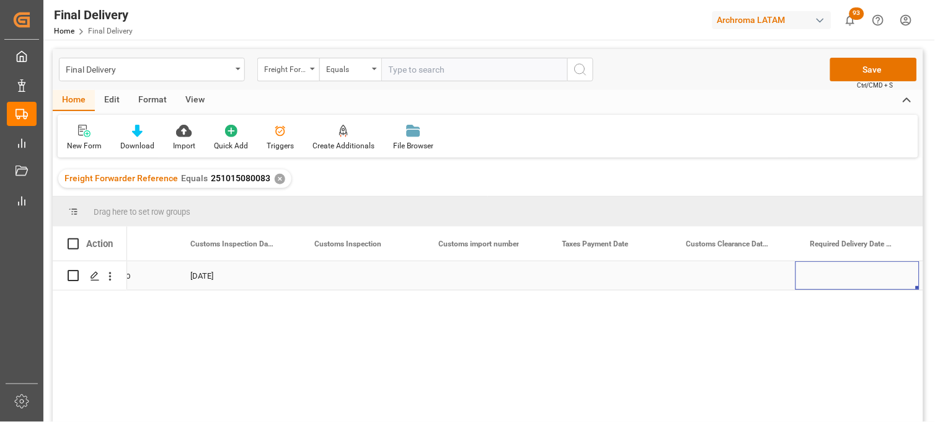
click at [592, 277] on div "Press SPACE to select this row." at bounding box center [610, 275] width 124 height 29
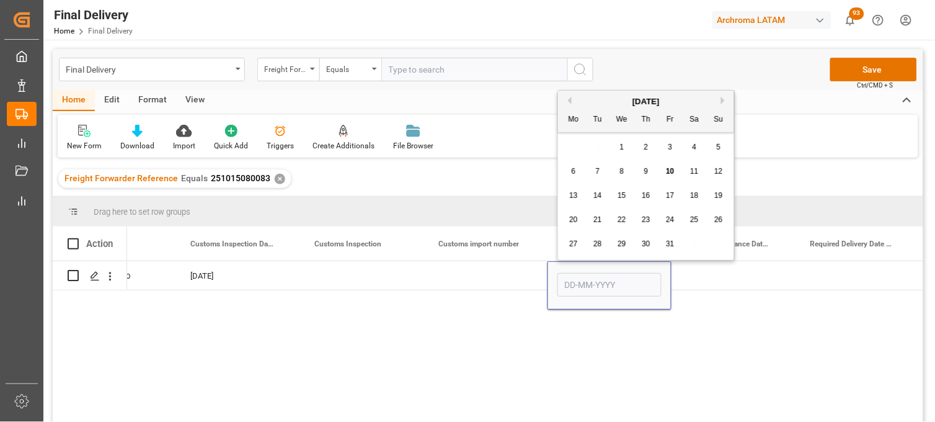
click at [645, 168] on span "9" at bounding box center [647, 171] width 4 height 9
type input "[DATE]"
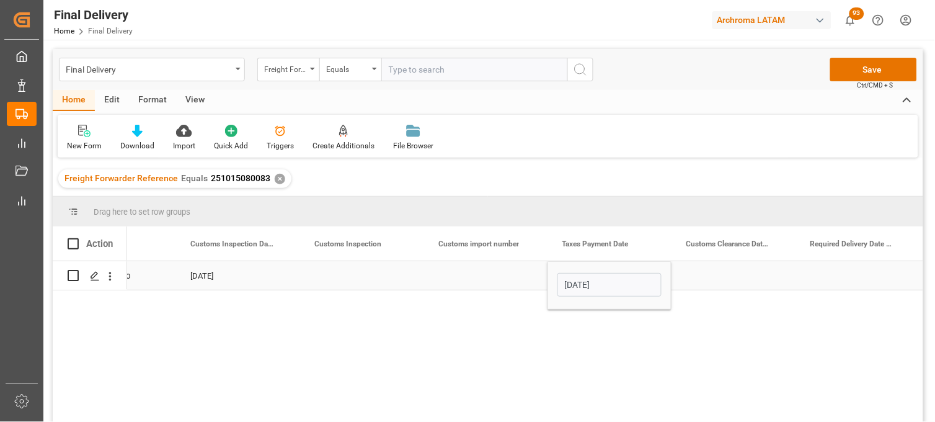
click at [712, 274] on div "Press SPACE to select this row." at bounding box center [734, 275] width 124 height 29
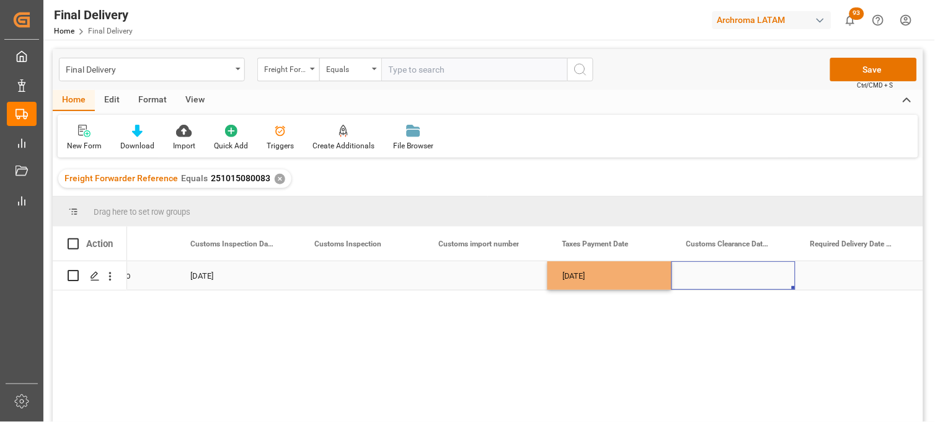
click at [712, 274] on div "Press SPACE to select this row." at bounding box center [734, 275] width 124 height 29
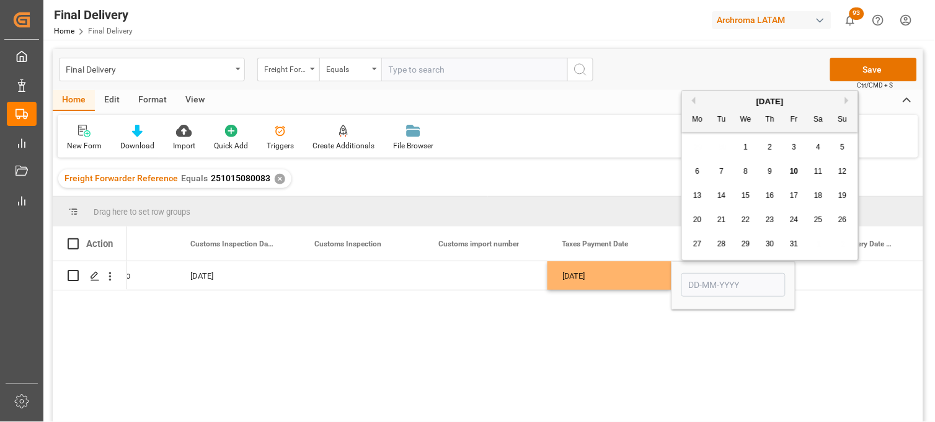
click at [798, 174] on span "10" at bounding box center [794, 171] width 8 height 9
type input "10-10-2025"
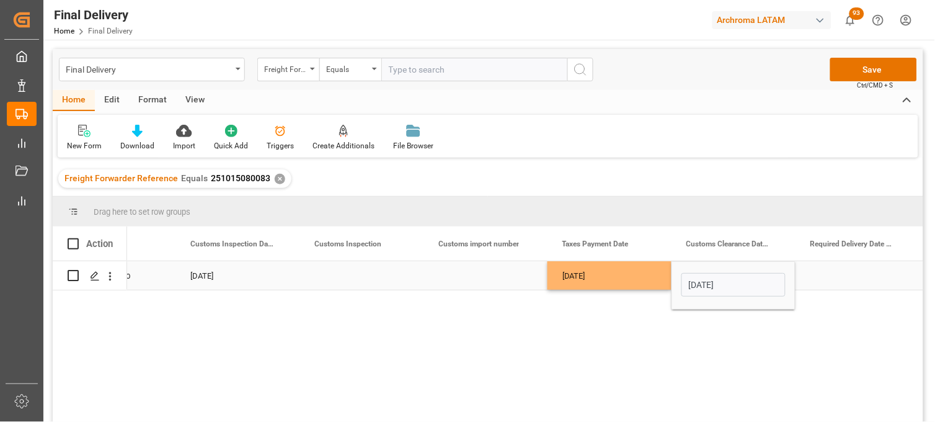
click at [839, 275] on div "Press SPACE to select this row." at bounding box center [858, 275] width 124 height 29
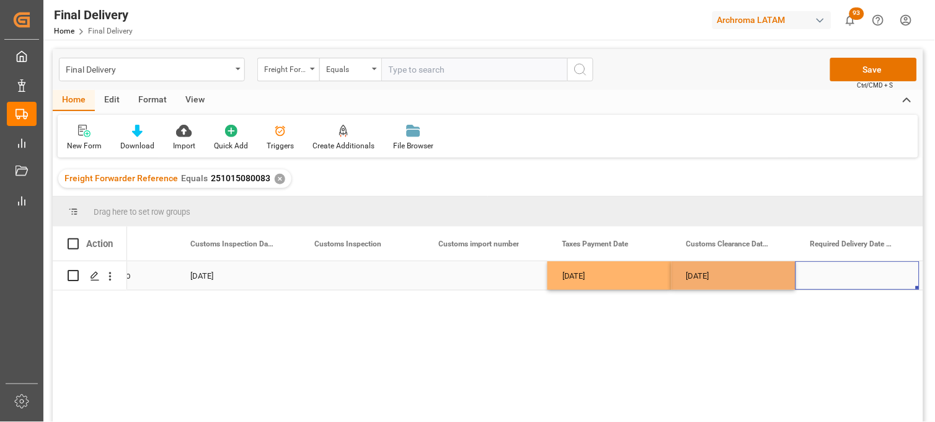
click at [839, 275] on div "Press SPACE to select this row." at bounding box center [858, 275] width 124 height 29
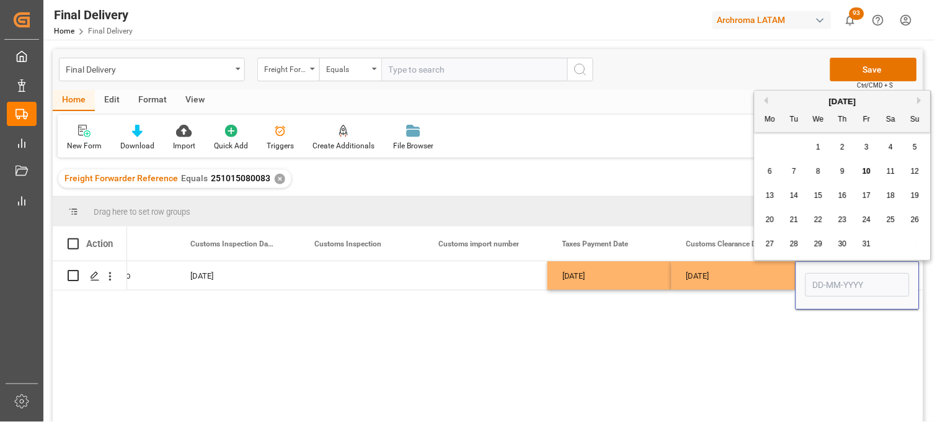
click at [796, 194] on span "14" at bounding box center [794, 195] width 8 height 9
type input "14-10-2025"
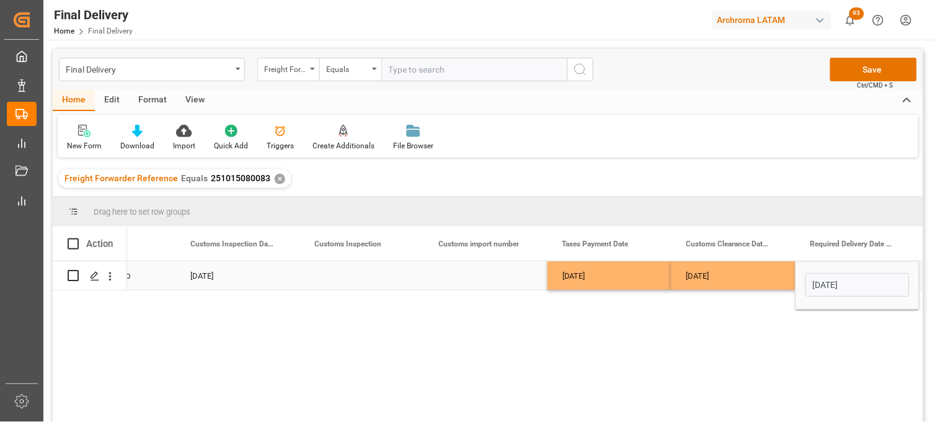
click at [476, 279] on div "Press SPACE to select this row." at bounding box center [486, 275] width 124 height 29
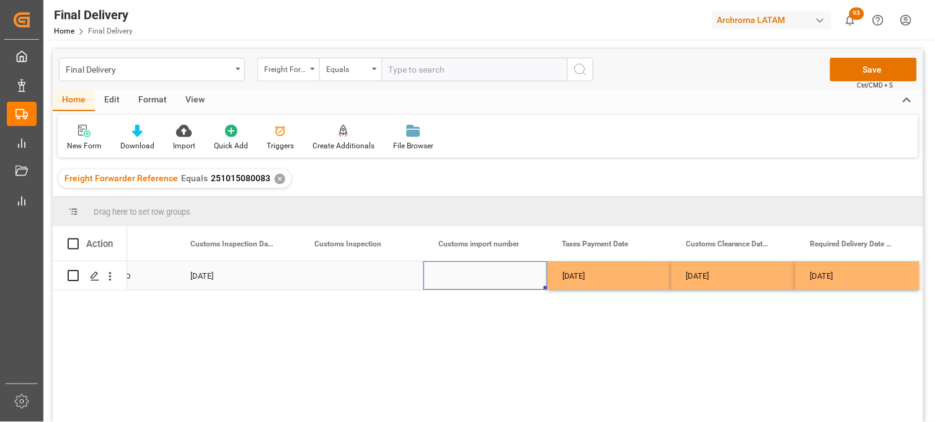
click at [473, 276] on div "Press SPACE to select this row." at bounding box center [486, 275] width 124 height 29
click at [473, 276] on input "Press SPACE to select this row." at bounding box center [486, 283] width 104 height 24
type input "25 43 3108 5007724"
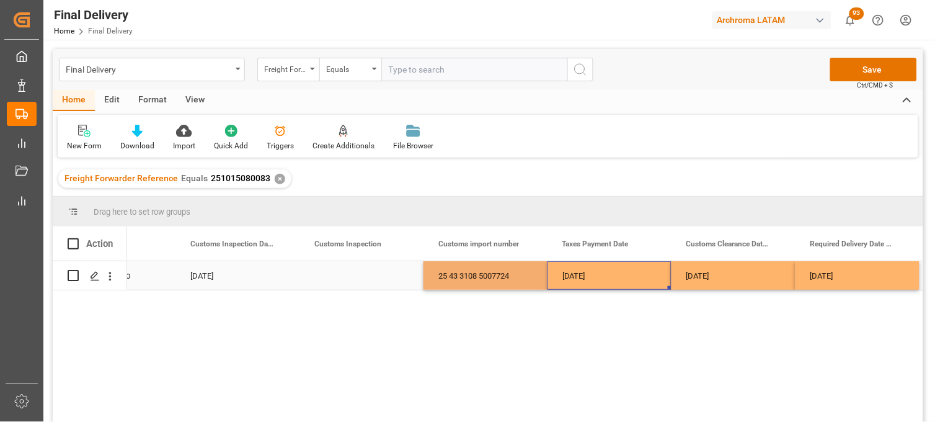
click at [584, 279] on div "[DATE]" at bounding box center [610, 275] width 124 height 29
click at [849, 71] on button "Save" at bounding box center [874, 70] width 87 height 24
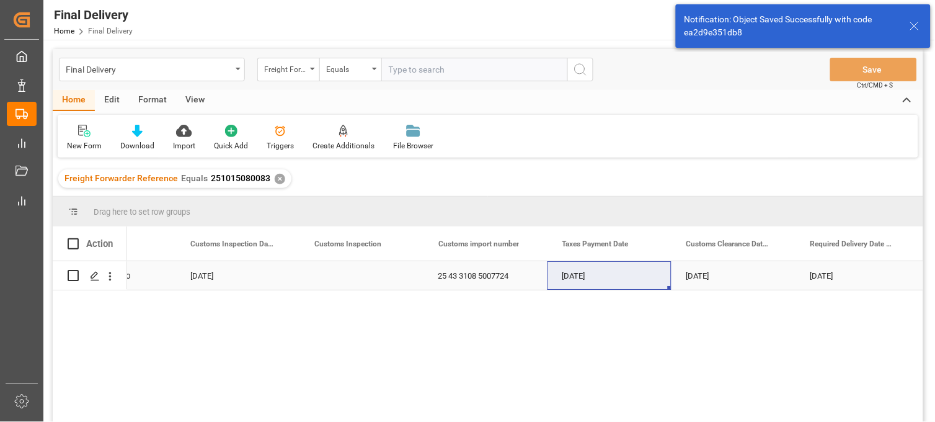
click at [698, 275] on div "10-10-2025" at bounding box center [734, 275] width 124 height 29
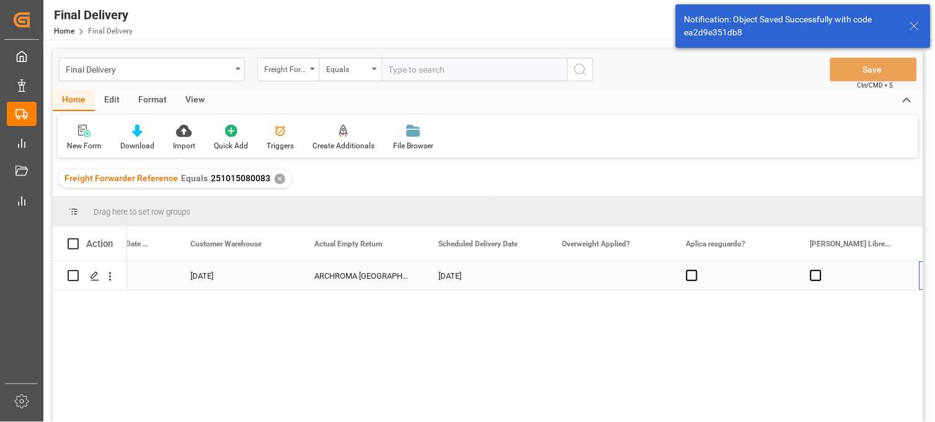
scroll to position [0, 2061]
click at [563, 277] on span "Press SPACE to select this row." at bounding box center [568, 275] width 11 height 11
click at [572, 270] on input "Press SPACE to select this row." at bounding box center [572, 270] width 0 height 0
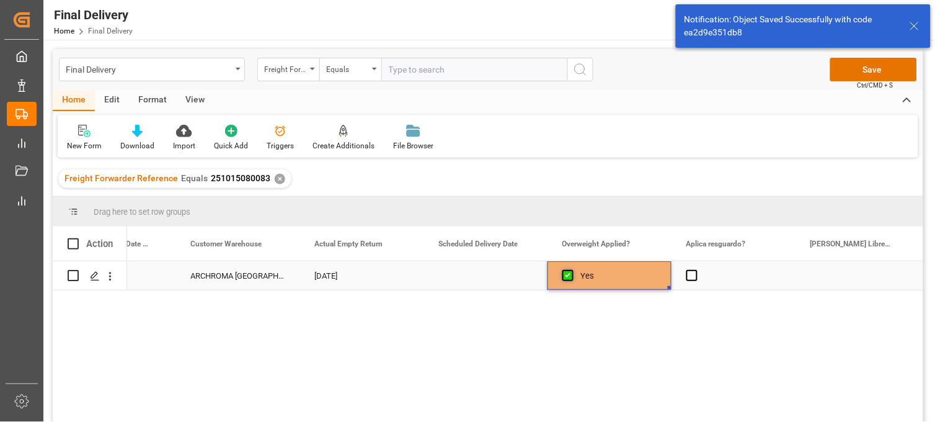
click at [563, 277] on span "Press SPACE to select this row." at bounding box center [568, 275] width 11 height 11
click at [572, 270] on input "Press SPACE to select this row." at bounding box center [572, 270] width 0 height 0
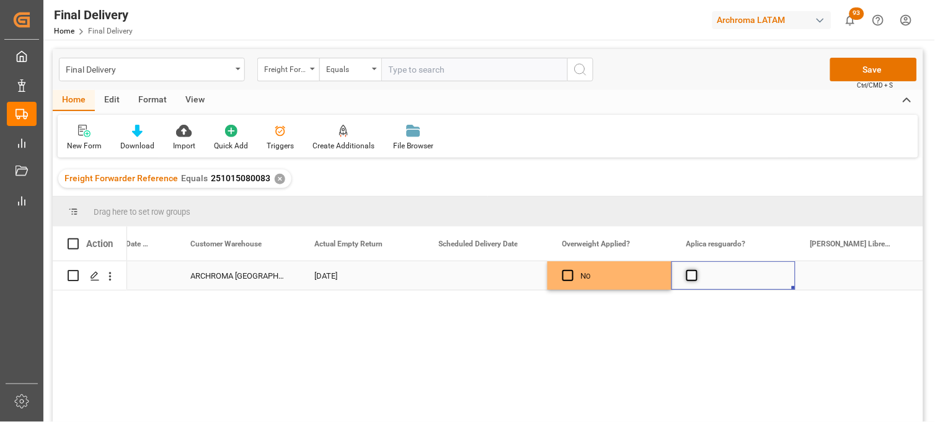
click at [694, 277] on span "Press SPACE to select this row." at bounding box center [692, 275] width 11 height 11
click at [696, 270] on input "Press SPACE to select this row." at bounding box center [696, 270] width 0 height 0
click at [694, 277] on span "Press SPACE to select this row." at bounding box center [692, 275] width 11 height 11
click at [696, 270] on input "Press SPACE to select this row." at bounding box center [696, 270] width 0 height 0
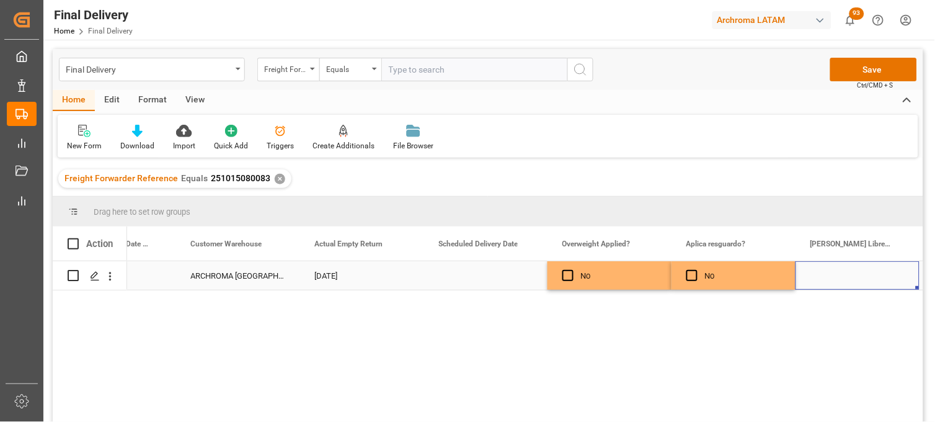
click at [842, 274] on div "Press SPACE to select this row." at bounding box center [858, 275] width 124 height 29
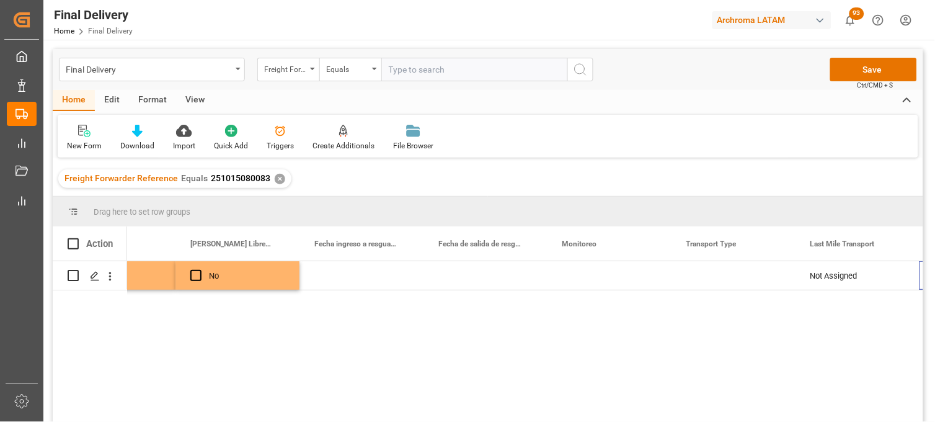
scroll to position [0, 2681]
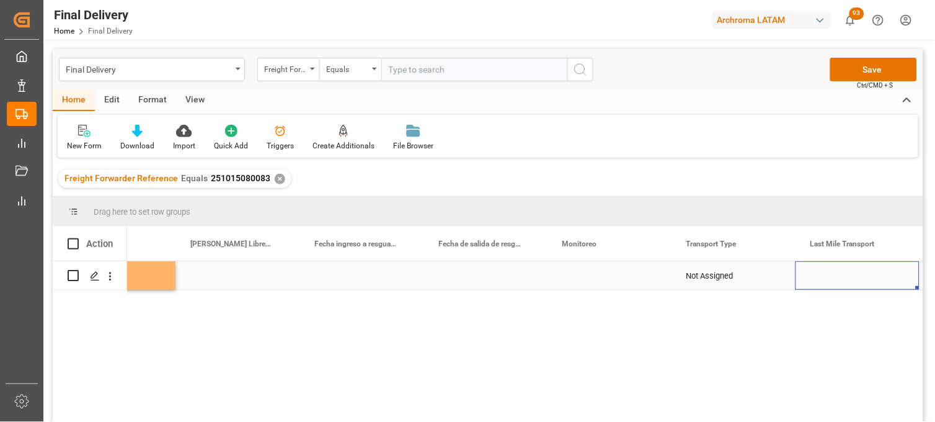
click at [587, 275] on div "Press SPACE to select this row." at bounding box center [610, 275] width 124 height 29
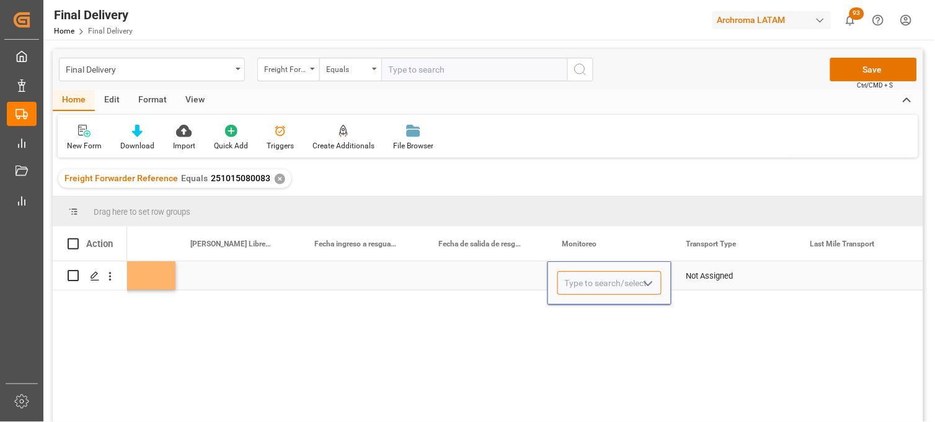
click at [587, 275] on input "Press SPACE to select this row." at bounding box center [610, 283] width 104 height 24
click at [602, 311] on div "Adrian Monroy" at bounding box center [609, 318] width 103 height 43
type input "Adrian Monroy"
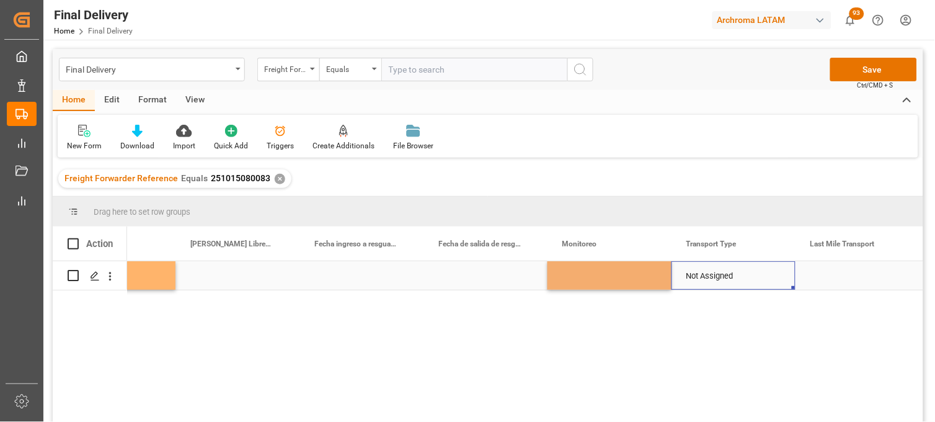
click at [722, 281] on div "Not Assigned" at bounding box center [734, 276] width 94 height 29
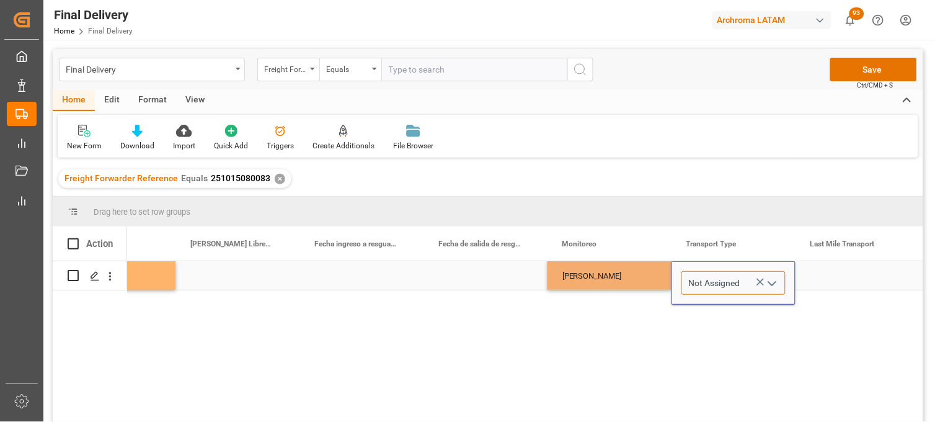
click at [720, 278] on input "Not Assigned" at bounding box center [734, 283] width 104 height 24
click at [759, 279] on icon "Press SPACE to select this row." at bounding box center [760, 281] width 13 height 13
click at [727, 280] on input "Press SPACE to select this row." at bounding box center [734, 283] width 104 height 24
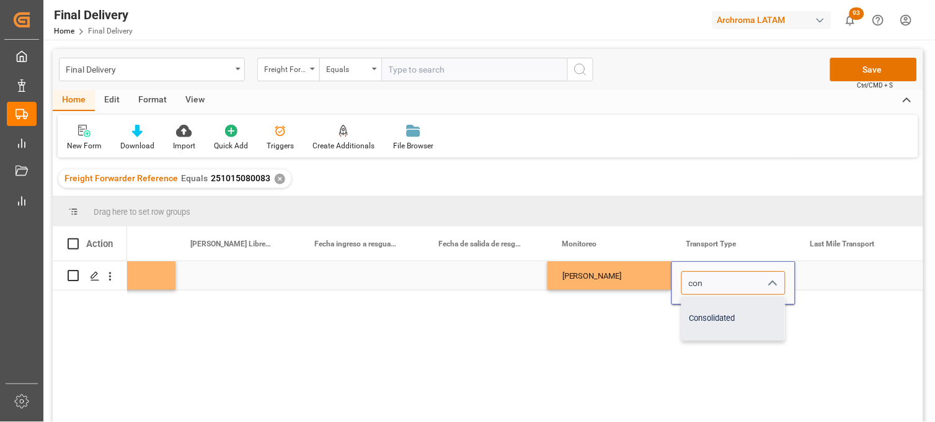
click at [723, 303] on div "Consolidated" at bounding box center [733, 318] width 103 height 43
type input "Consolidated"
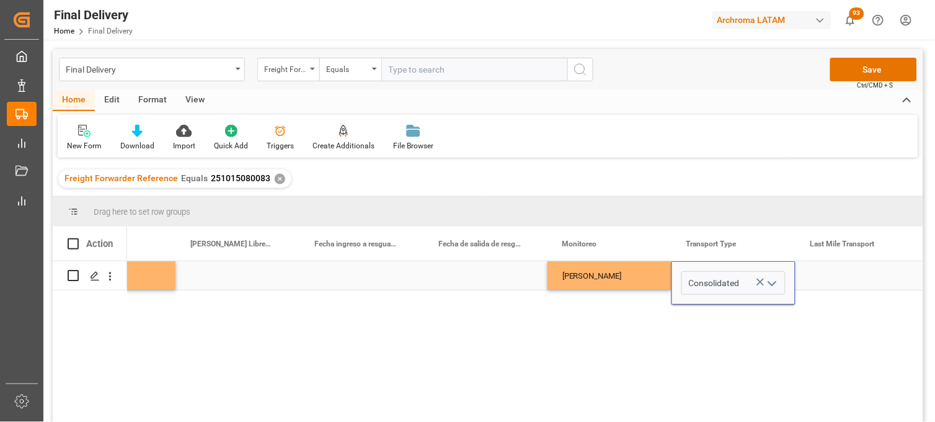
click at [829, 278] on div "Press SPACE to select this row." at bounding box center [858, 275] width 124 height 29
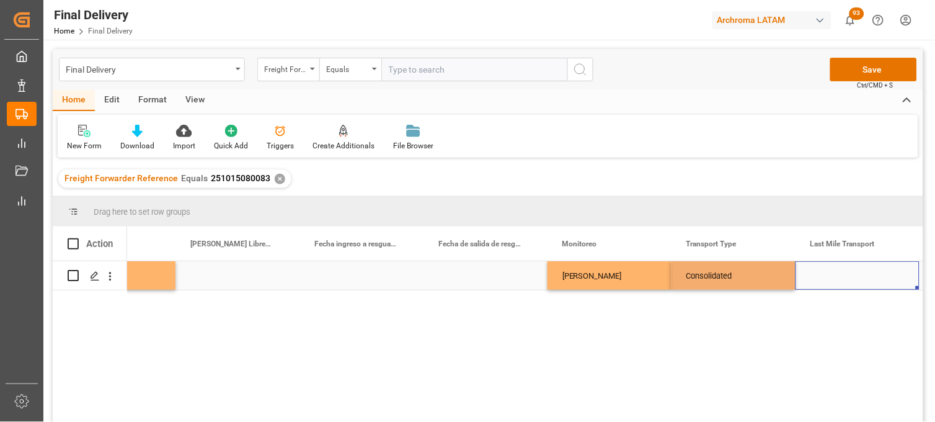
click at [829, 278] on div "Press SPACE to select this row." at bounding box center [858, 275] width 124 height 29
click at [829, 278] on input "Press SPACE to select this row." at bounding box center [858, 283] width 104 height 24
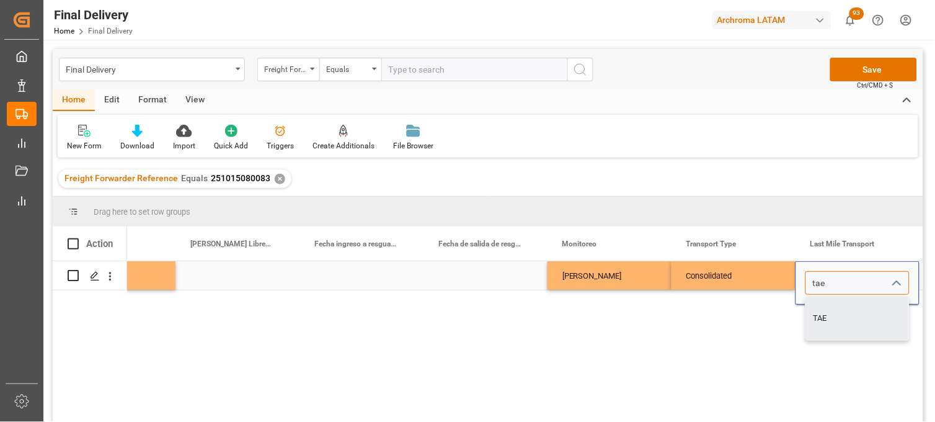
drag, startPoint x: 826, startPoint y: 310, endPoint x: 821, endPoint y: 306, distance: 7.1
click at [825, 307] on div "TAE" at bounding box center [857, 318] width 103 height 43
type input "TAE"
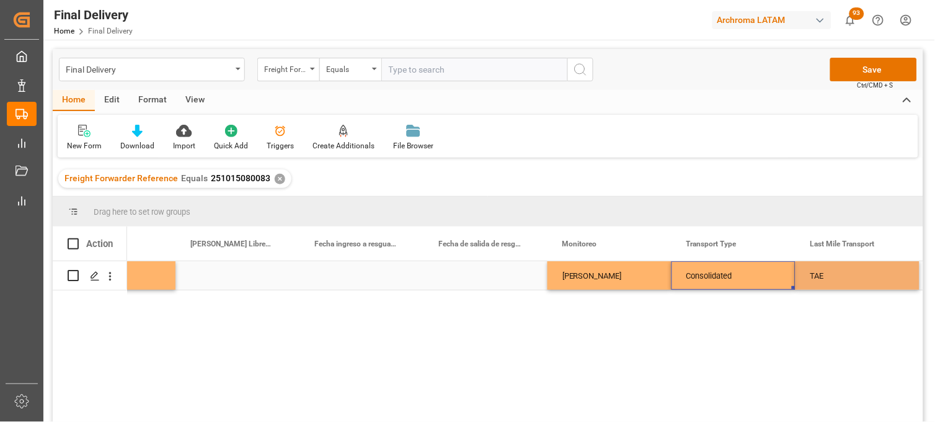
click at [757, 278] on div "Consolidated" at bounding box center [734, 276] width 94 height 29
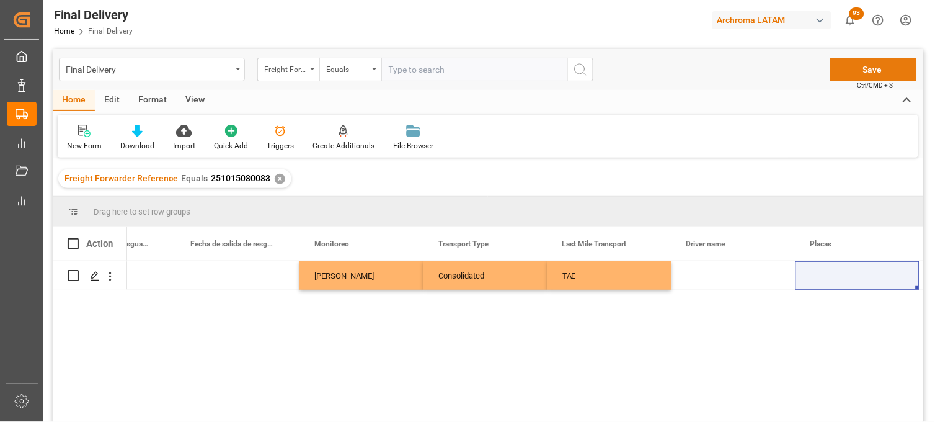
click at [870, 73] on button "Save" at bounding box center [874, 70] width 87 height 24
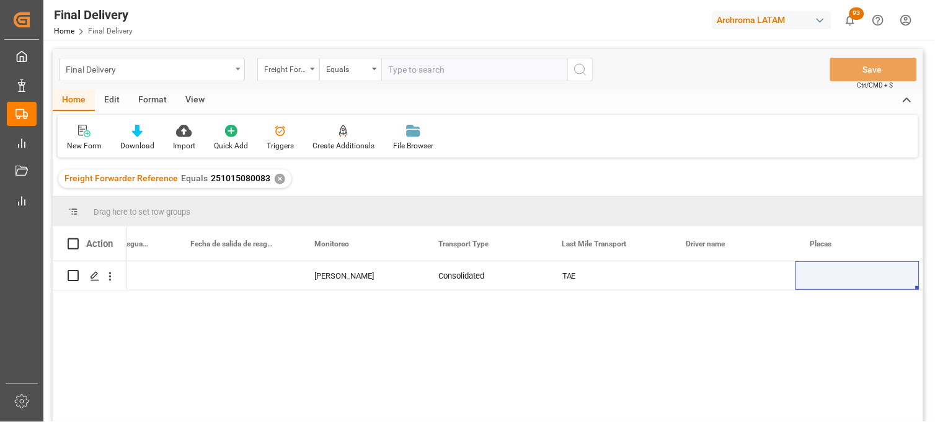
click at [231, 74] on div "Final Delivery" at bounding box center [152, 70] width 186 height 24
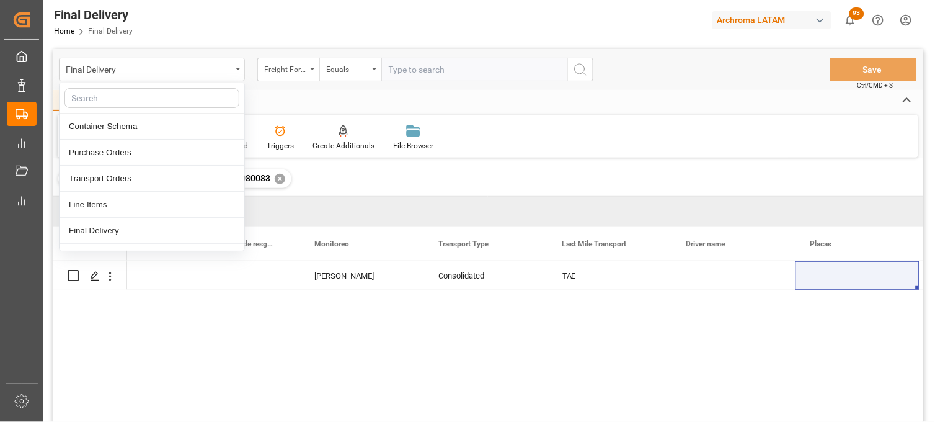
click at [278, 96] on div "Home Edit Format View" at bounding box center [488, 100] width 871 height 21
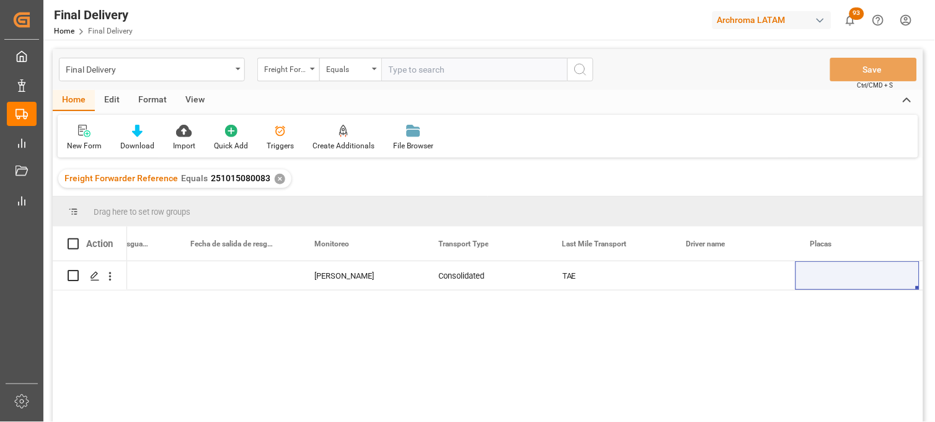
click at [277, 178] on div "✕" at bounding box center [280, 179] width 11 height 11
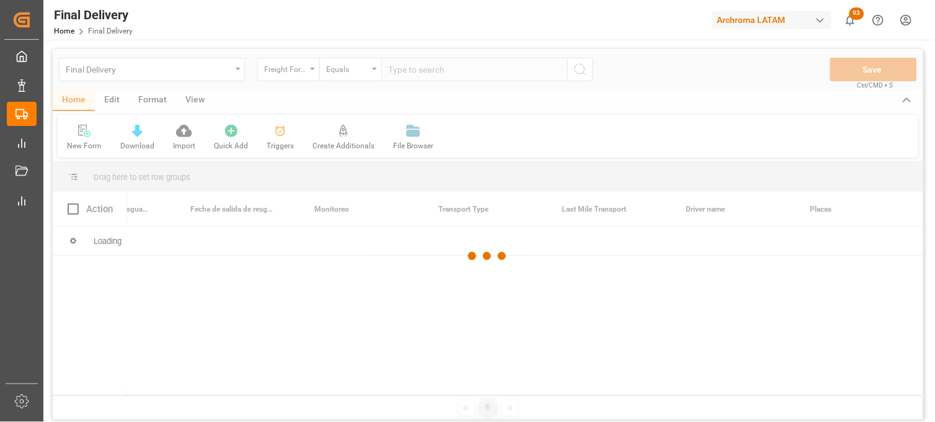
click at [399, 72] on div at bounding box center [488, 256] width 871 height 414
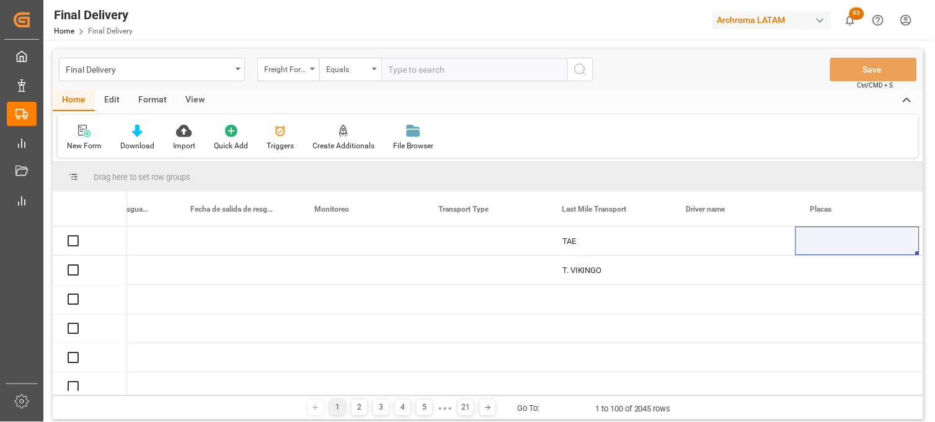
click at [399, 71] on input "text" at bounding box center [474, 70] width 186 height 24
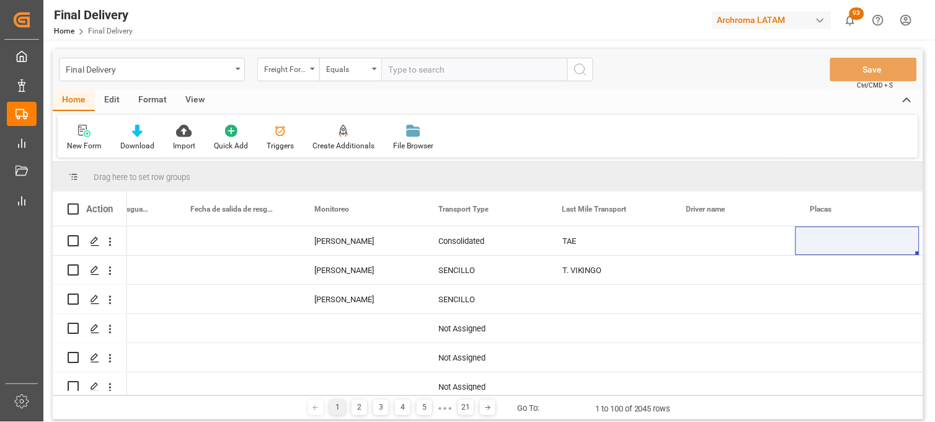
paste input "250915080075"
type input "250915080075"
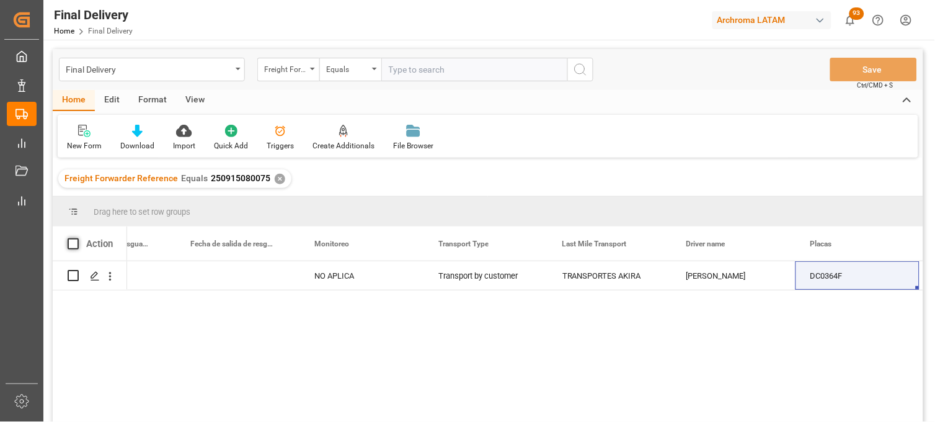
click at [76, 242] on span at bounding box center [73, 243] width 11 height 11
click at [77, 238] on input "checkbox" at bounding box center [77, 238] width 0 height 0
checkbox input "true"
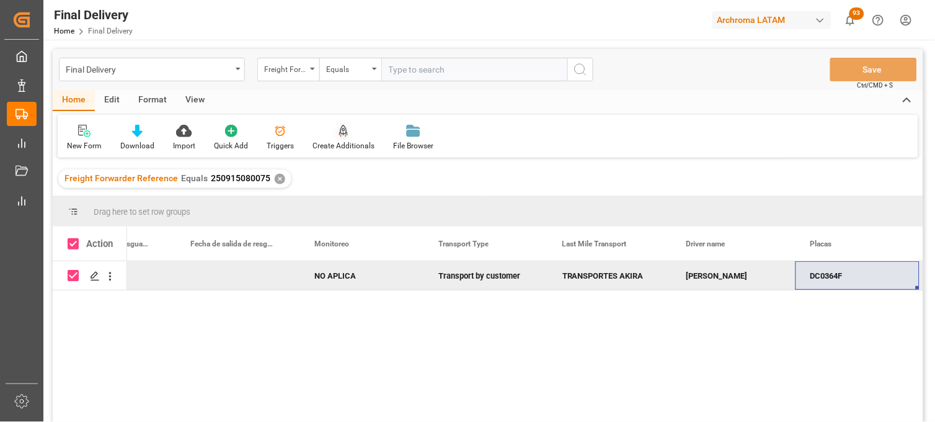
click at [337, 137] on div "Create Additionals" at bounding box center [343, 137] width 81 height 27
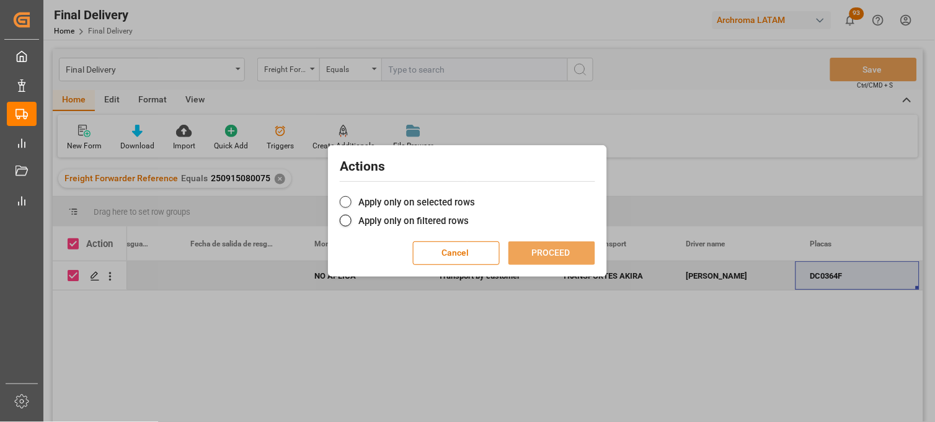
click at [345, 197] on span at bounding box center [346, 202] width 12 height 12
click at [475, 195] on input "Apply only on selected rows" at bounding box center [475, 195] width 0 height 0
click at [549, 250] on button "PROCEED" at bounding box center [552, 253] width 87 height 24
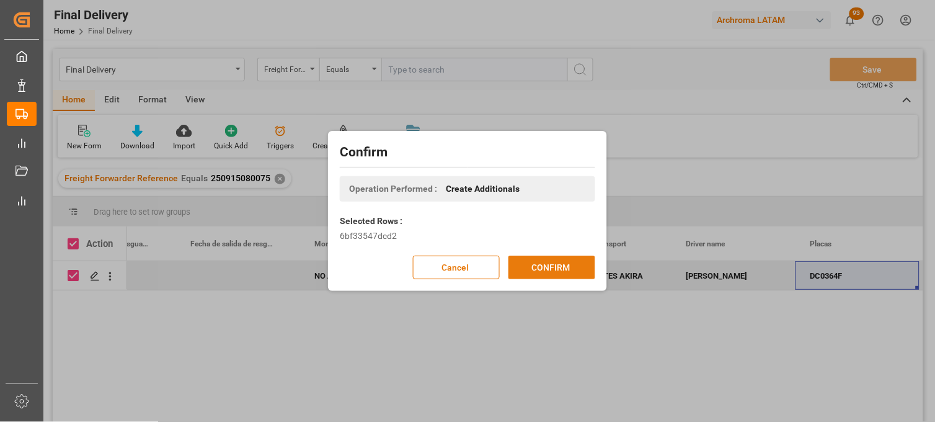
click at [555, 269] on button "CONFIRM" at bounding box center [552, 268] width 87 height 24
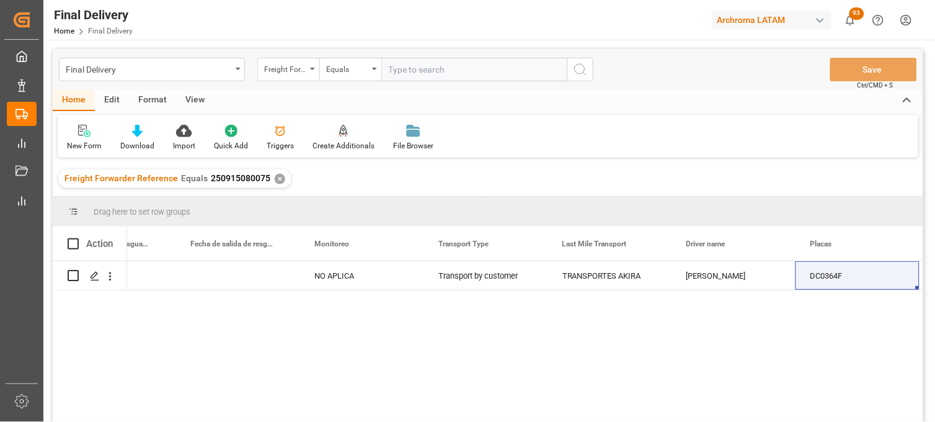
click at [277, 181] on div "✕" at bounding box center [280, 179] width 11 height 11
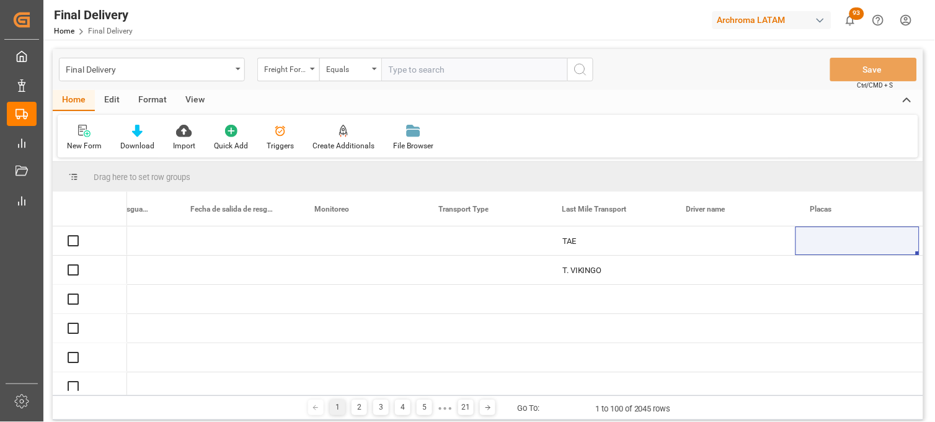
click at [408, 75] on input "text" at bounding box center [474, 70] width 186 height 24
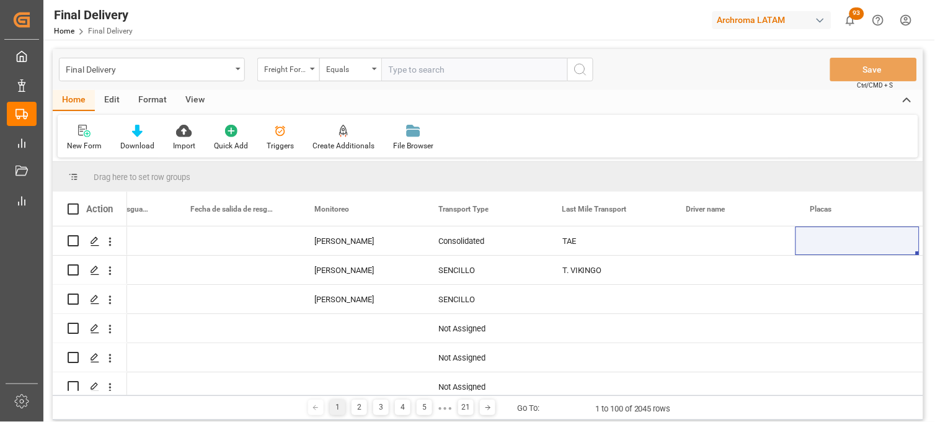
paste input "251006900156"
type input "251006900156"
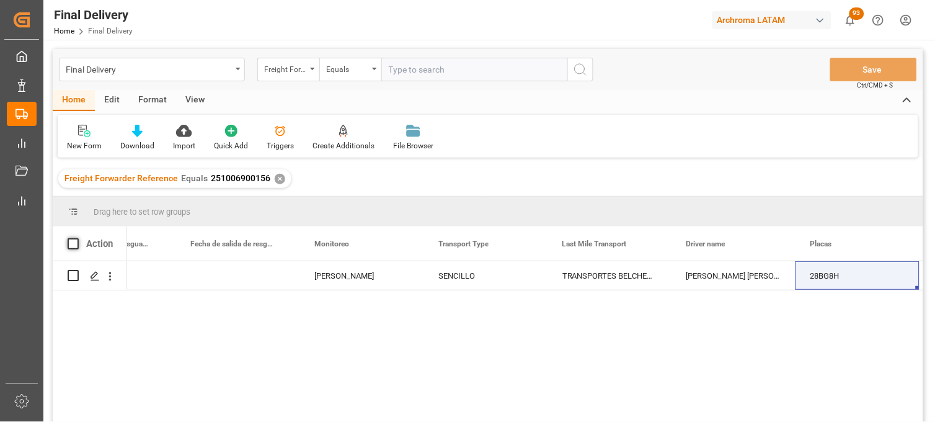
drag, startPoint x: 71, startPoint y: 241, endPoint x: 78, endPoint y: 242, distance: 6.9
click at [74, 241] on span at bounding box center [73, 243] width 11 height 11
click at [77, 238] on input "checkbox" at bounding box center [77, 238] width 0 height 0
checkbox input "true"
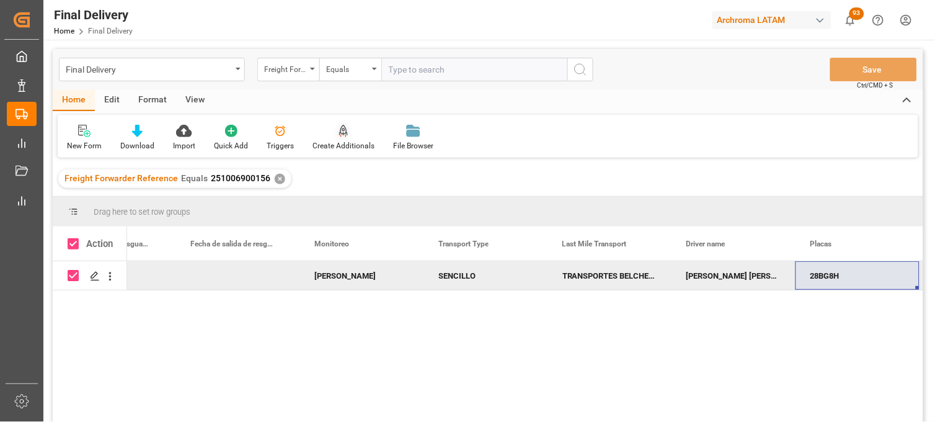
click at [334, 128] on div at bounding box center [344, 130] width 62 height 13
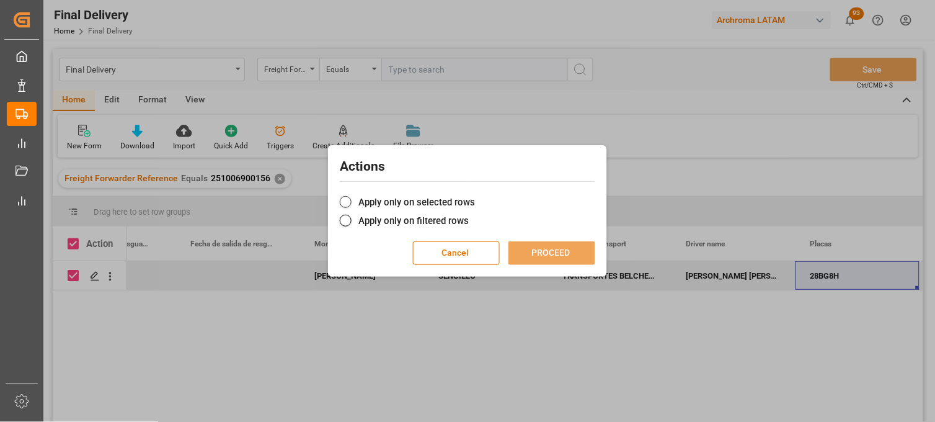
click at [354, 199] on label "Apply only on selected rows" at bounding box center [468, 202] width 256 height 15
click at [475, 195] on input "Apply only on selected rows" at bounding box center [475, 195] width 0 height 0
click at [582, 257] on button "PROCEED" at bounding box center [552, 253] width 87 height 24
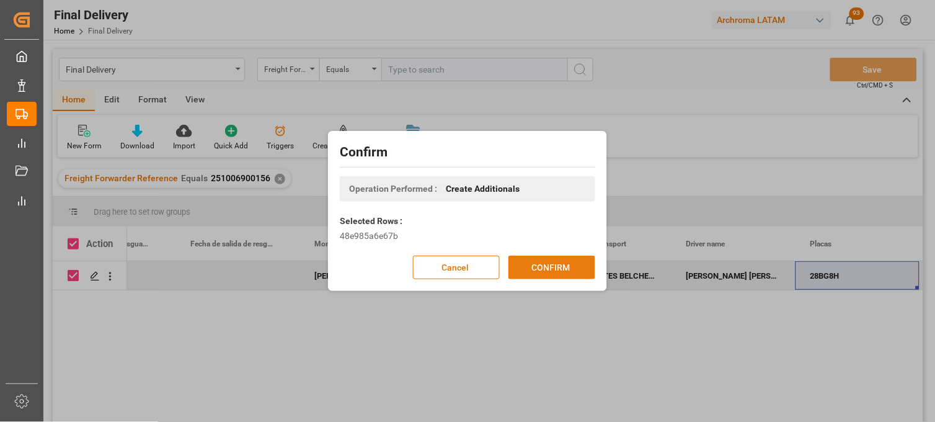
click at [530, 267] on button "CONFIRM" at bounding box center [552, 268] width 87 height 24
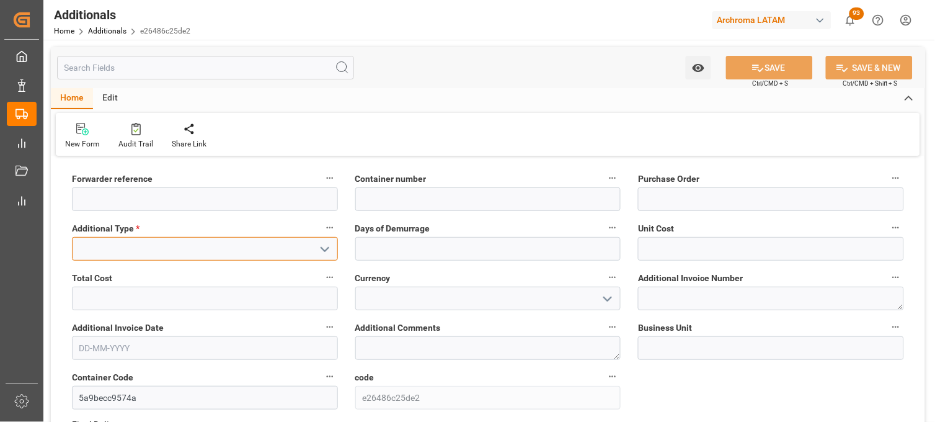
click at [301, 246] on input at bounding box center [205, 249] width 266 height 24
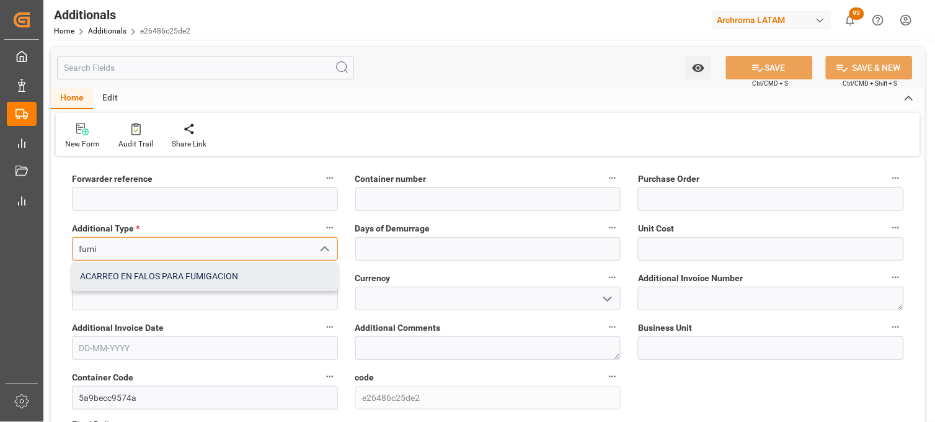
click at [228, 287] on div "ACARREO EN FALOS PARA FUMIGACION" at bounding box center [205, 276] width 265 height 28
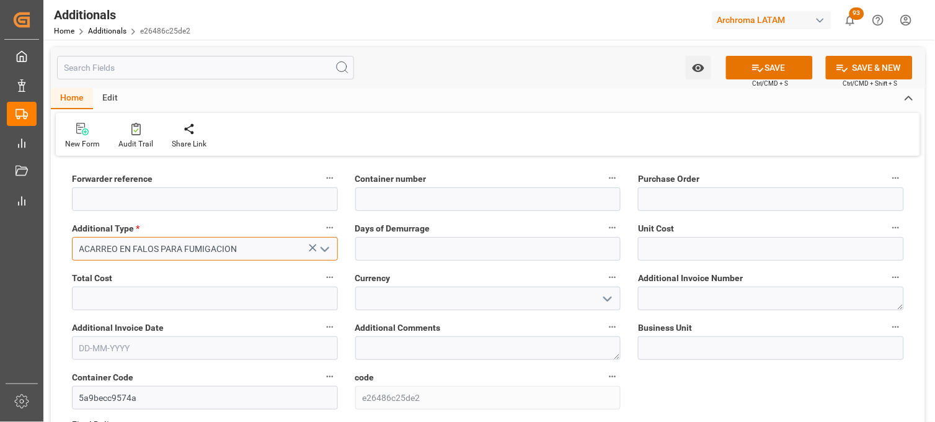
type input "ACARREO EN FALOS PARA FUMIGACION"
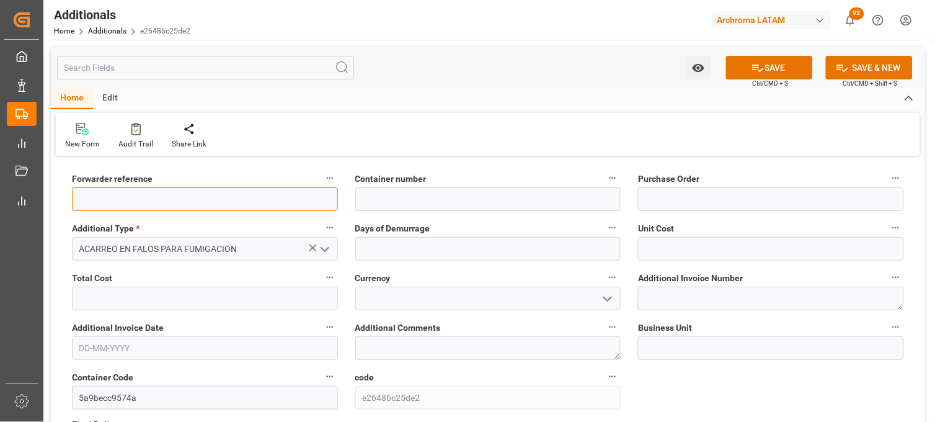
click at [287, 197] on input at bounding box center [205, 199] width 266 height 24
paste input "250915080075"
type input "250915080075"
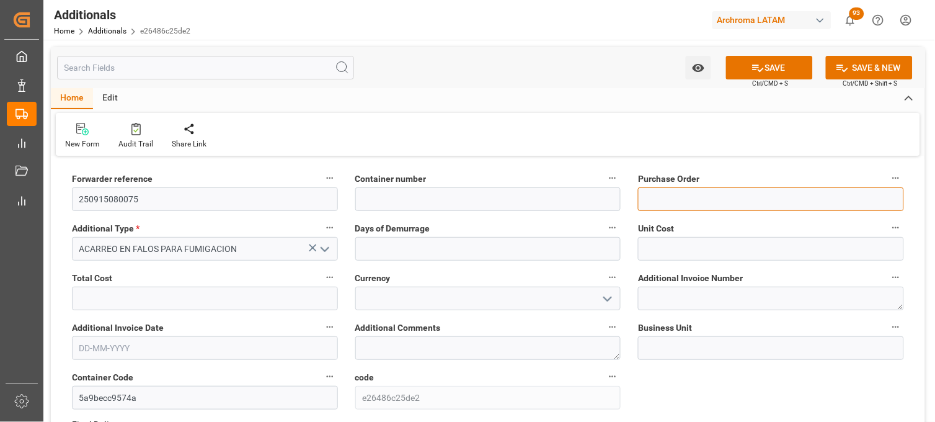
click at [686, 206] on input at bounding box center [771, 199] width 266 height 24
paste input "4504644523"
type input "4504644523"
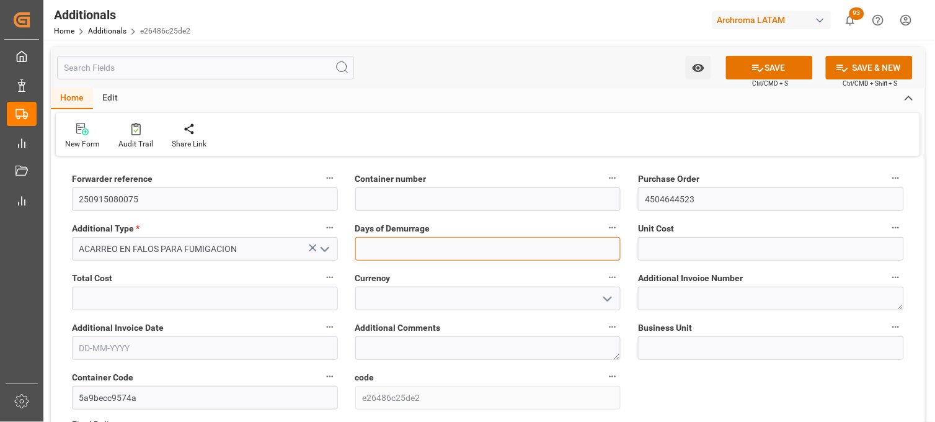
click at [447, 247] on input "text" at bounding box center [488, 249] width 266 height 24
type input "1"
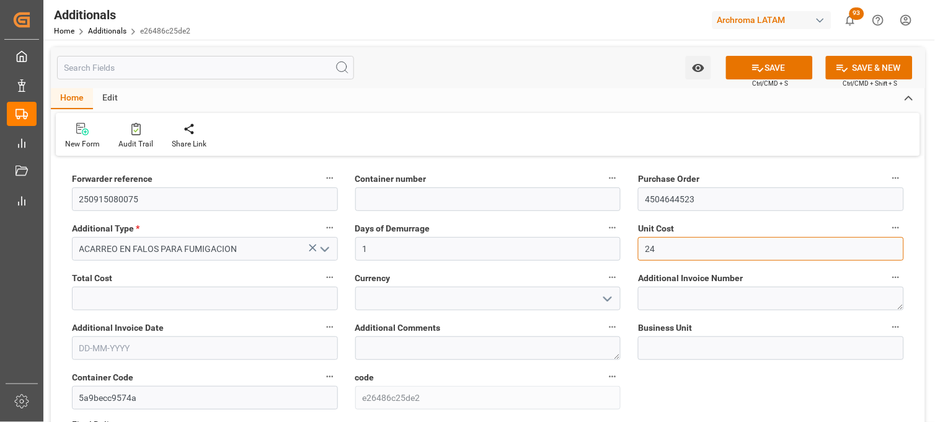
type input "2"
type input "3500"
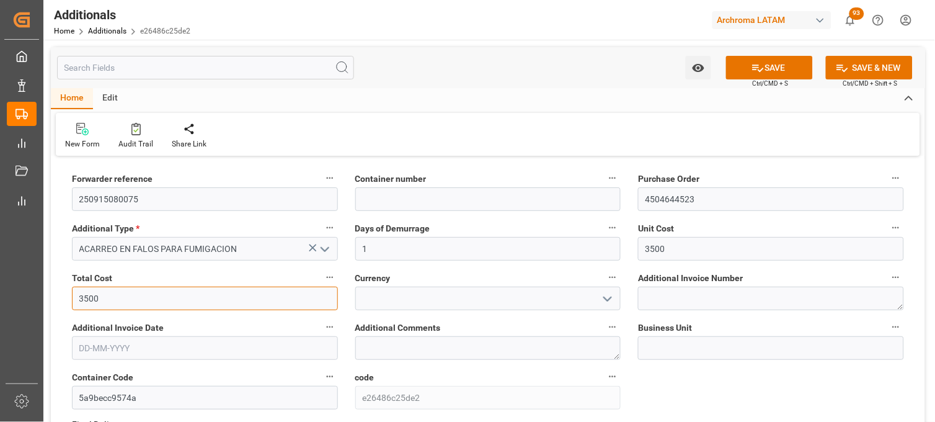
type input "3500"
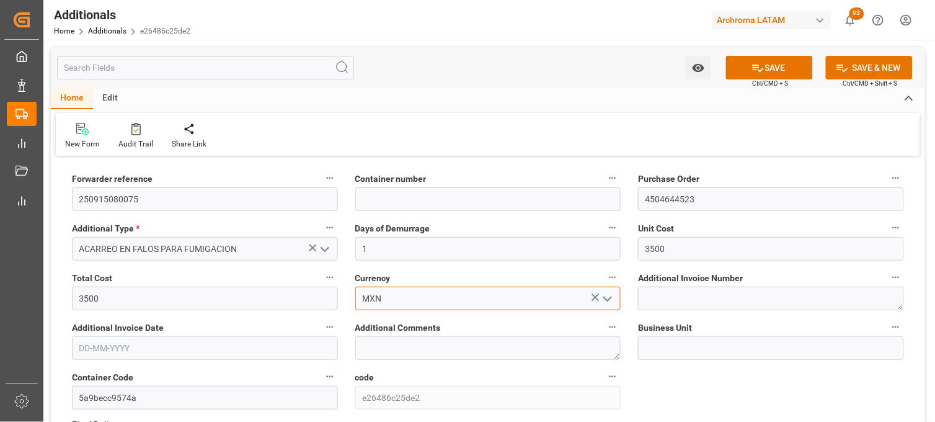
type input "MXN"
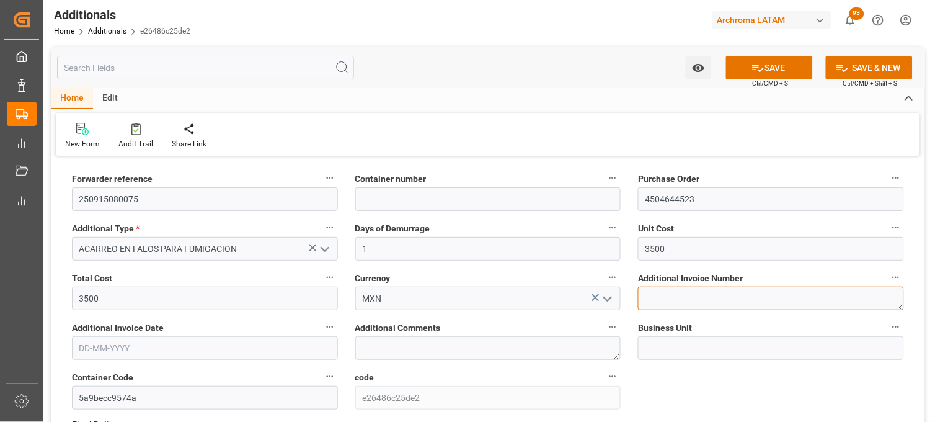
click at [643, 301] on textarea at bounding box center [771, 299] width 266 height 24
paste textarea "LM458624"
type textarea "LM458624"
click at [101, 345] on input "text" at bounding box center [205, 348] width 266 height 24
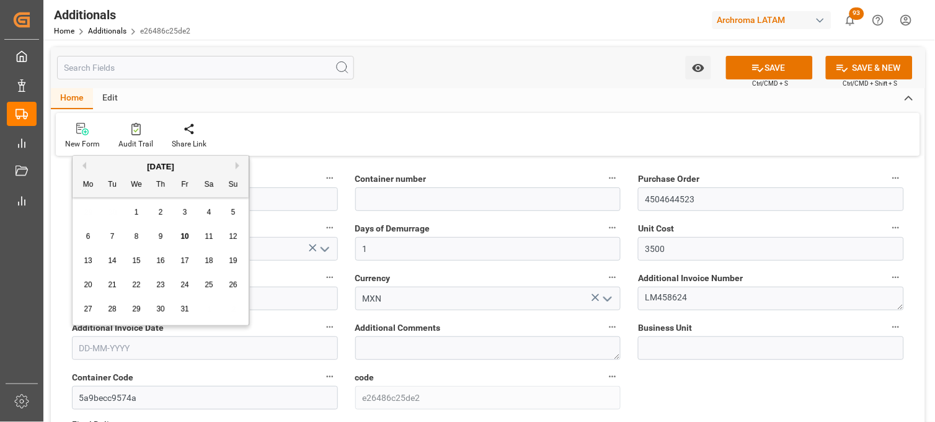
click at [91, 213] on div "29 30 1 2 3 4 5" at bounding box center [160, 212] width 169 height 24
click at [159, 232] on span "9" at bounding box center [161, 236] width 4 height 9
type input "09-10-2025"
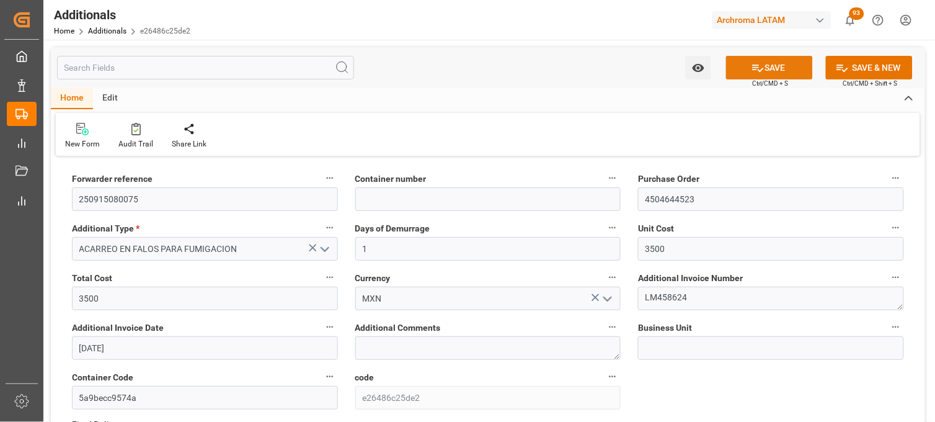
click at [744, 73] on button "SAVE" at bounding box center [769, 68] width 87 height 24
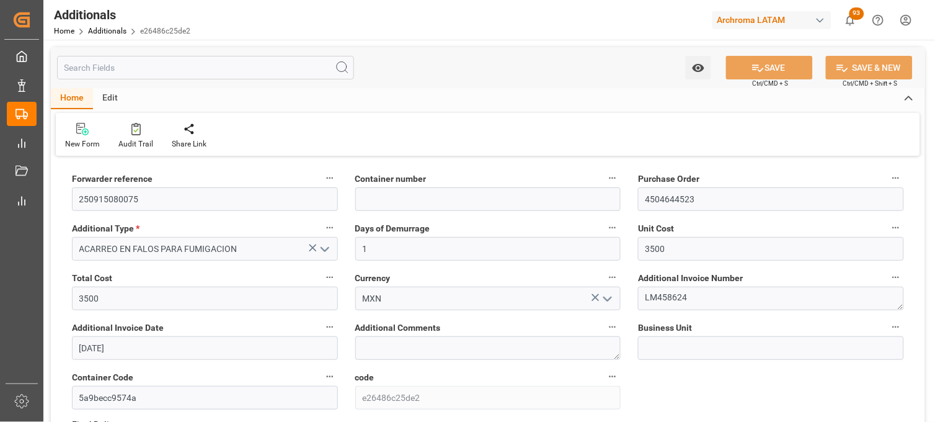
type input "SEGU9968229"
type input "TEXTIL"
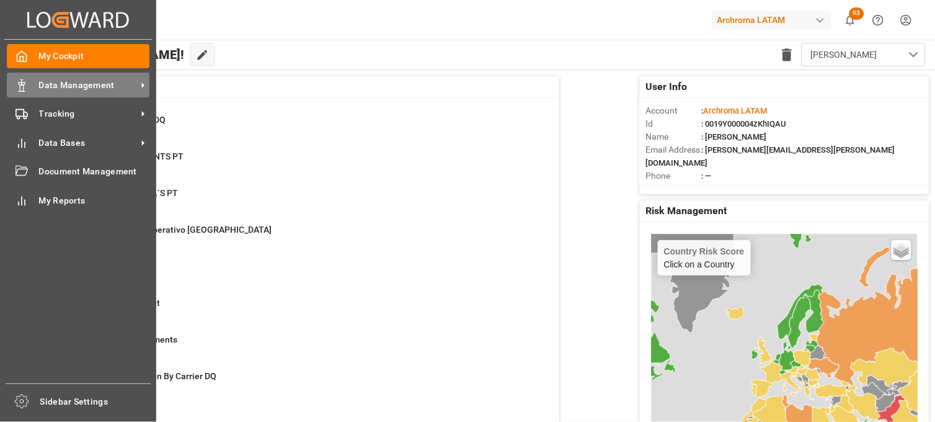
click at [29, 89] on div "Data Management Data Management" at bounding box center [78, 85] width 143 height 24
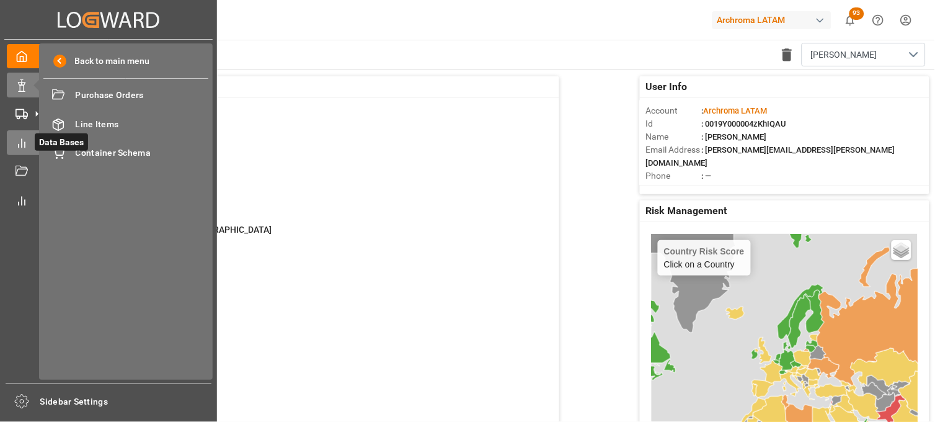
click at [24, 137] on icon at bounding box center [22, 143] width 12 height 12
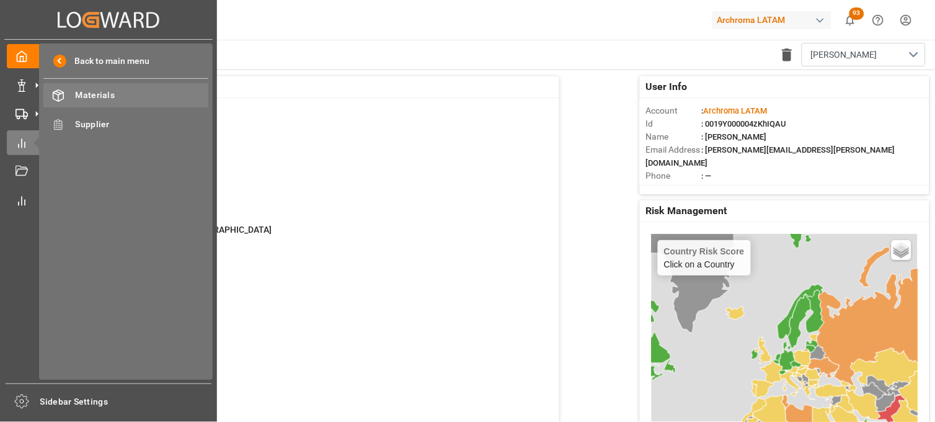
click at [125, 94] on span "Materials" at bounding box center [142, 95] width 133 height 13
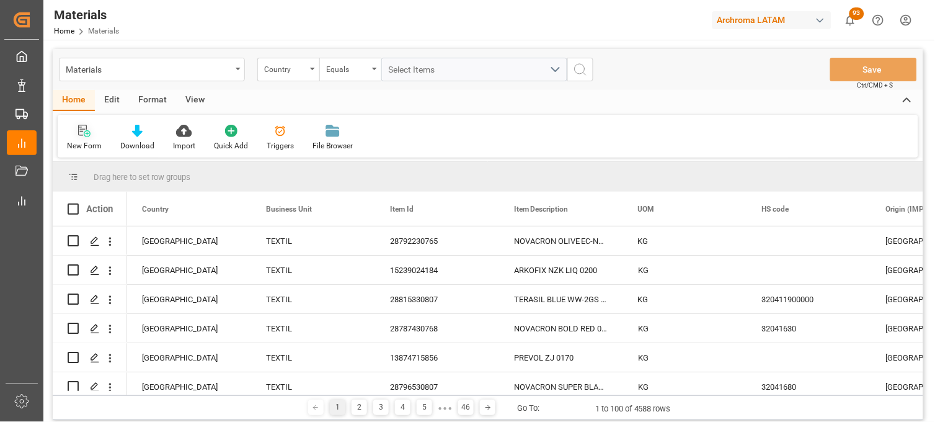
click at [82, 138] on div "New Form" at bounding box center [84, 137] width 53 height 27
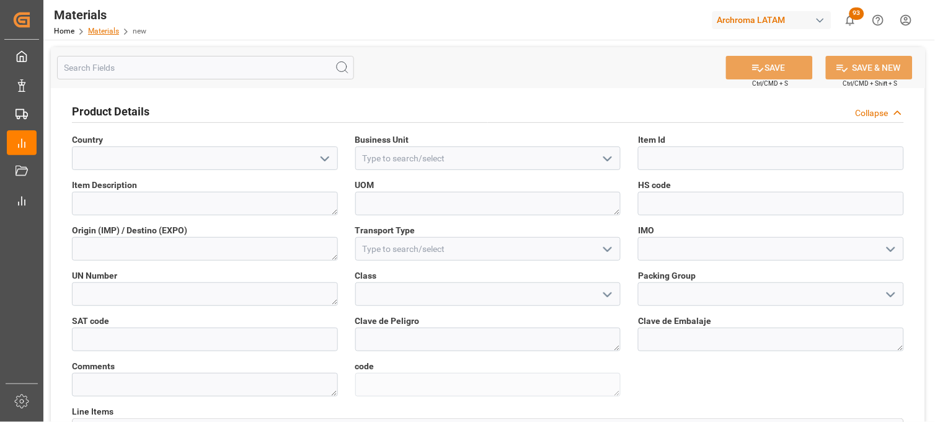
click at [102, 32] on link "Materials" at bounding box center [103, 31] width 31 height 9
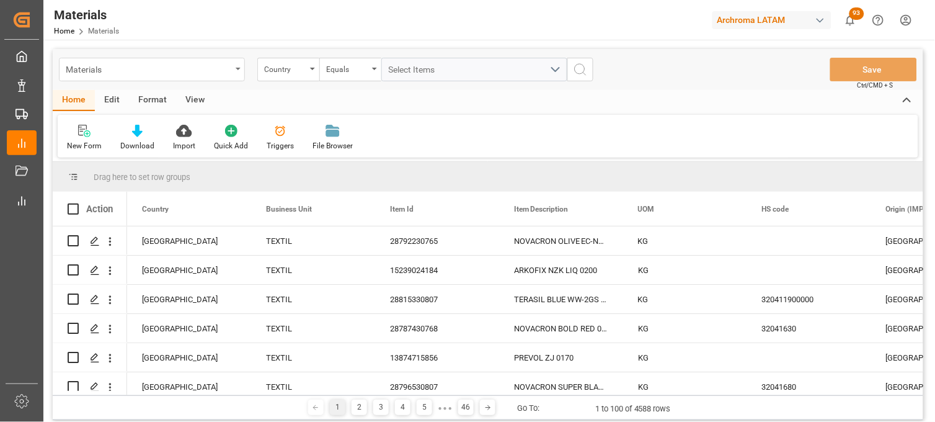
click at [234, 72] on div "Materials" at bounding box center [152, 70] width 186 height 24
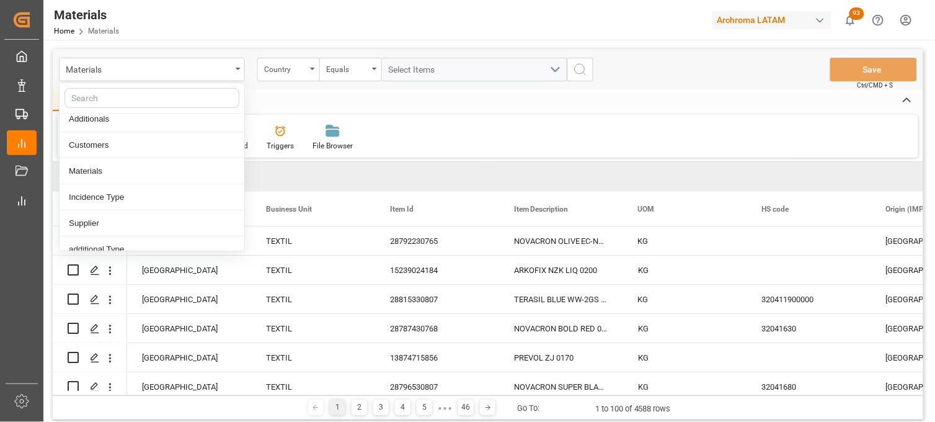
scroll to position [207, 0]
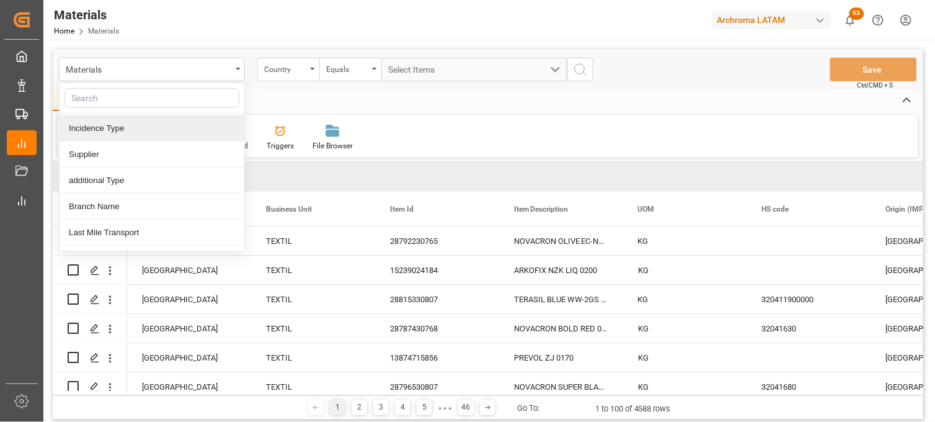
click at [107, 135] on div "Incidence Type" at bounding box center [152, 128] width 185 height 26
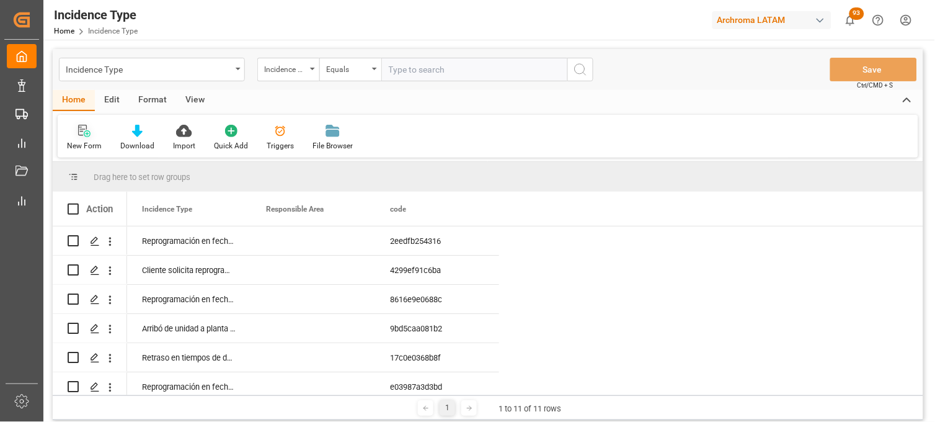
click at [81, 132] on icon at bounding box center [84, 131] width 12 height 12
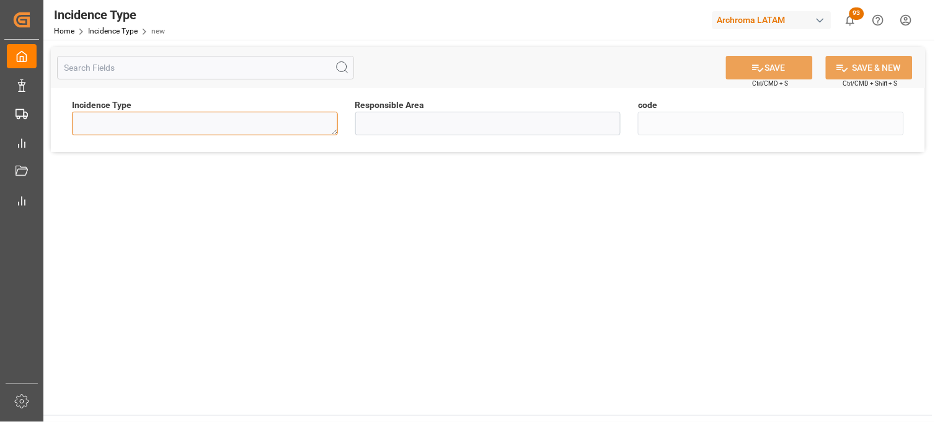
click at [172, 125] on textarea at bounding box center [205, 124] width 266 height 24
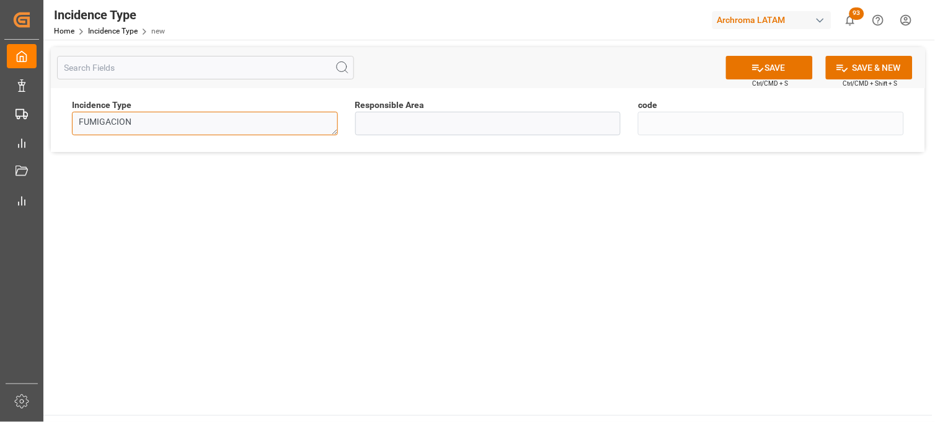
type textarea "FUMIGACION"
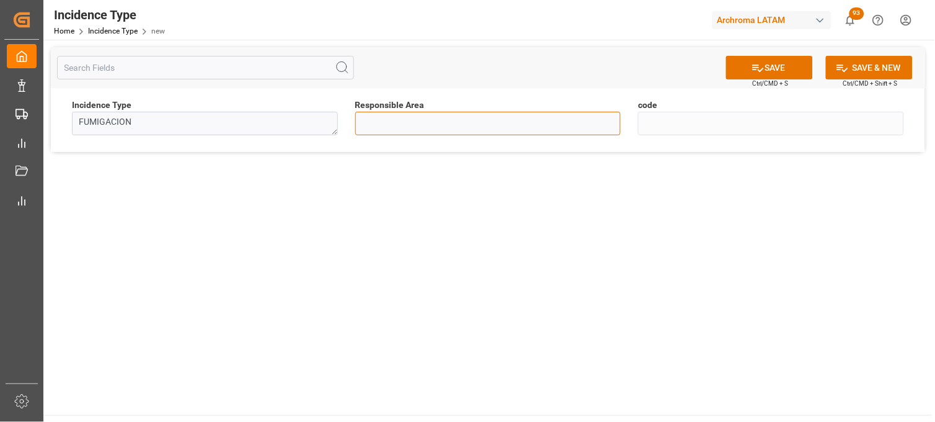
click at [393, 125] on input at bounding box center [488, 124] width 266 height 24
click at [409, 108] on span "Responsible Area" at bounding box center [389, 105] width 69 height 13
click at [414, 107] on span "Responsible Area" at bounding box center [389, 105] width 69 height 13
click at [393, 121] on input at bounding box center [488, 124] width 266 height 24
type input "[PERSON_NAME]"
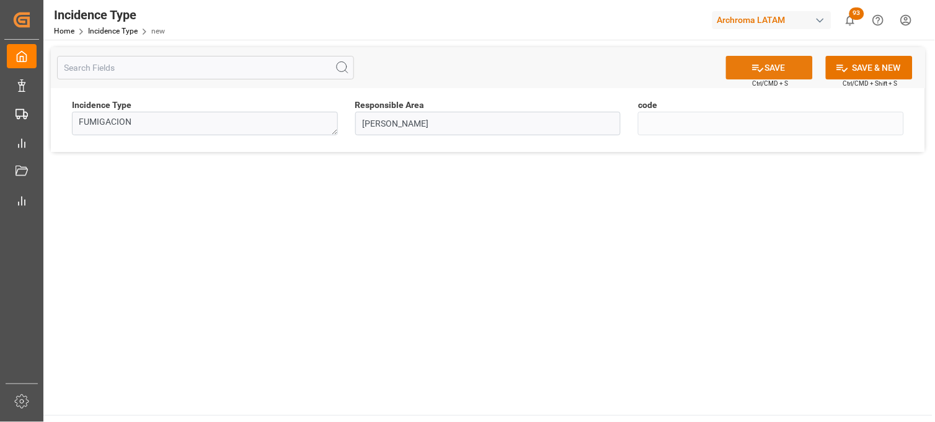
click at [760, 75] on button "SAVE" at bounding box center [769, 68] width 87 height 24
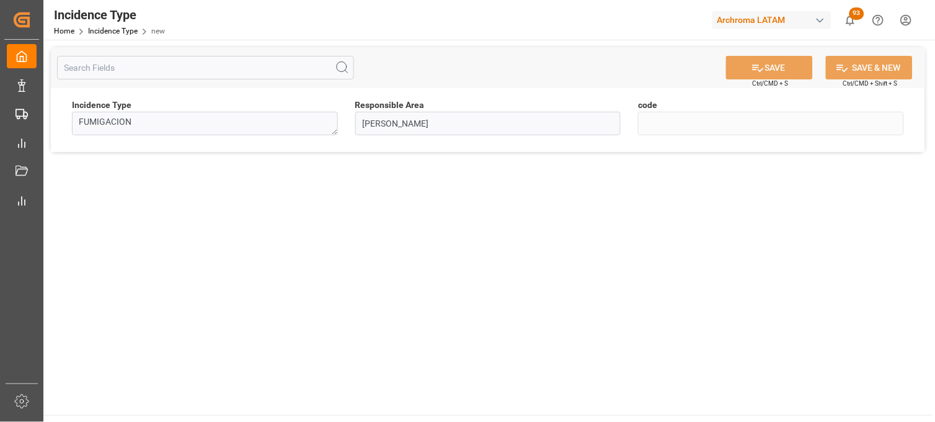
type input "476e6902a7cf"
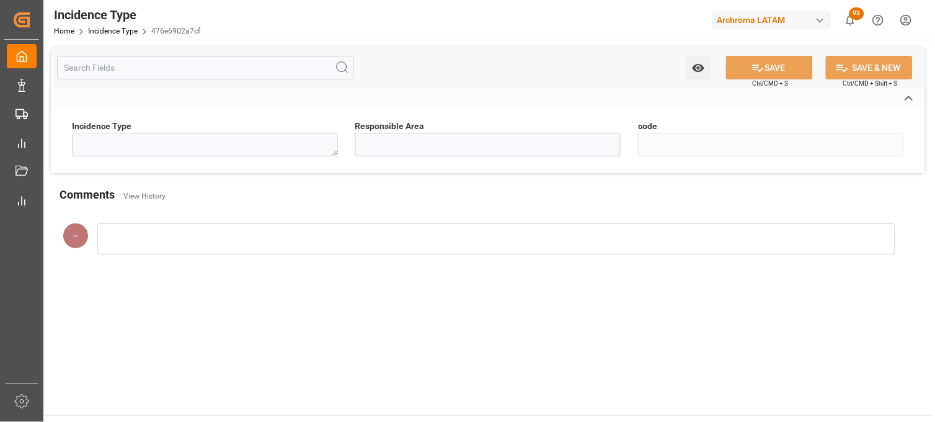
type textarea "FUMIGACION"
type input "[PERSON_NAME]"
type input "476e6902a7cf"
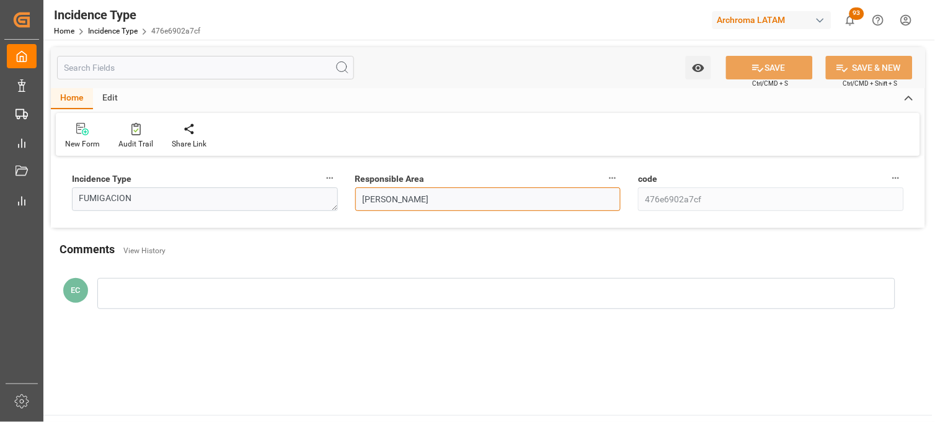
drag, startPoint x: 411, startPoint y: 190, endPoint x: 354, endPoint y: 190, distance: 56.5
click at [406, 190] on input "[PERSON_NAME]" at bounding box center [488, 199] width 266 height 24
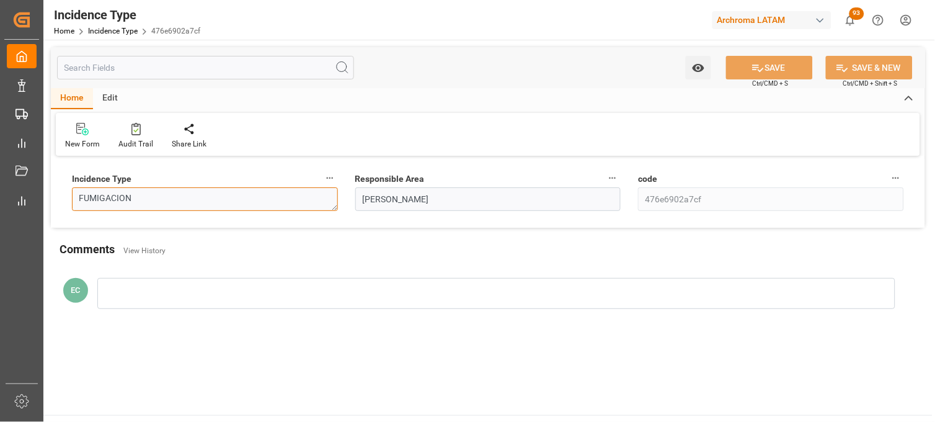
click at [213, 202] on textarea "FUMIGACION" at bounding box center [205, 199] width 266 height 24
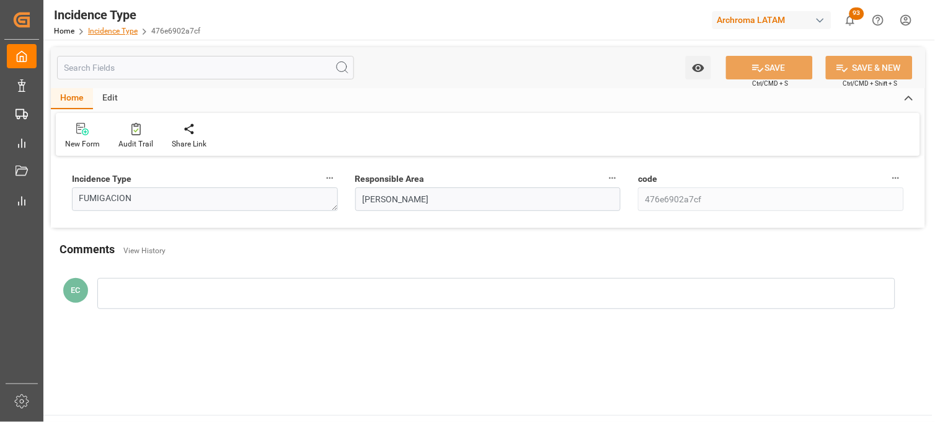
click at [114, 29] on link "Incidence Type" at bounding box center [113, 31] width 50 height 9
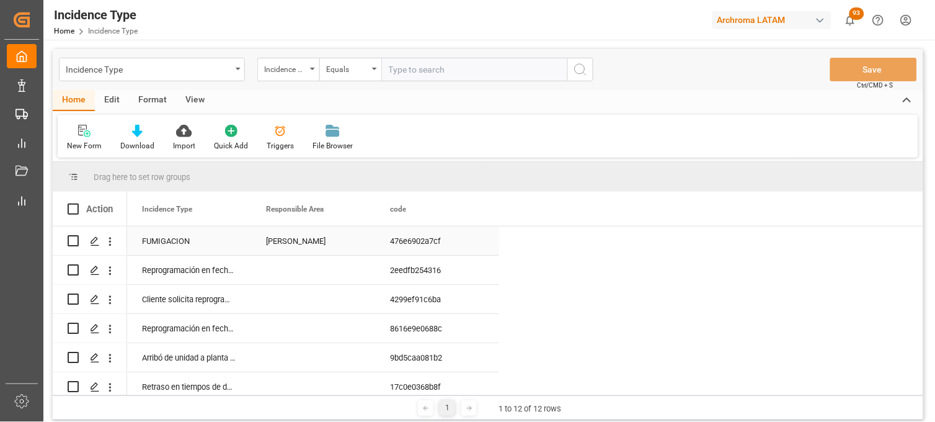
click at [74, 240] on input "Press Space to toggle row selection (unchecked)" at bounding box center [73, 240] width 11 height 11
checkbox input "true"
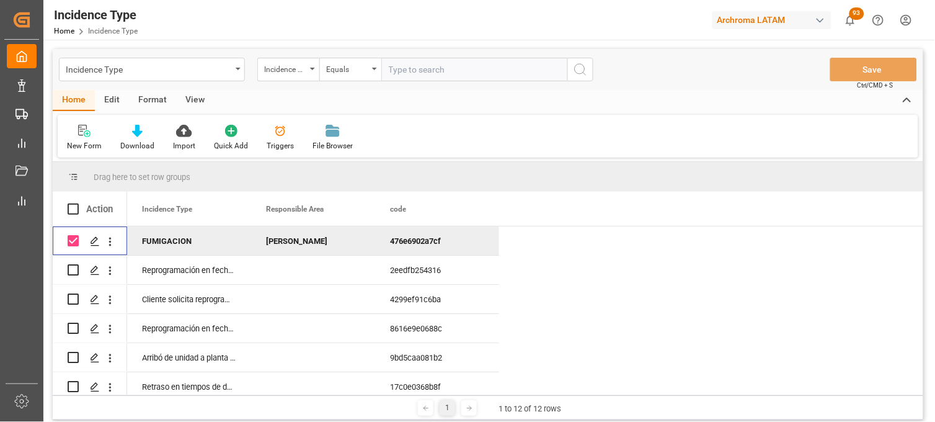
click at [116, 102] on div "Edit" at bounding box center [112, 100] width 34 height 21
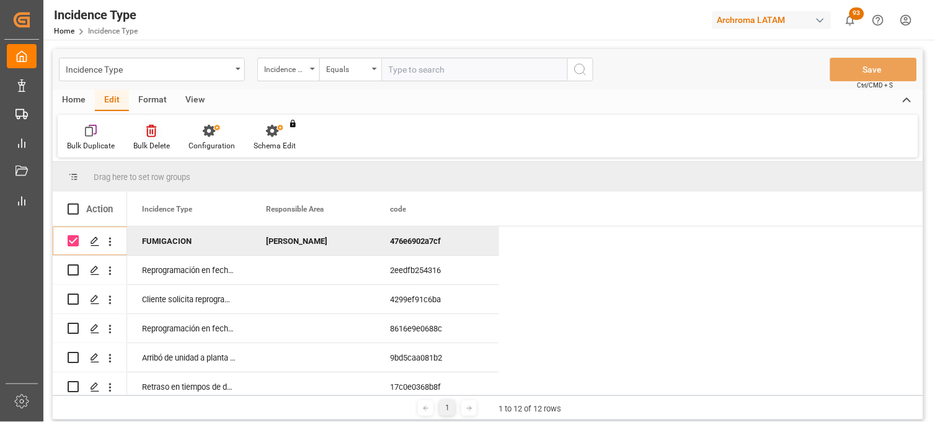
click at [149, 136] on icon at bounding box center [151, 131] width 10 height 12
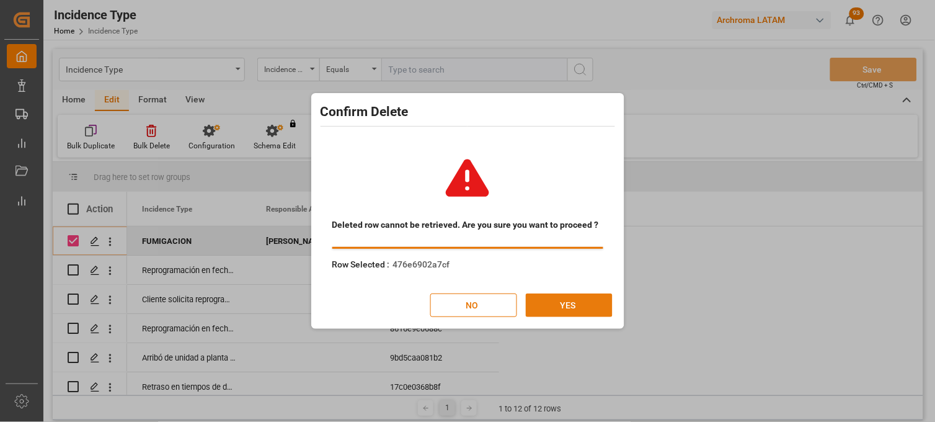
click at [550, 303] on button "YES" at bounding box center [569, 305] width 87 height 24
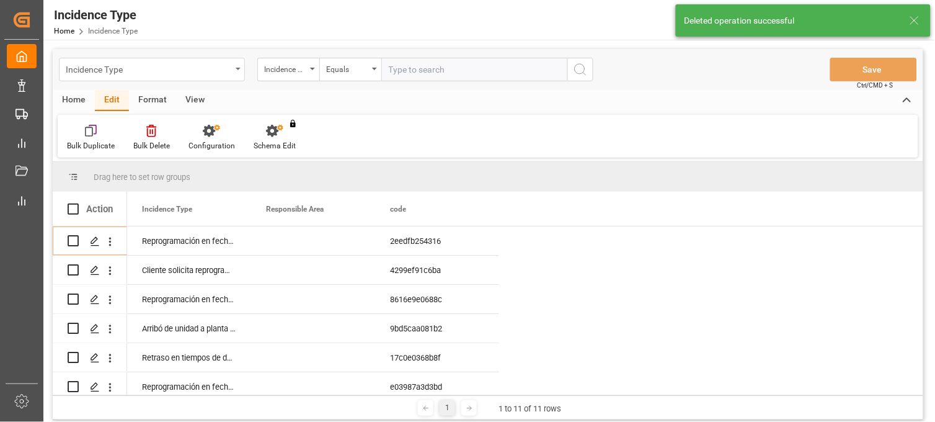
click at [147, 73] on div "Incidence Type" at bounding box center [149, 69] width 166 height 16
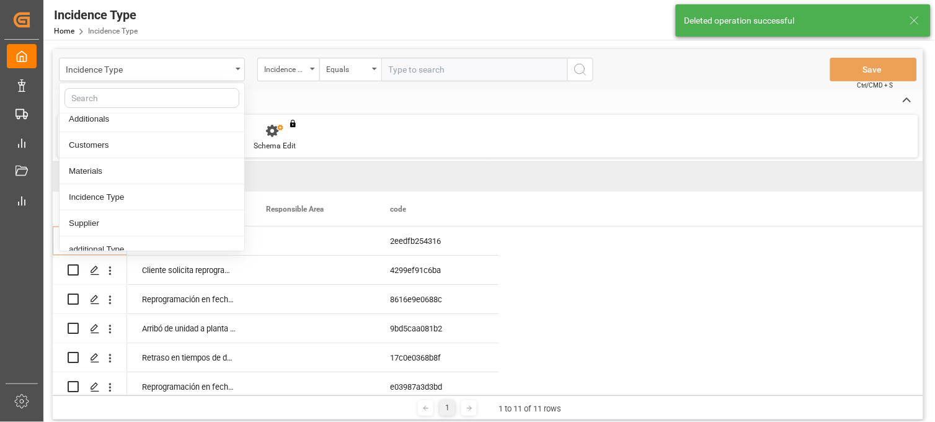
scroll to position [207, 0]
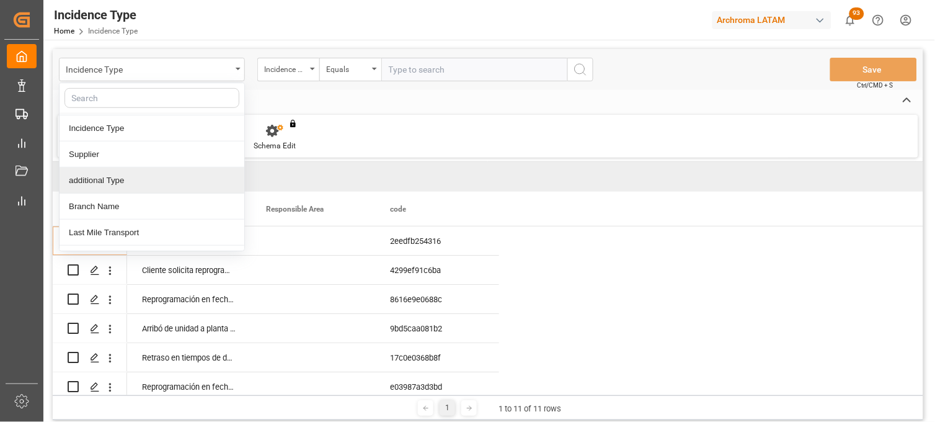
click at [112, 180] on div "additional Type" at bounding box center [152, 180] width 185 height 26
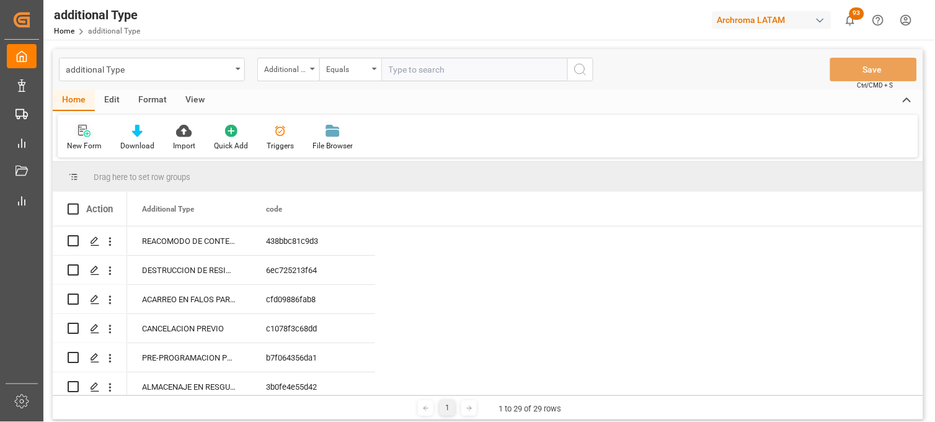
click at [79, 128] on icon at bounding box center [82, 130] width 9 height 11
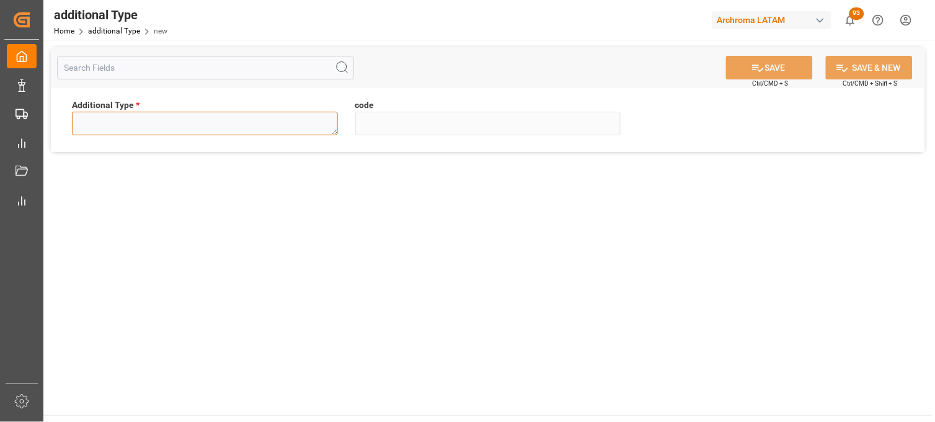
click at [127, 127] on textarea at bounding box center [205, 124] width 266 height 24
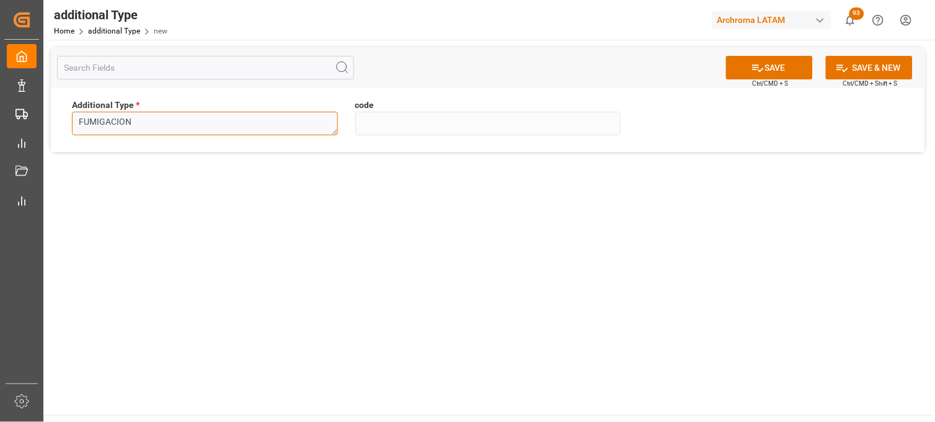
type textarea "FUMIGACION"
click at [737, 66] on button "SAVE" at bounding box center [769, 68] width 87 height 24
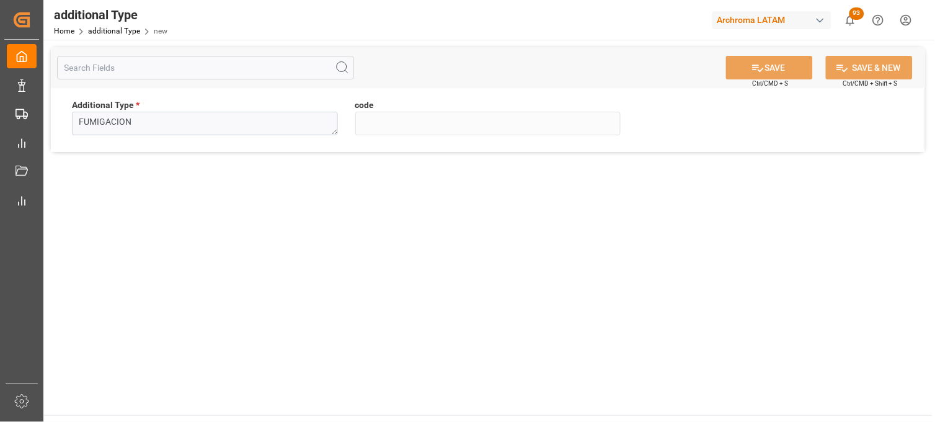
type input "30e4be20200d"
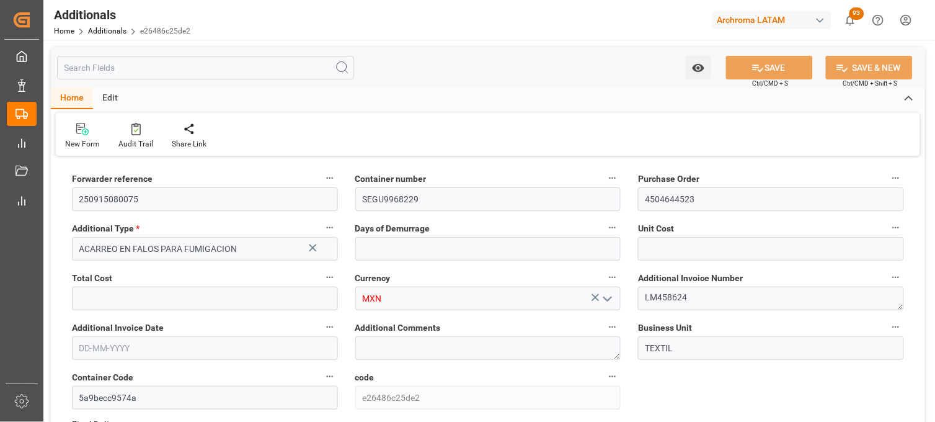
type input "1"
type input "3500"
type input "[DATE]"
click at [313, 246] on icon at bounding box center [312, 247] width 7 height 7
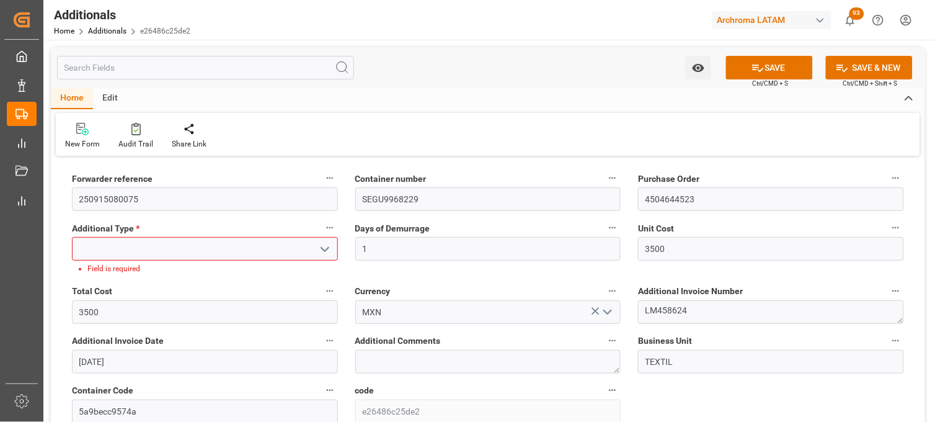
click at [292, 249] on input at bounding box center [205, 249] width 266 height 24
type input "F"
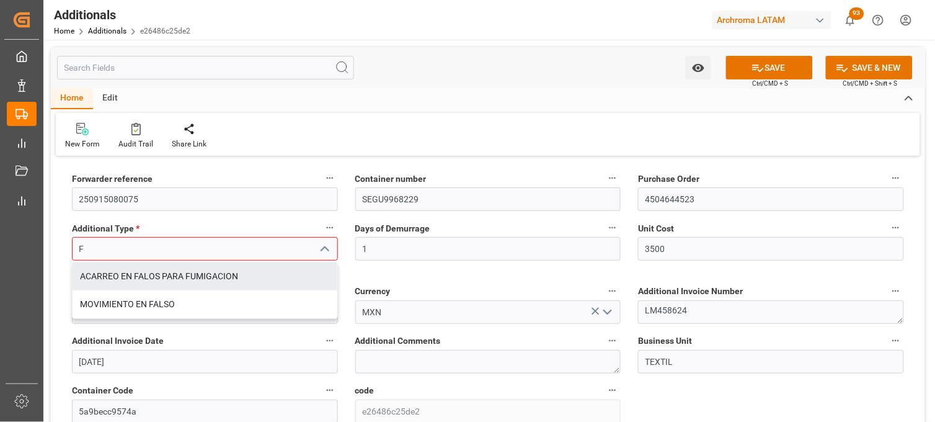
drag, startPoint x: 264, startPoint y: 243, endPoint x: 270, endPoint y: 243, distance: 6.8
click at [263, 243] on input "F" at bounding box center [205, 249] width 266 height 24
type input "F"
click at [347, 247] on div "Days of Demurrage 1" at bounding box center [488, 246] width 283 height 63
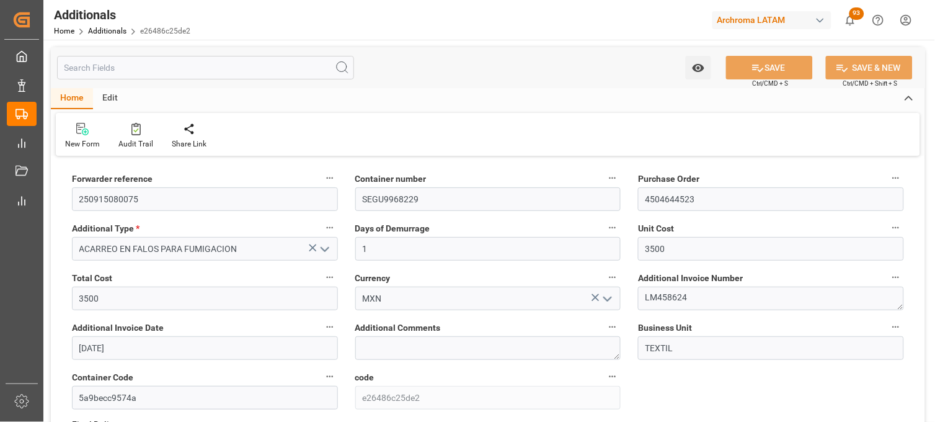
click at [311, 244] on icon at bounding box center [312, 247] width 13 height 13
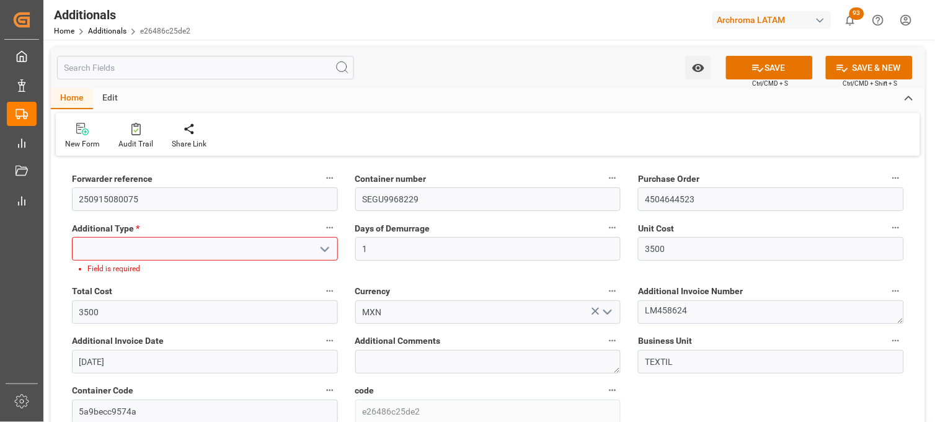
click at [277, 245] on input at bounding box center [205, 249] width 266 height 24
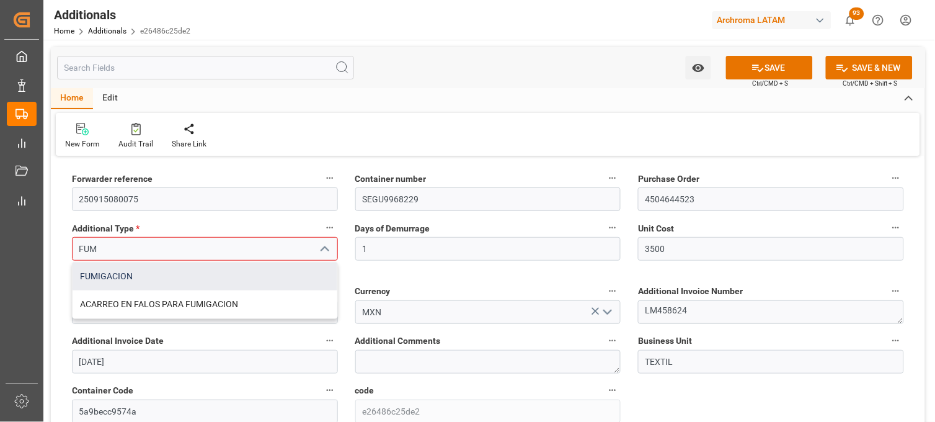
click at [164, 272] on div "FUMIGACION" at bounding box center [205, 276] width 265 height 28
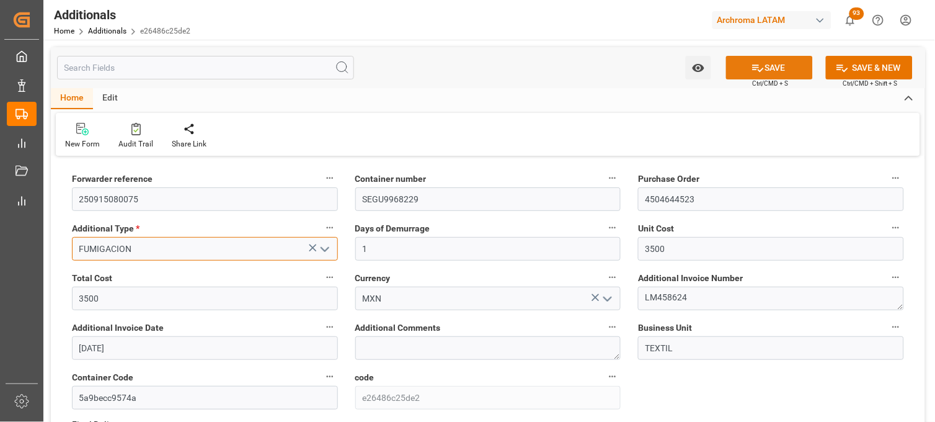
type input "FUMIGACION"
click at [760, 69] on icon at bounding box center [758, 67] width 13 height 13
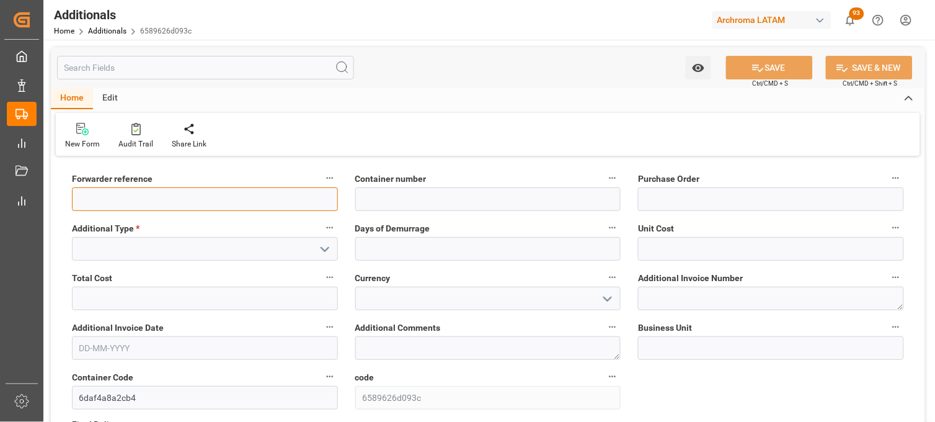
click at [116, 190] on input at bounding box center [205, 199] width 266 height 24
paste input "251006900156"
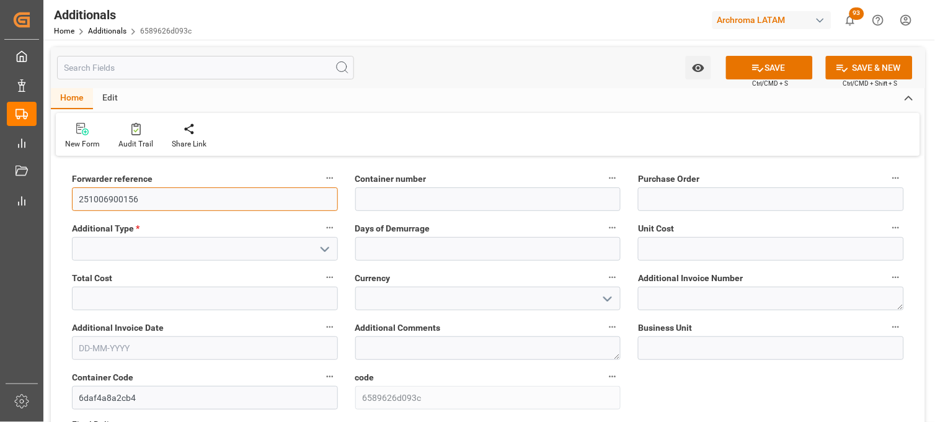
type input "251006900156"
click at [329, 248] on icon "open menu" at bounding box center [325, 249] width 15 height 15
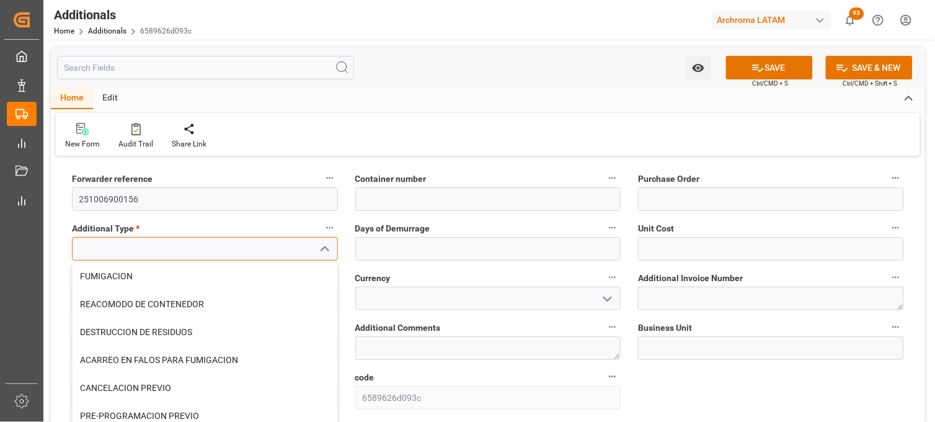
click at [249, 244] on input at bounding box center [205, 249] width 266 height 24
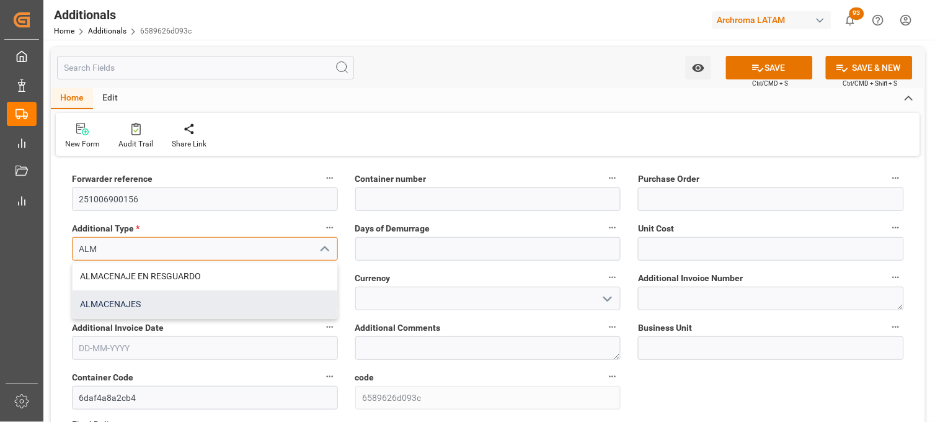
click at [177, 311] on div "ALMACENAJES" at bounding box center [205, 304] width 265 height 28
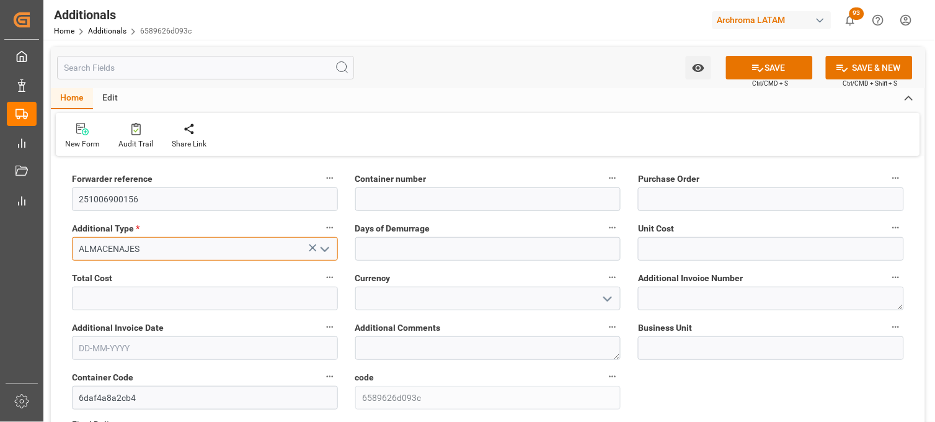
type input "ALMACENAJES"
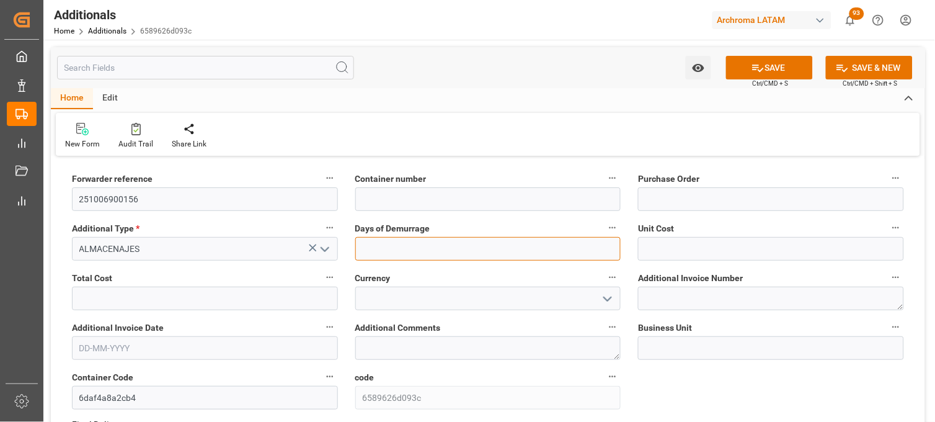
click at [372, 247] on input "text" at bounding box center [488, 249] width 266 height 24
type input "3"
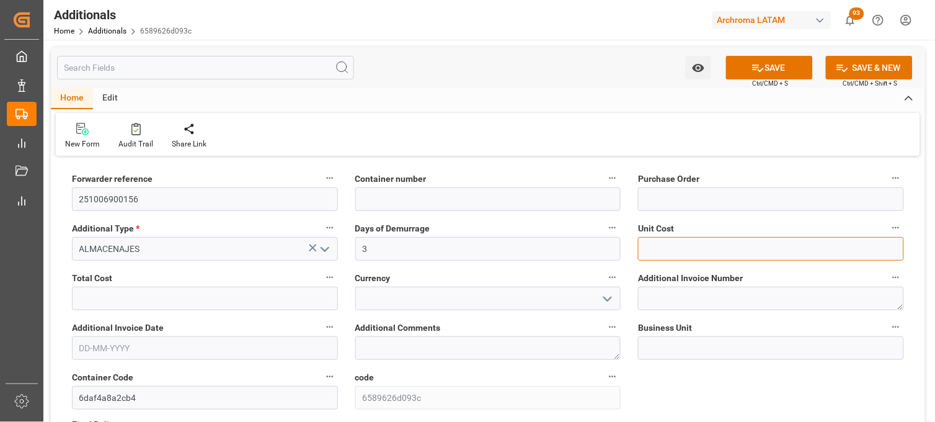
click at [649, 243] on input "text" at bounding box center [771, 249] width 266 height 24
click at [687, 251] on input "text" at bounding box center [771, 249] width 266 height 24
type input "2409.25"
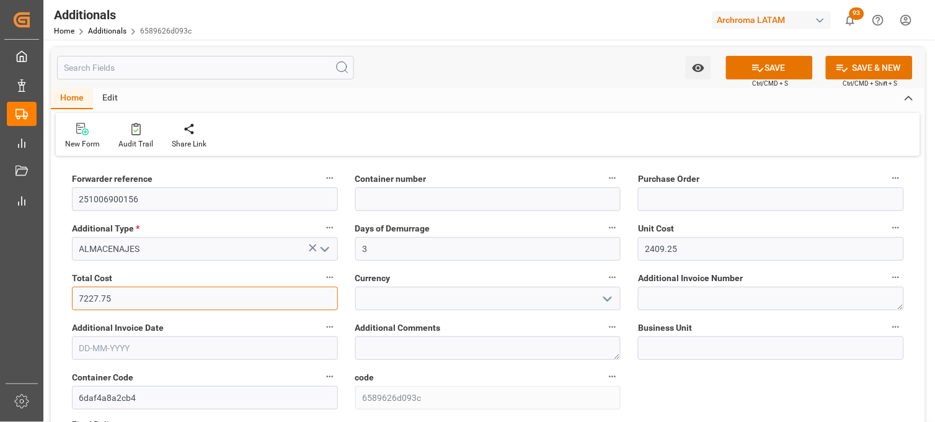
type input "7227.75"
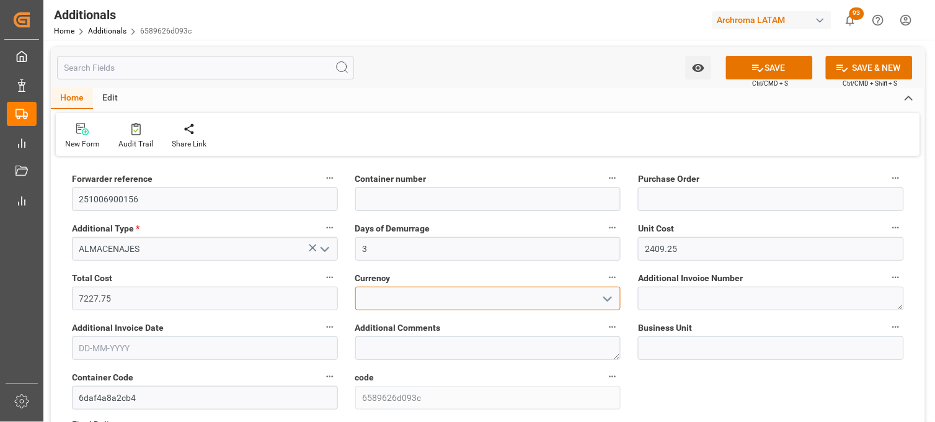
click at [503, 299] on input at bounding box center [488, 299] width 266 height 24
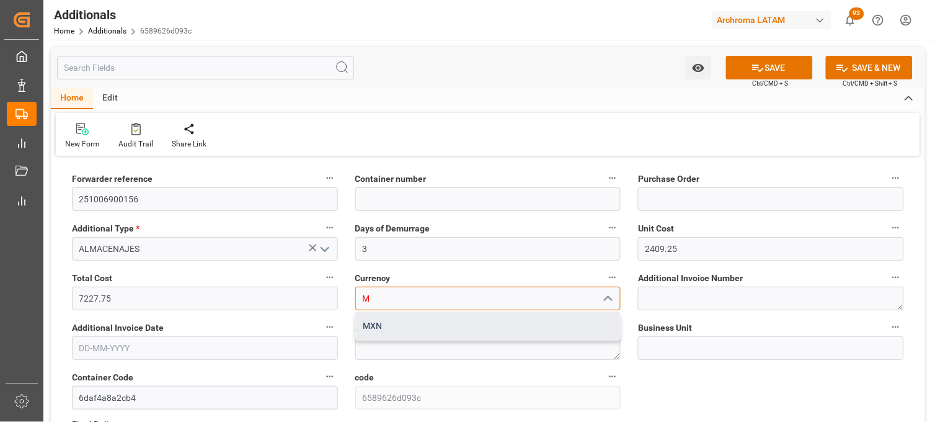
click at [480, 323] on div "MXN" at bounding box center [488, 326] width 265 height 28
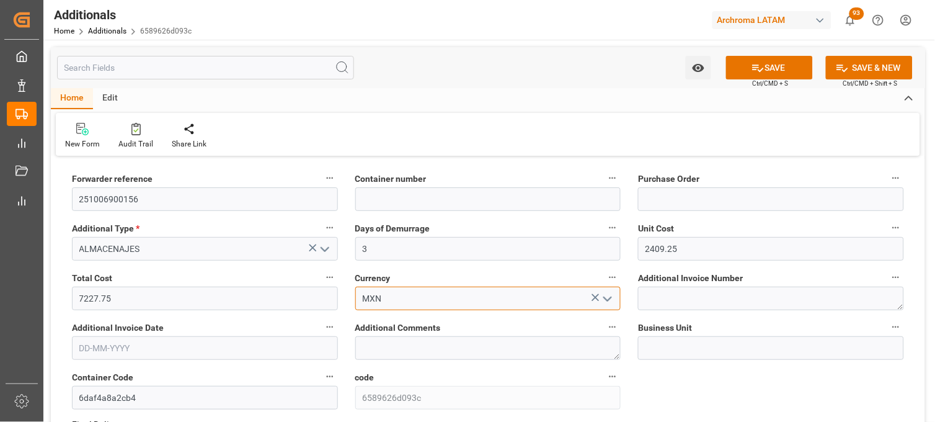
type input "MXN"
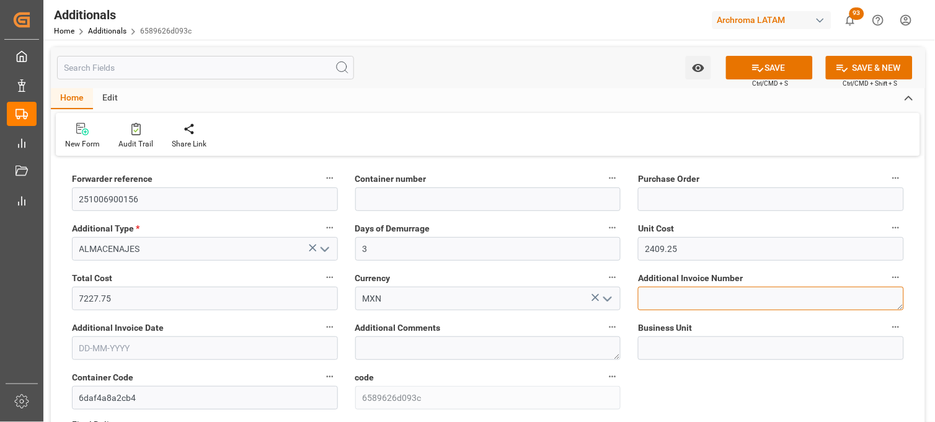
click at [655, 299] on textarea at bounding box center [771, 299] width 266 height 24
click at [684, 307] on textarea at bounding box center [771, 299] width 266 height 24
paste textarea "LM458670"
type textarea "LM458670"
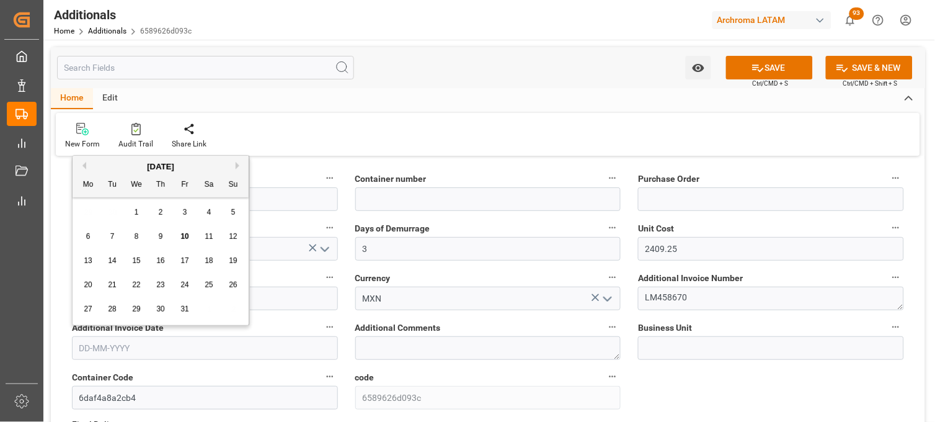
click at [120, 346] on input "text" at bounding box center [205, 348] width 266 height 24
click at [88, 218] on div "29 30 1 2 3 4 5" at bounding box center [160, 212] width 169 height 24
click at [165, 236] on div "9" at bounding box center [161, 237] width 16 height 15
type input "[DATE]"
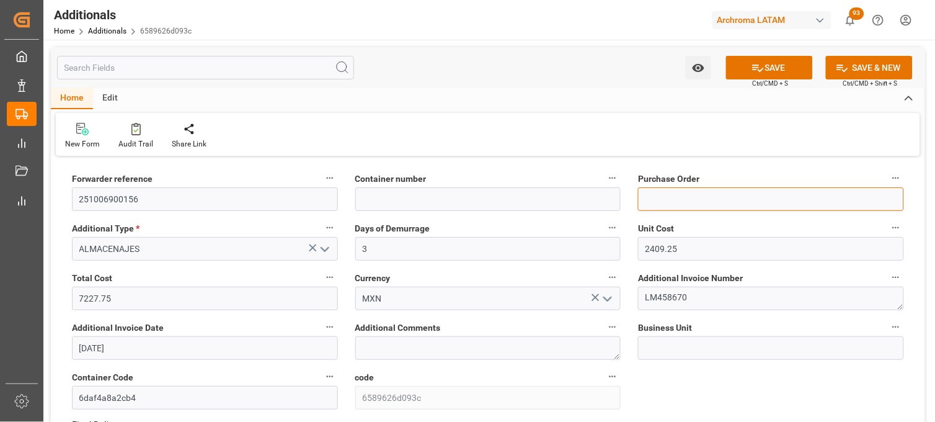
click at [654, 206] on input at bounding box center [771, 199] width 266 height 24
paste input "4504638475, 4504629395"
click at [698, 201] on input "4504638475, 4504629395" at bounding box center [771, 199] width 266 height 24
type input "4504638475,4504629395"
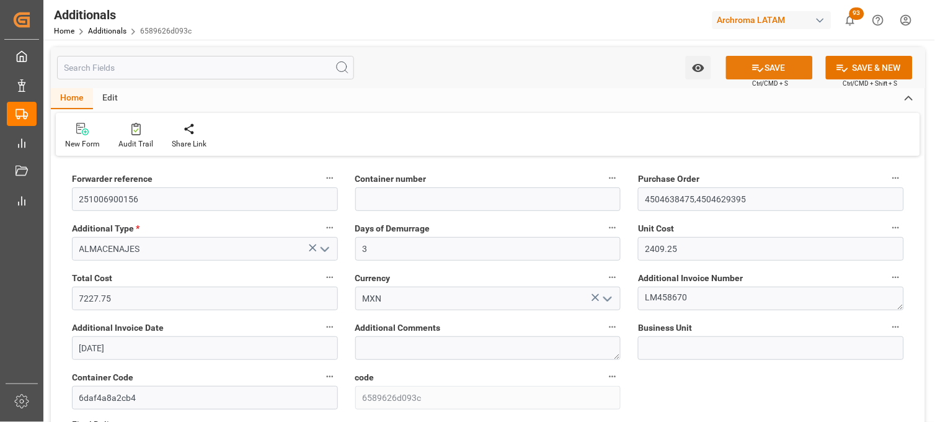
click at [762, 66] on icon at bounding box center [758, 67] width 13 height 13
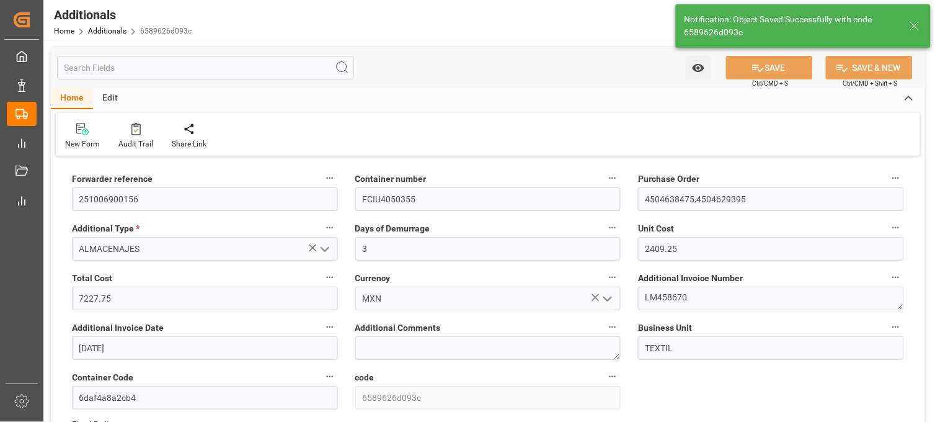
type input "FCIU4050355"
type input "4504629395,4504638475"
type input "TEXTIL"
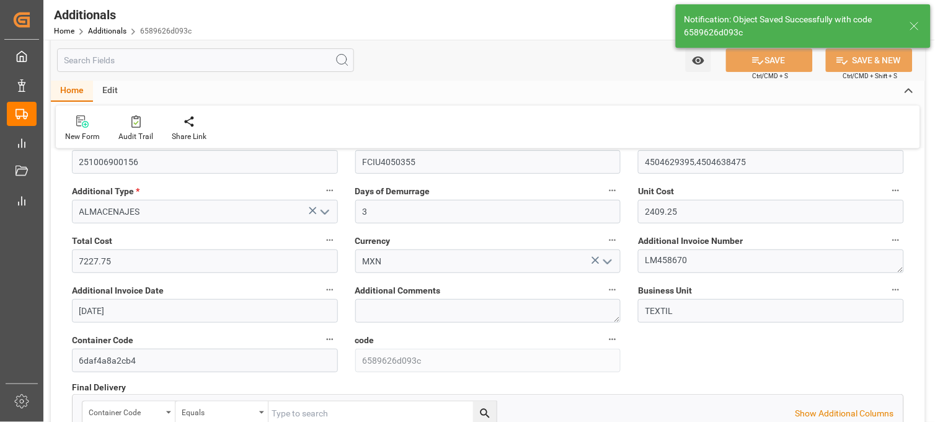
scroll to position [69, 0]
